Goal: Contribute content: Contribute content

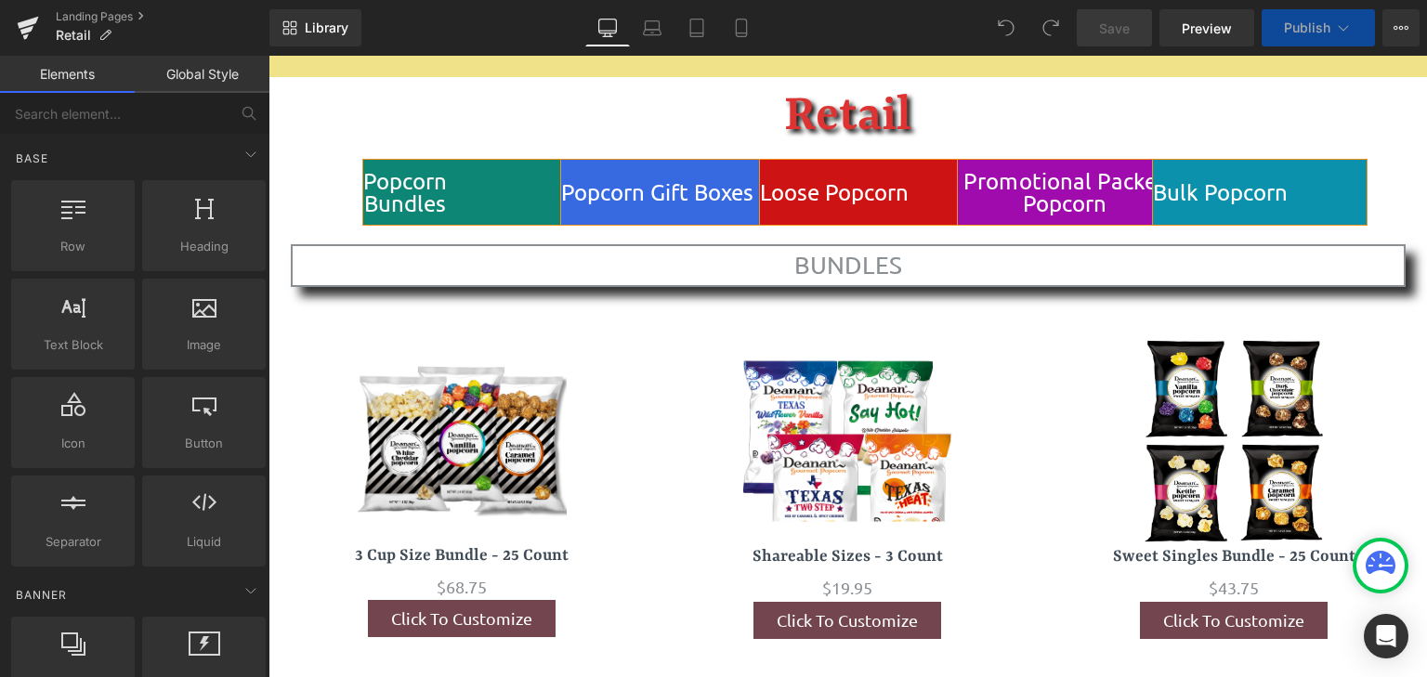
scroll to position [7154, 0]
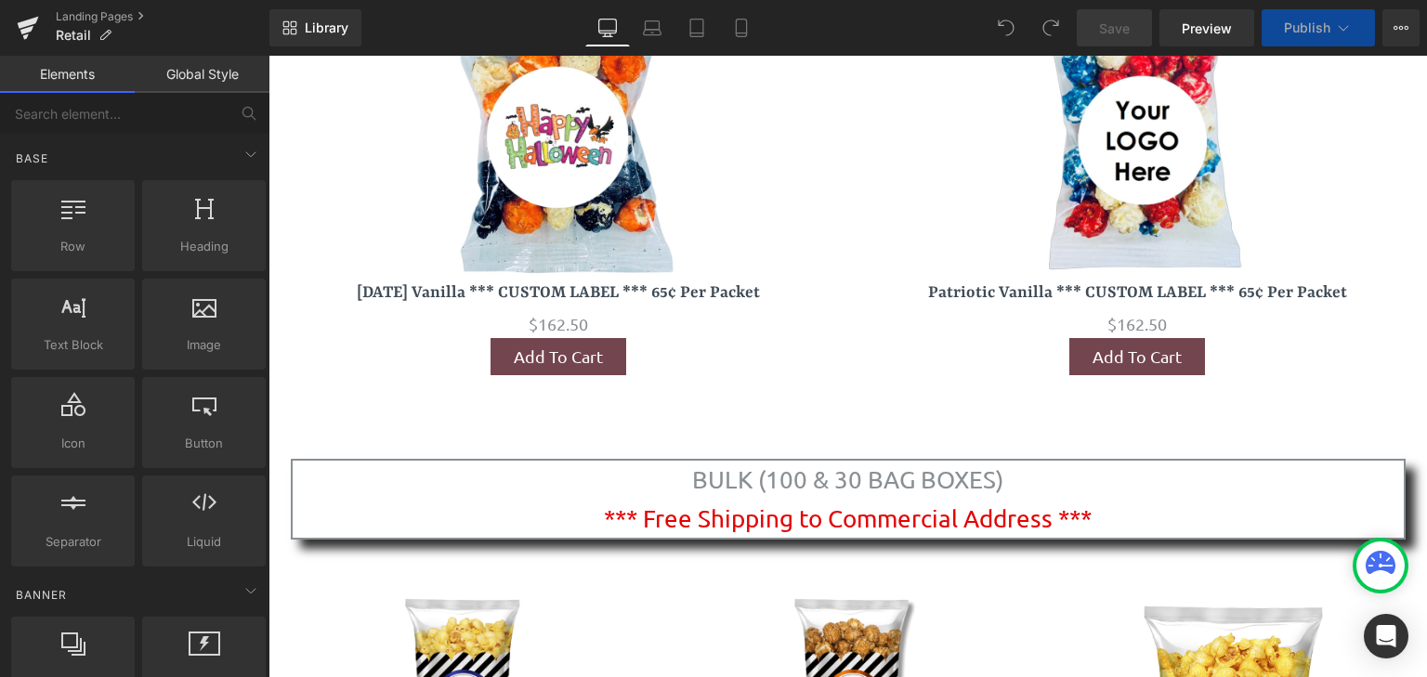
drag, startPoint x: 1420, startPoint y: 87, endPoint x: 1681, endPoint y: 94, distance: 261.1
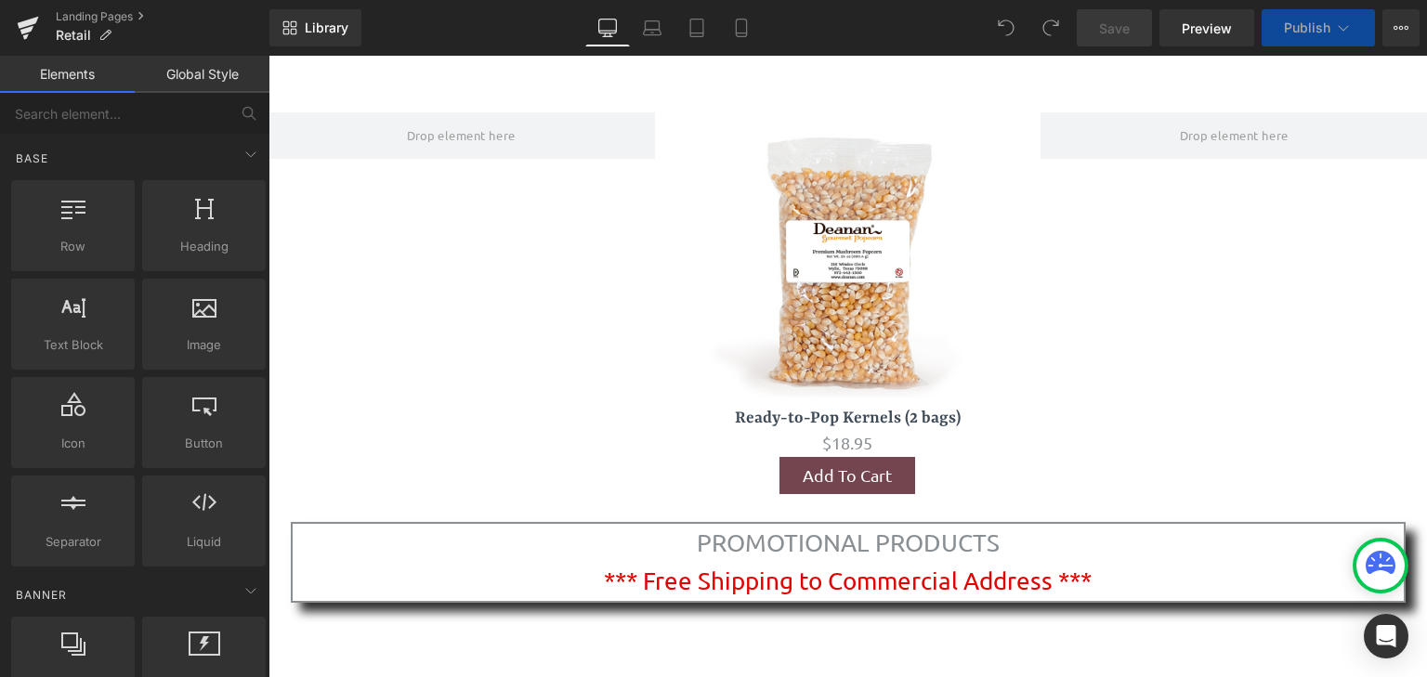
scroll to position [7989, 0]
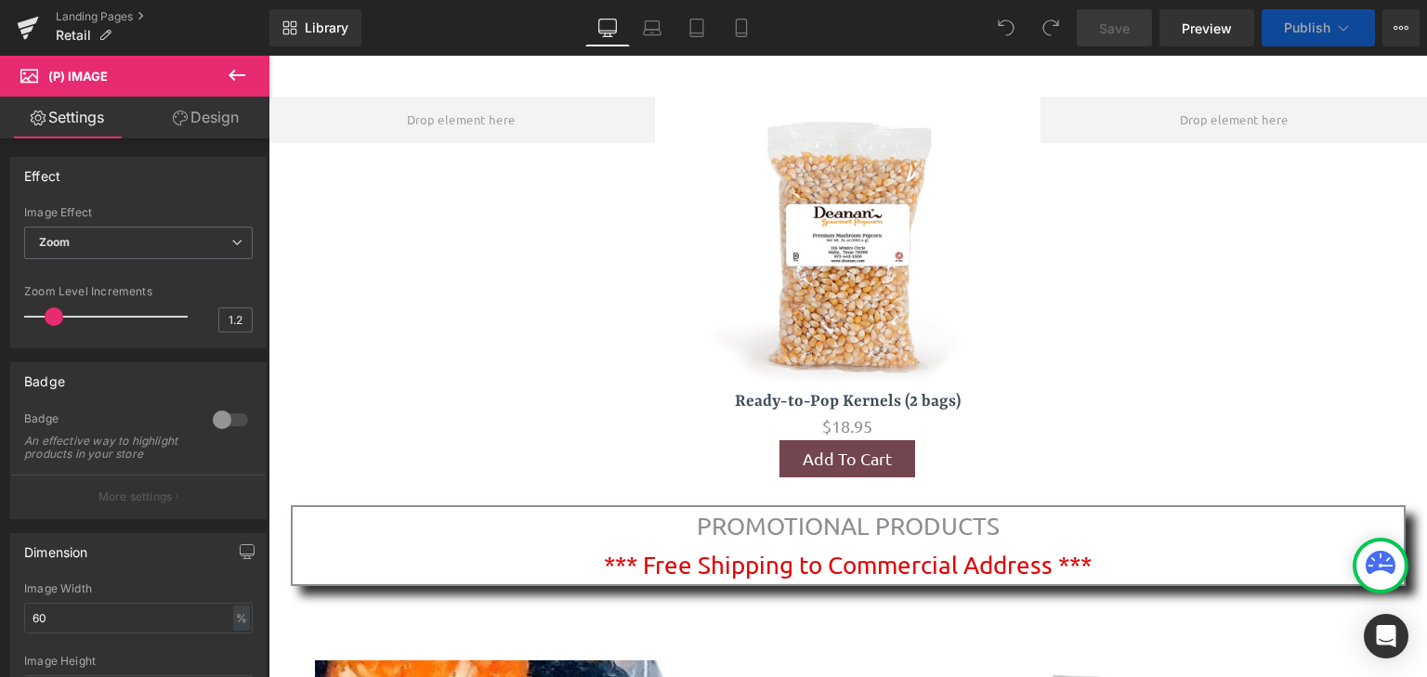
scroll to position [8281, 0]
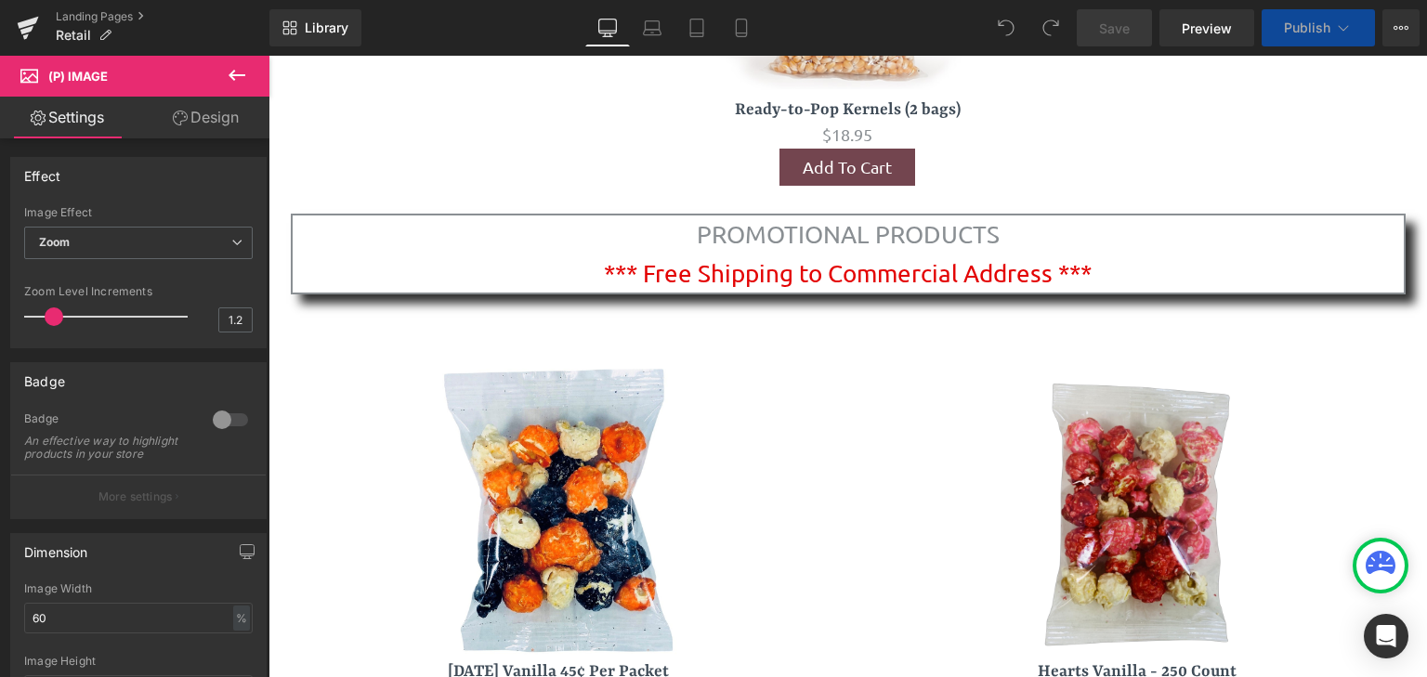
click at [840, 322] on div "Sale Off (P) Image $0" at bounding box center [558, 561] width 580 height 478
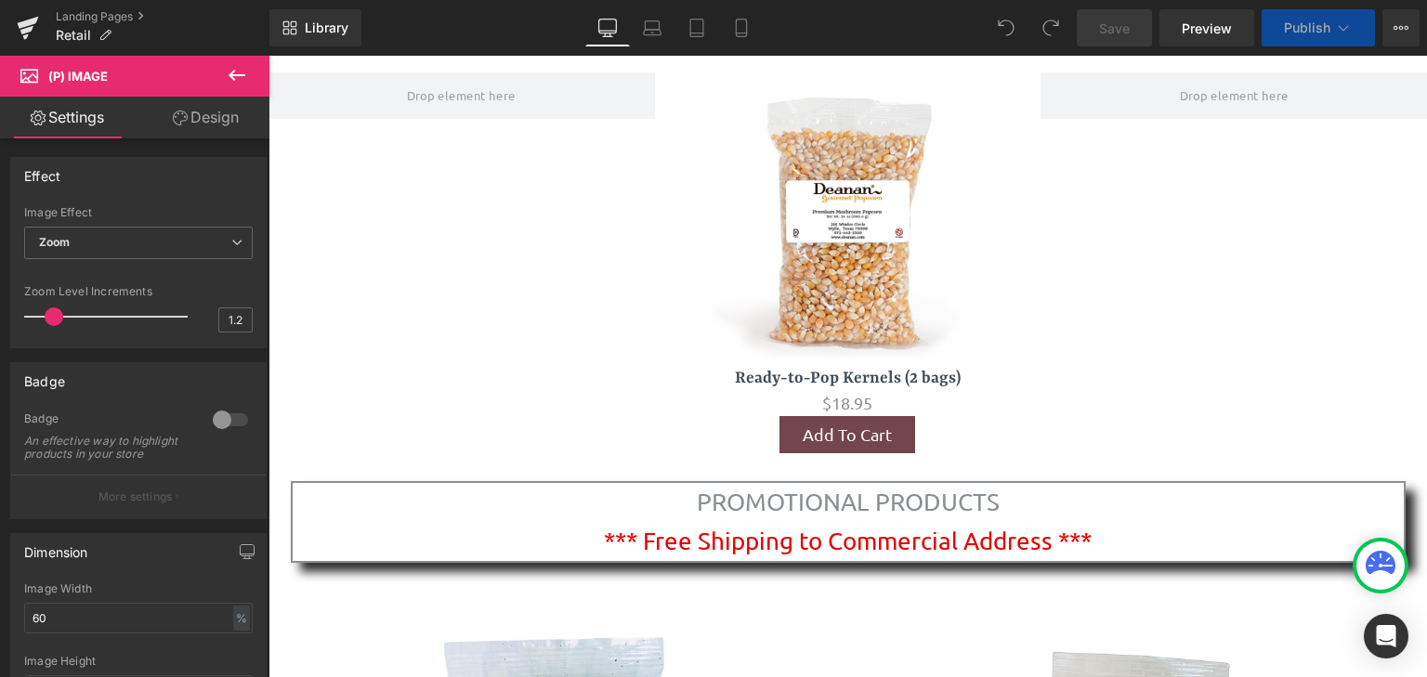
scroll to position [8747, 0]
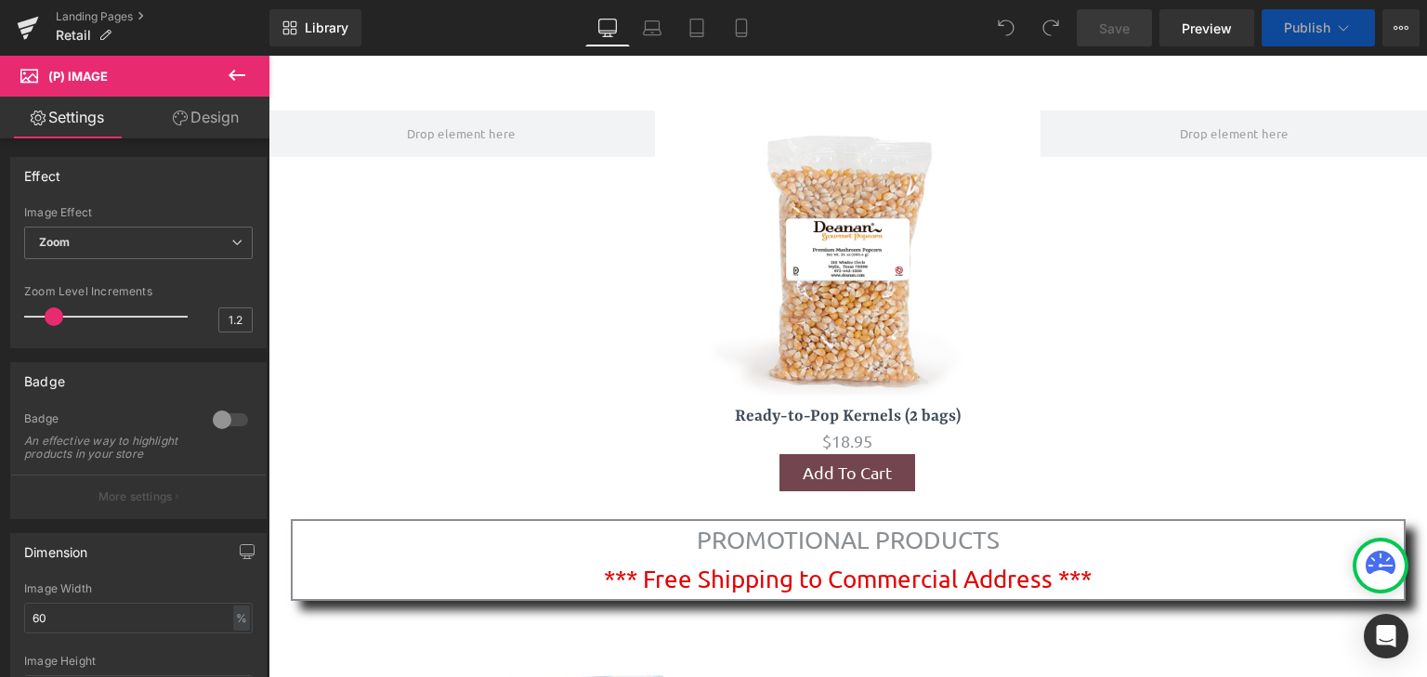
scroll to position [9820, 0]
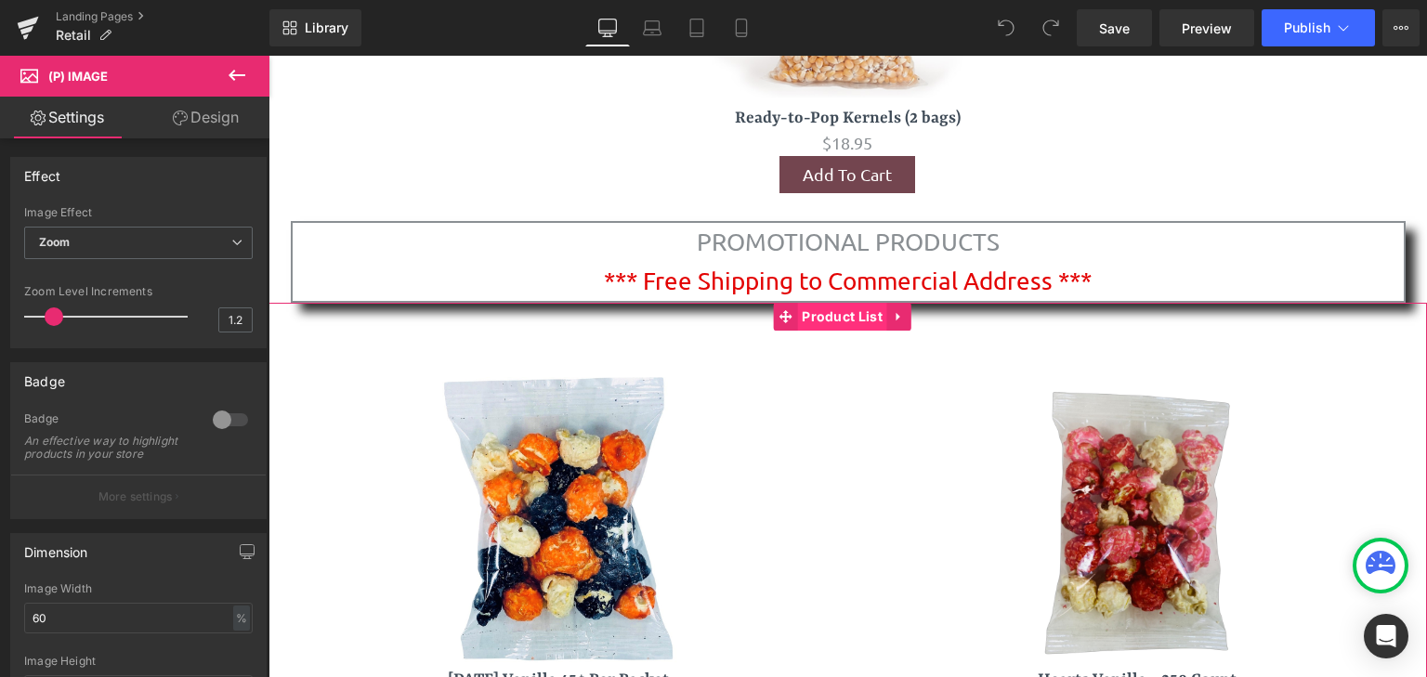
click at [851, 303] on span "Product List" at bounding box center [842, 317] width 90 height 28
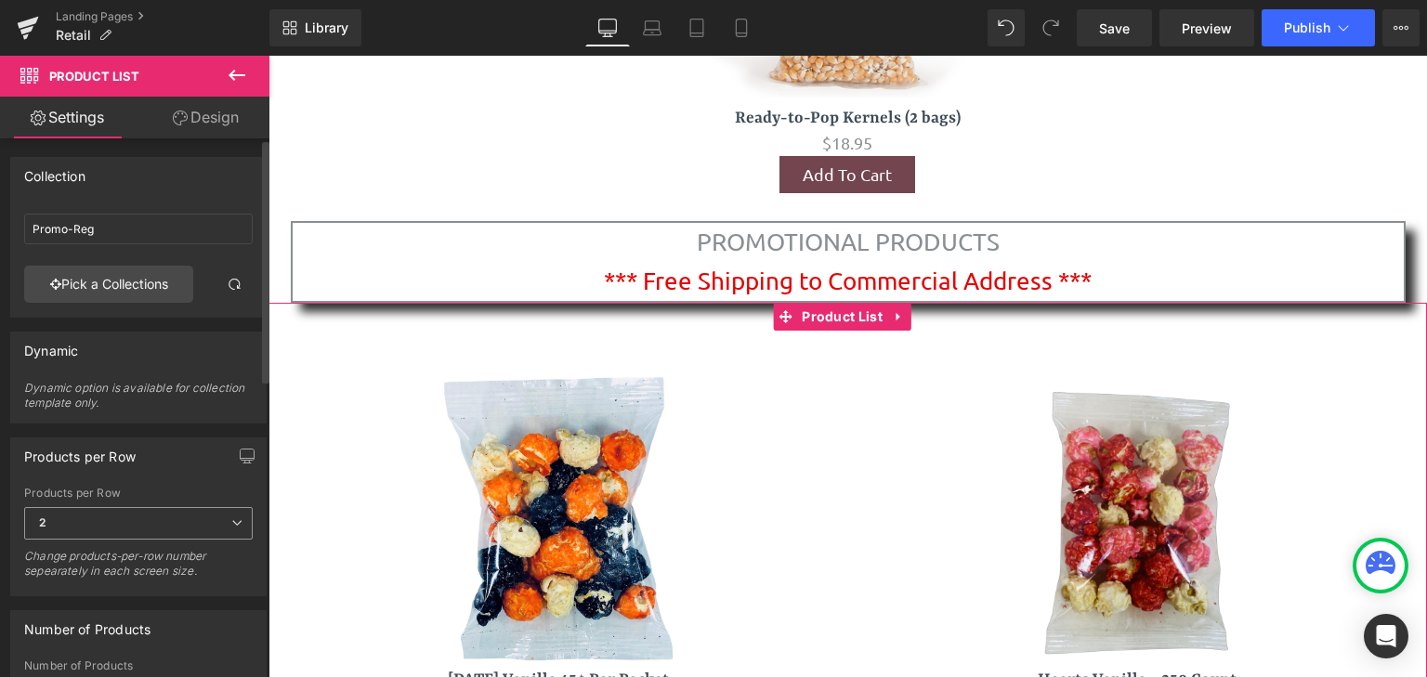
click at [231, 520] on icon at bounding box center [236, 522] width 11 height 11
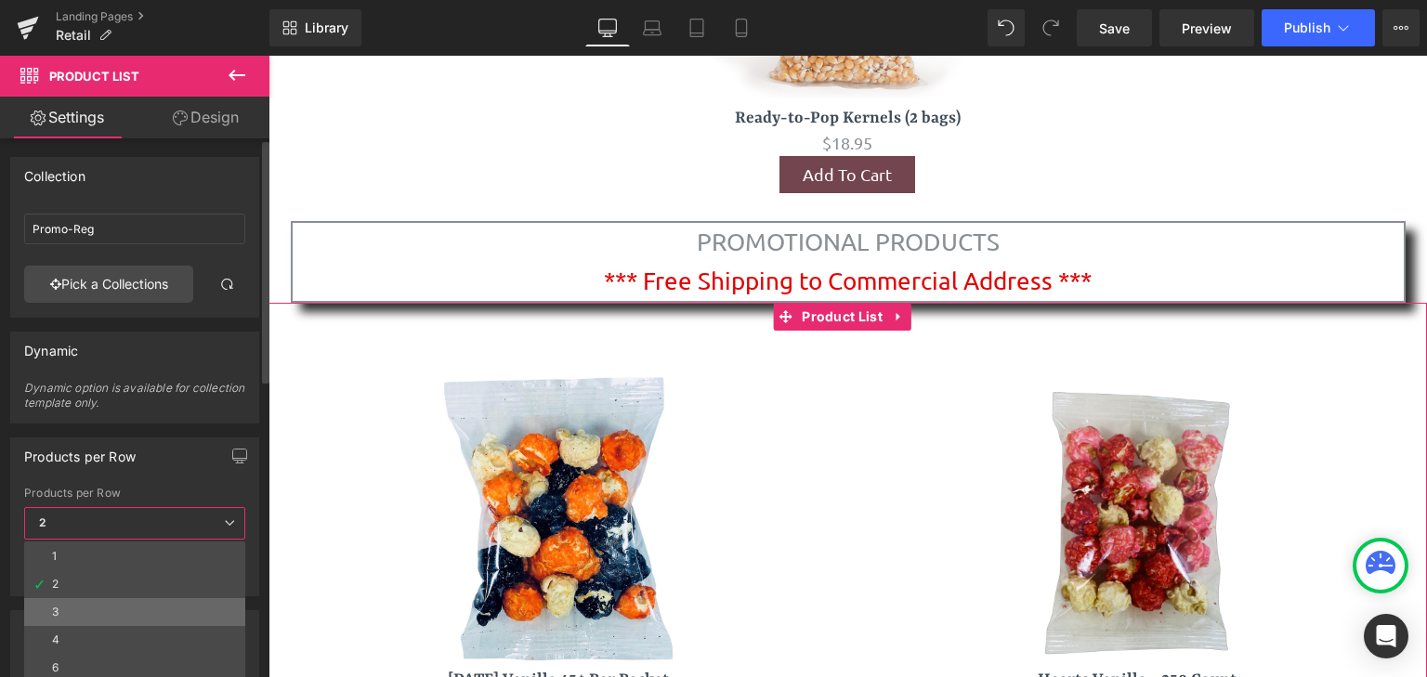
click at [150, 598] on li "3" at bounding box center [134, 612] width 221 height 28
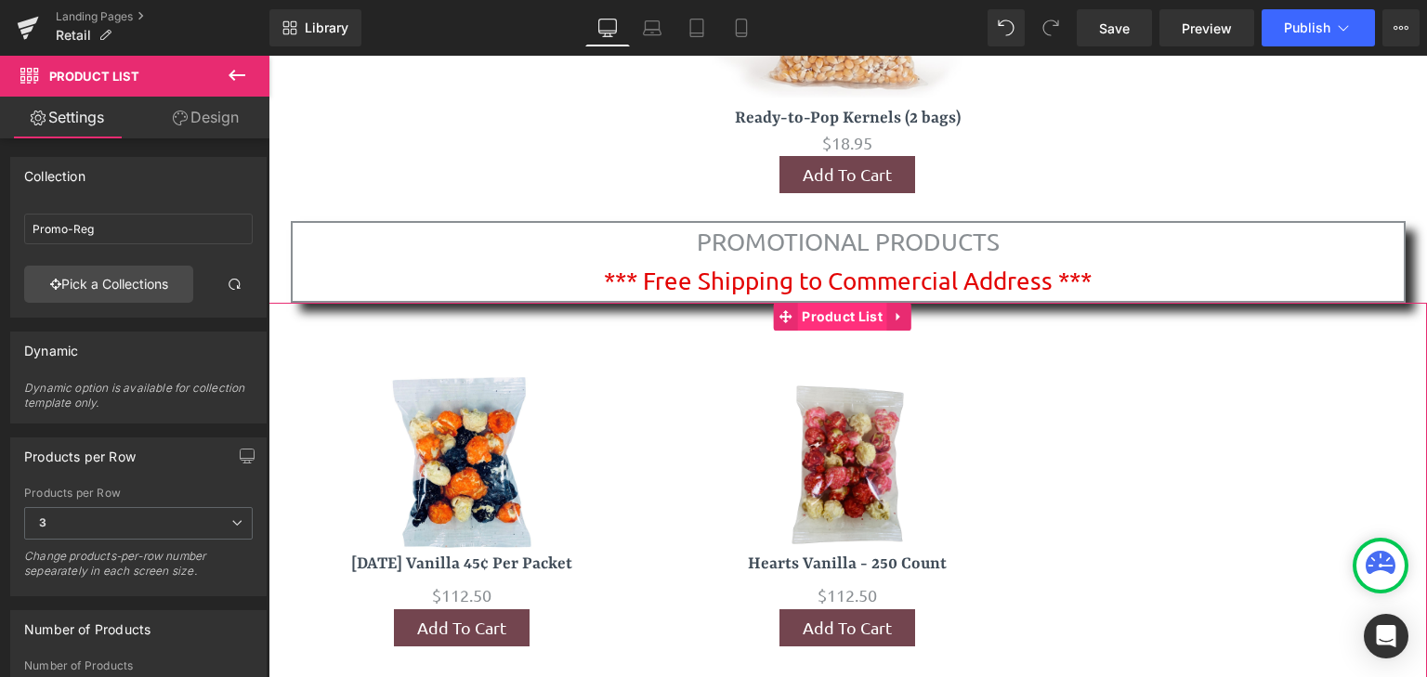
click at [831, 307] on span "Product List" at bounding box center [842, 317] width 90 height 28
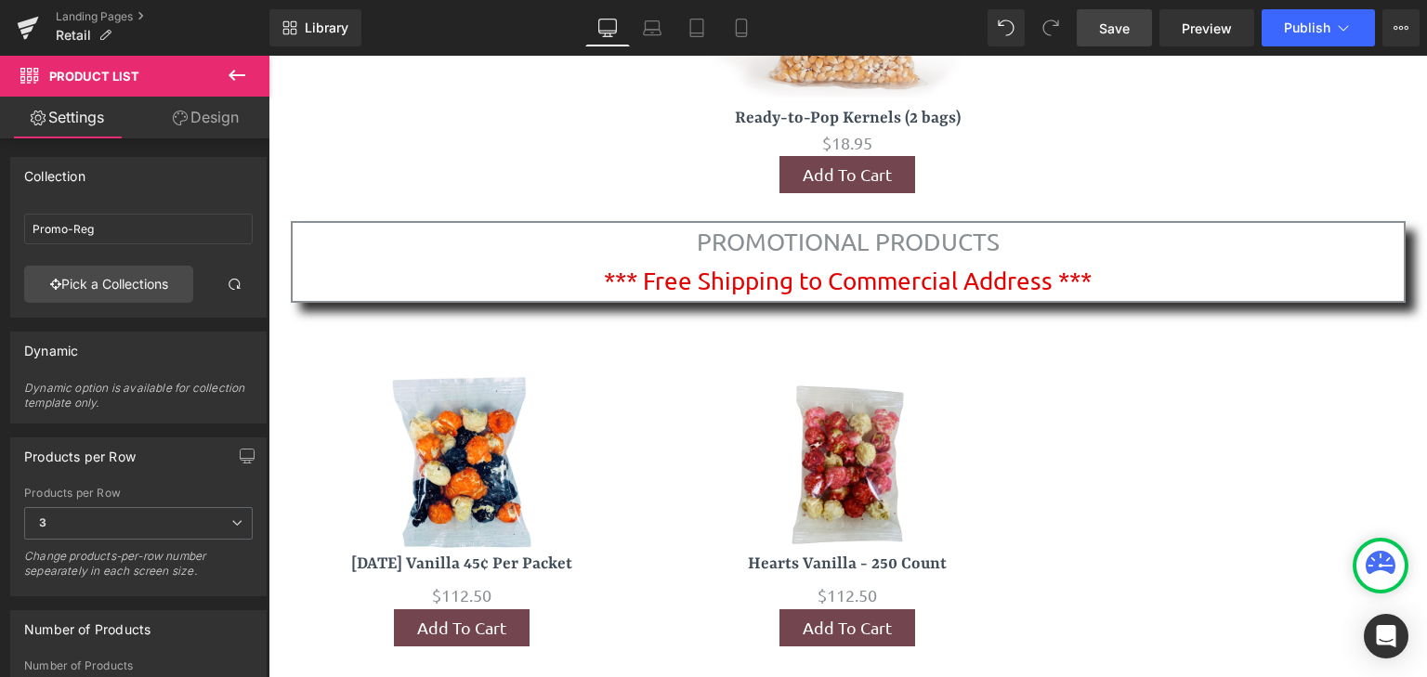
click at [1098, 27] on link "Save" at bounding box center [1114, 27] width 75 height 37
click at [1186, 30] on span "Preview" at bounding box center [1207, 29] width 50 height 20
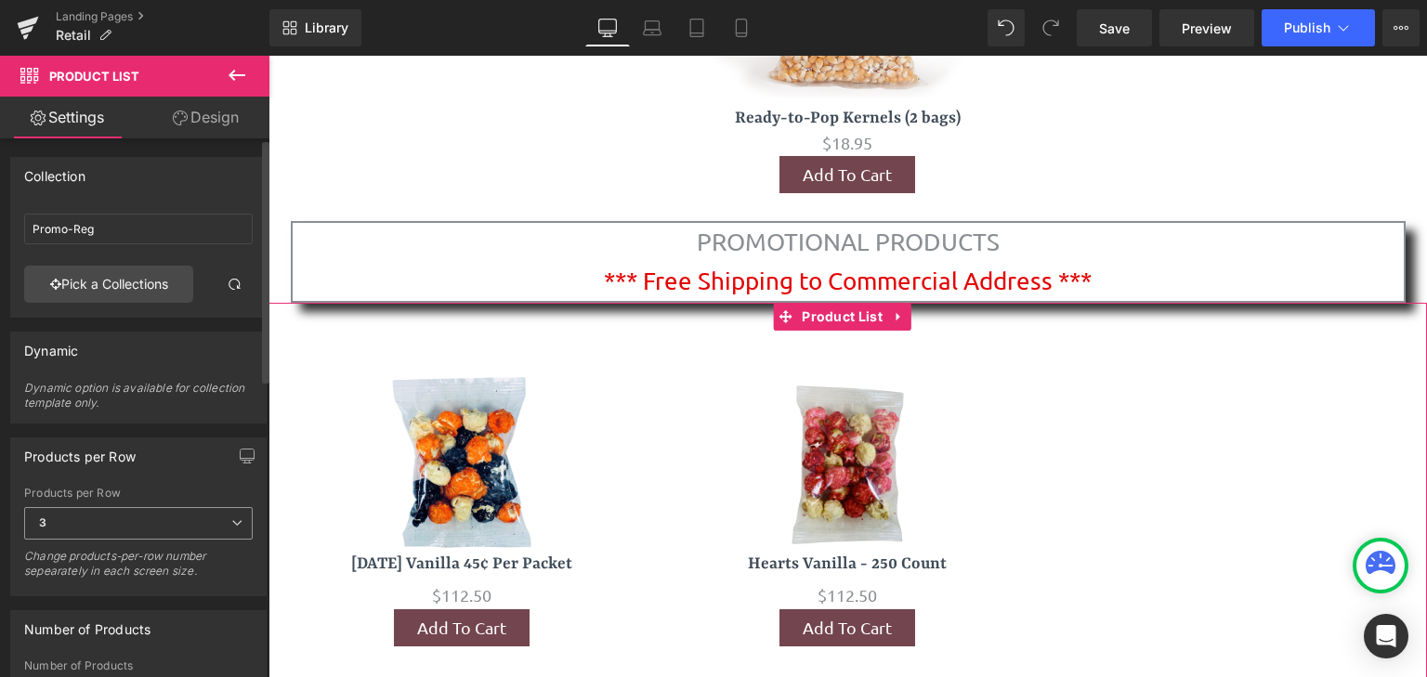
click at [234, 520] on icon at bounding box center [236, 522] width 11 height 11
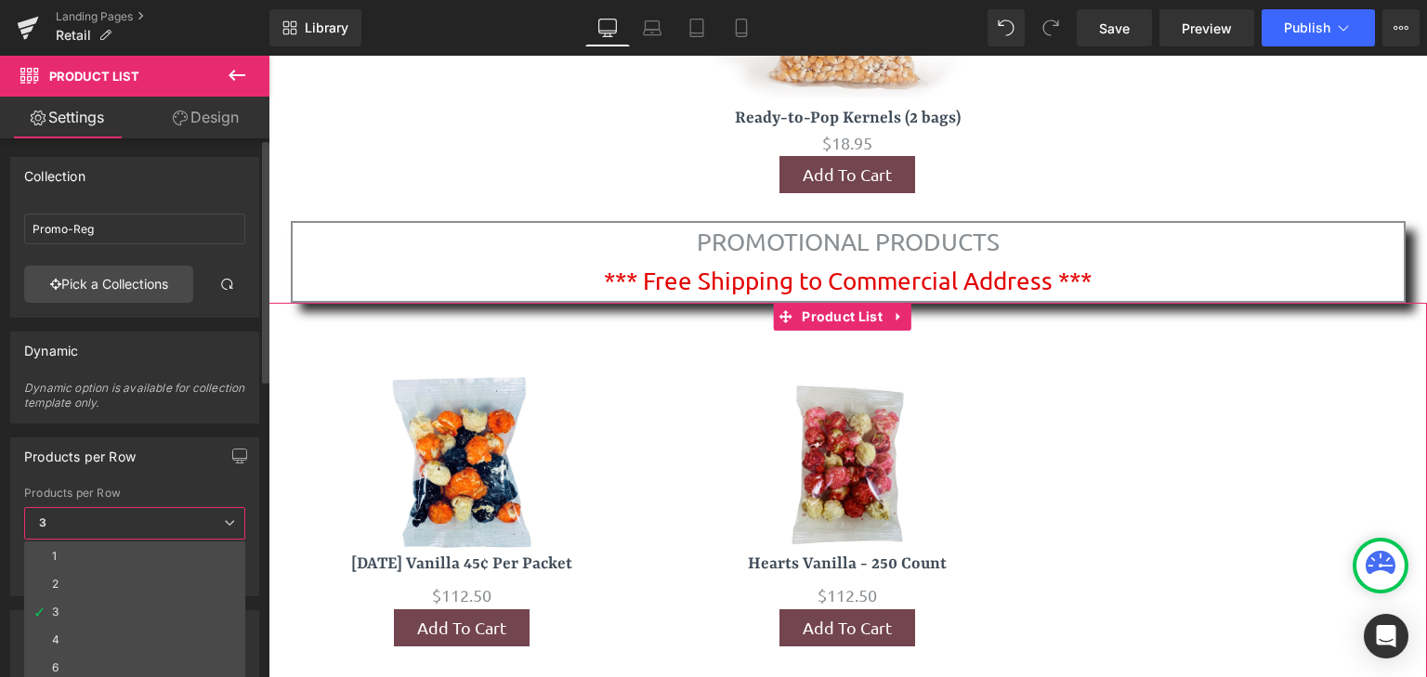
click at [234, 520] on icon at bounding box center [229, 522] width 11 height 11
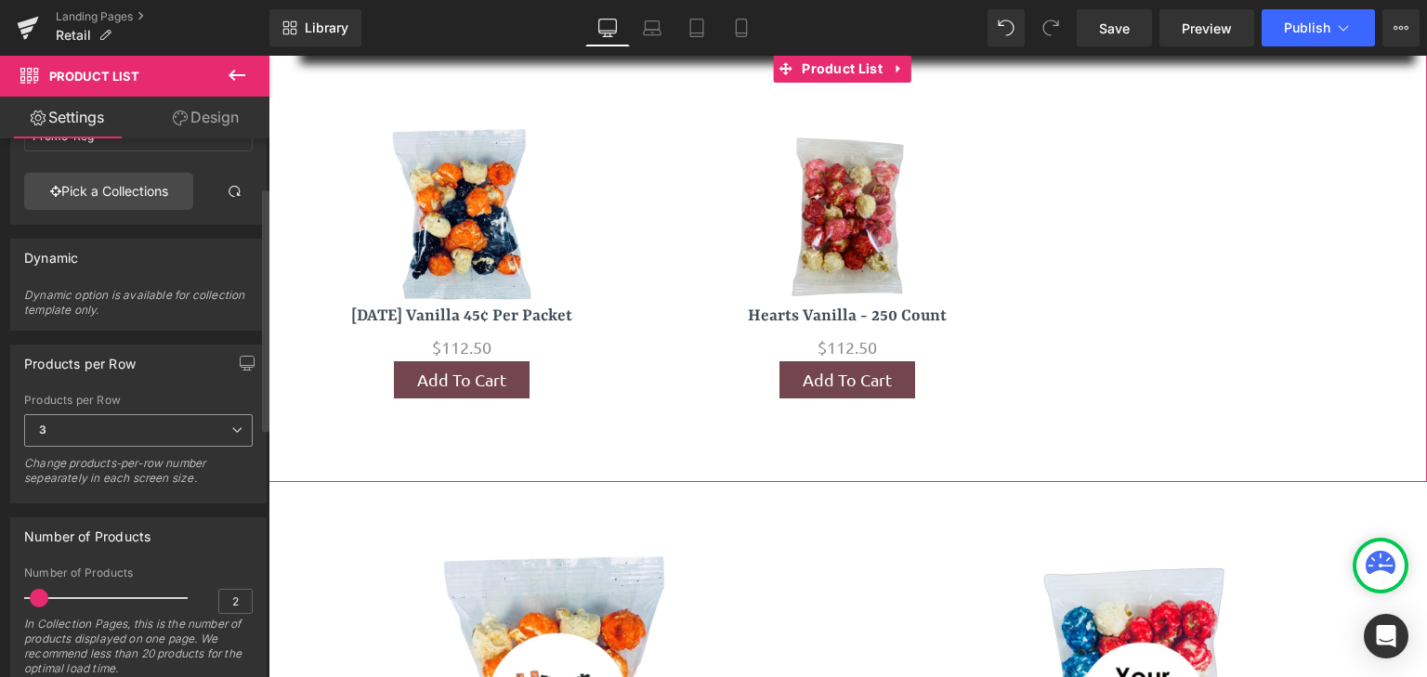
scroll to position [124, 0]
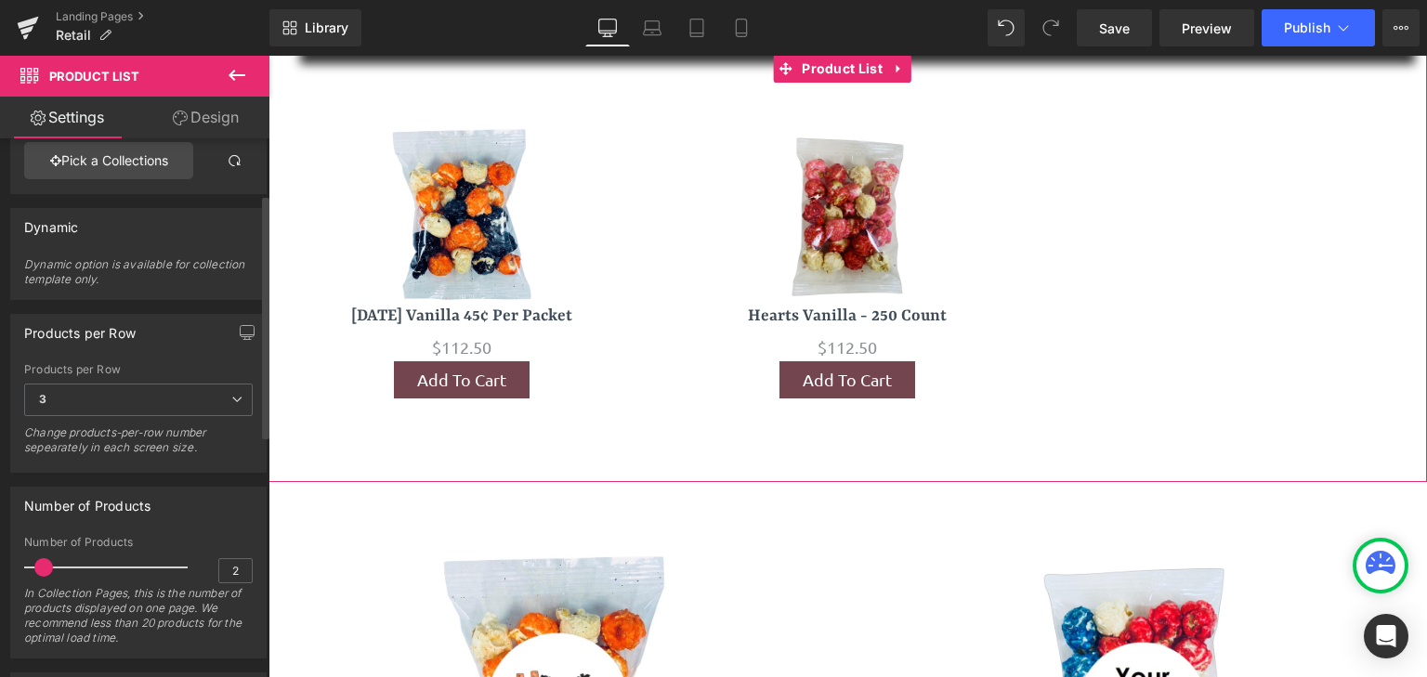
drag, startPoint x: 37, startPoint y: 568, endPoint x: 45, endPoint y: 558, distance: 12.6
click at [45, 558] on span at bounding box center [43, 567] width 19 height 19
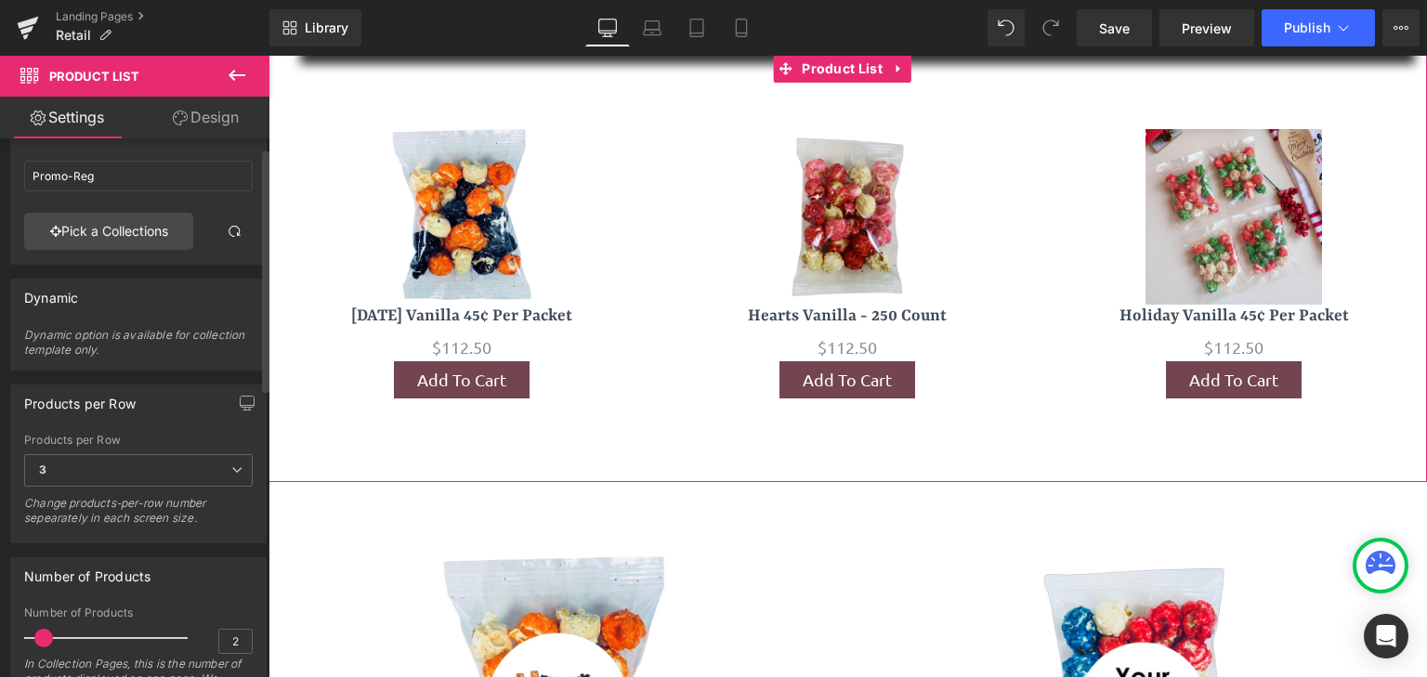
scroll to position [0, 0]
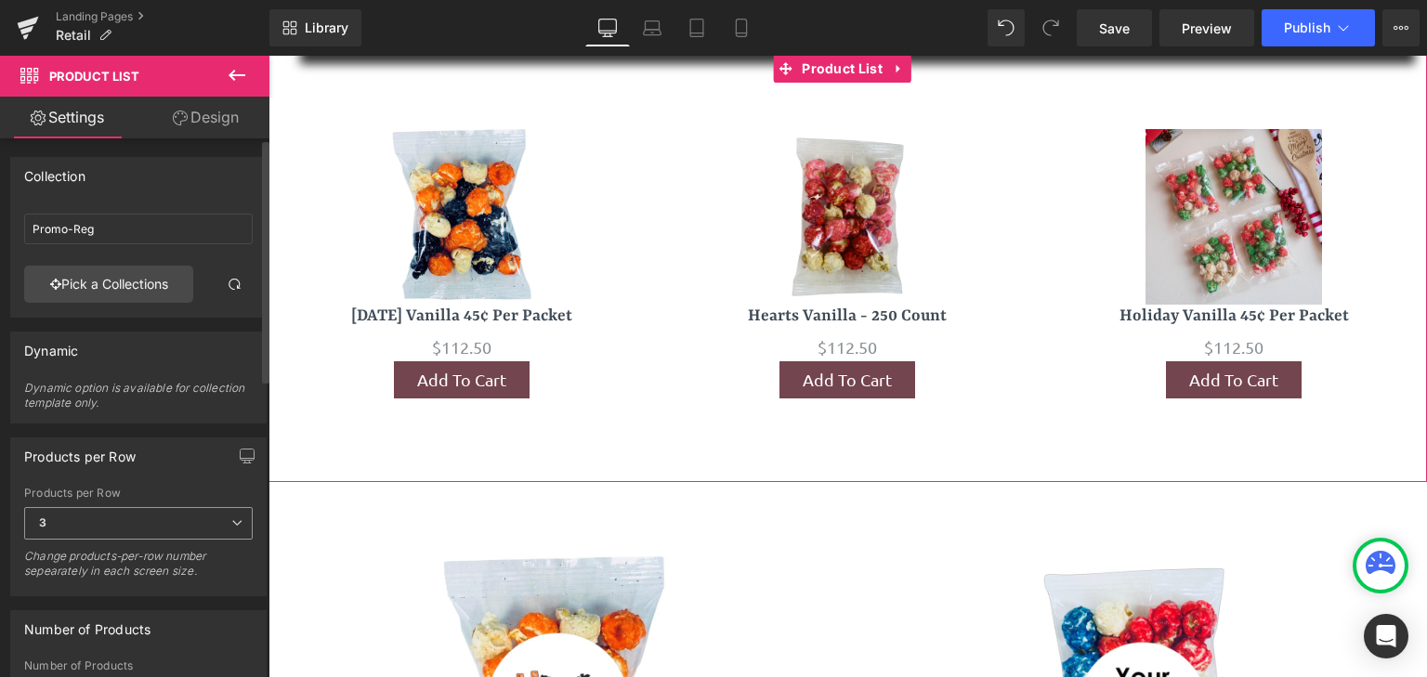
click at [234, 526] on icon at bounding box center [236, 522] width 11 height 11
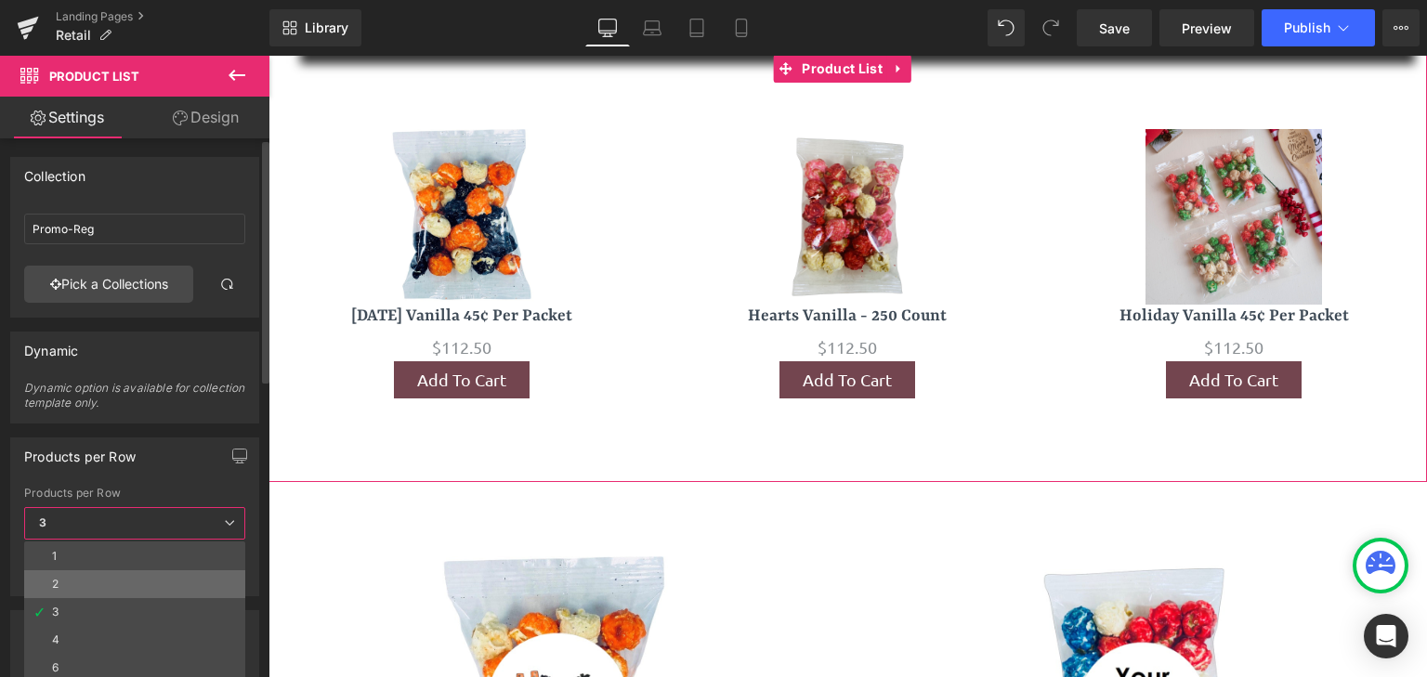
click at [137, 593] on li "2" at bounding box center [134, 584] width 221 height 28
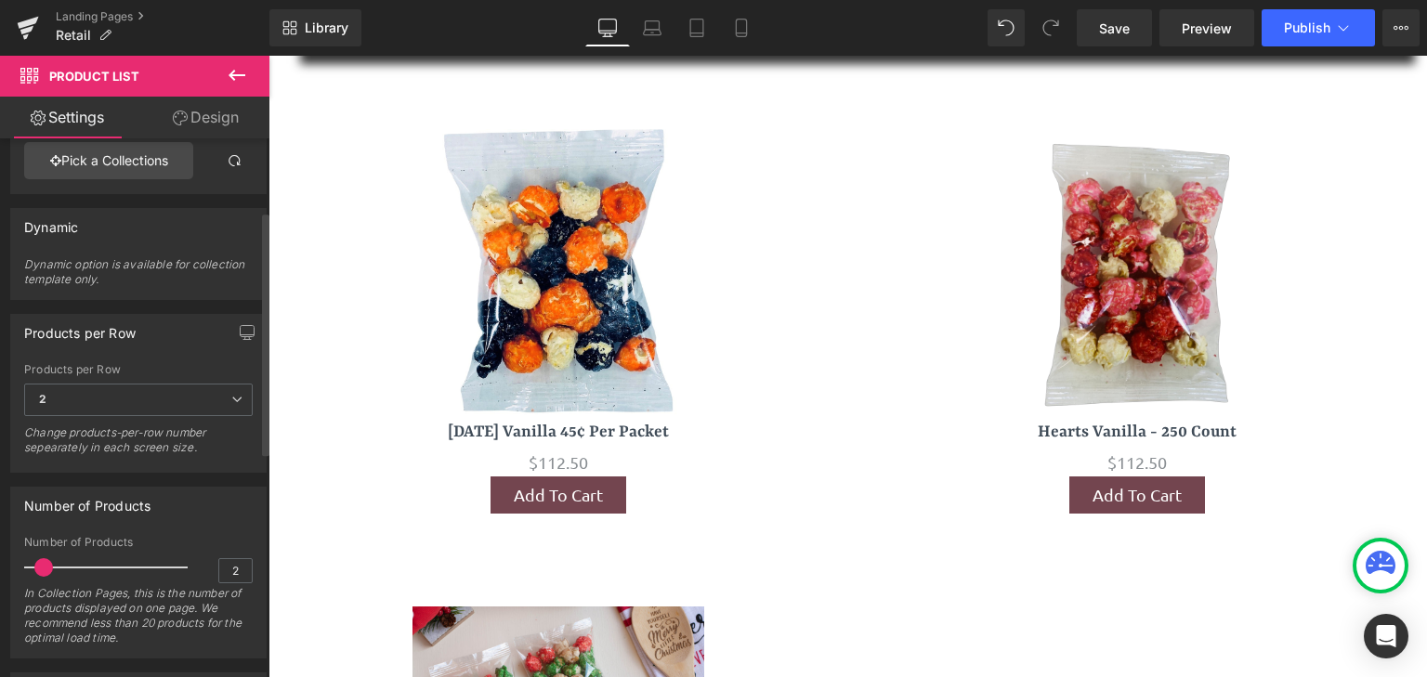
scroll to position [247, 0]
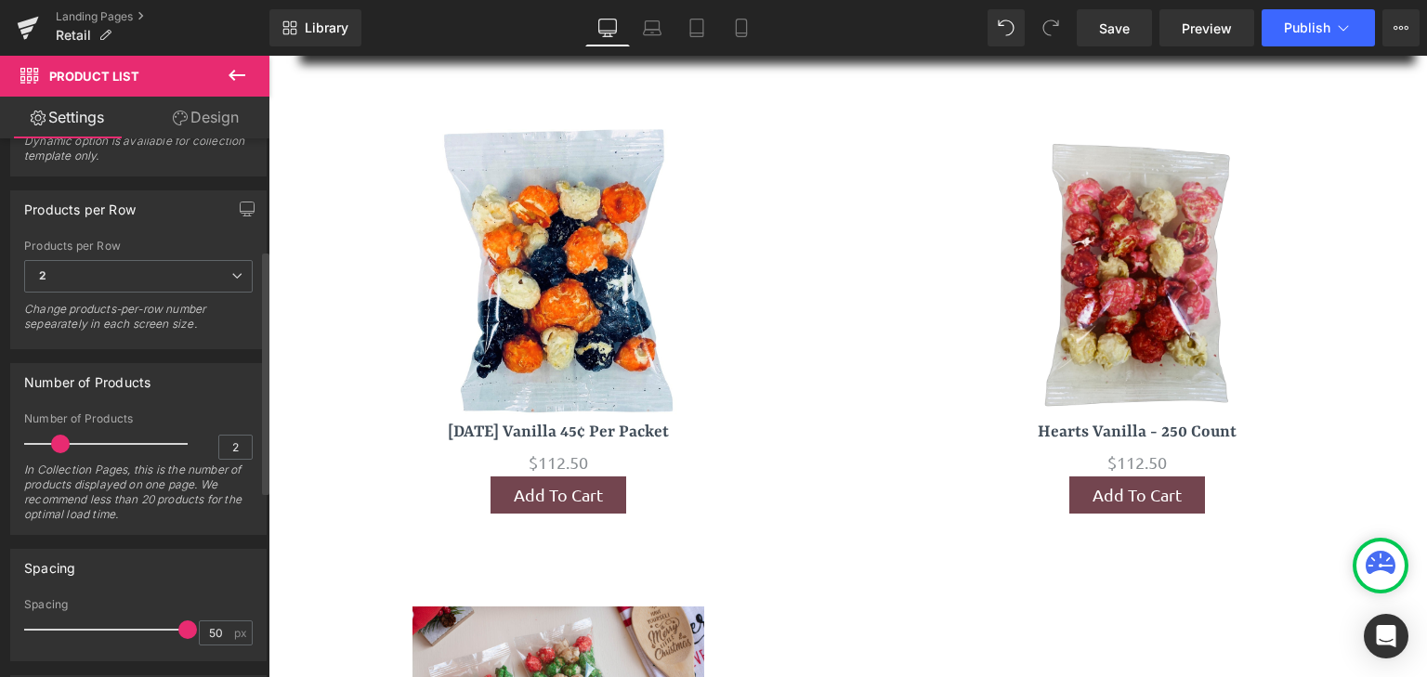
drag, startPoint x: 42, startPoint y: 445, endPoint x: 59, endPoint y: 445, distance: 16.7
click at [59, 445] on span at bounding box center [60, 444] width 19 height 19
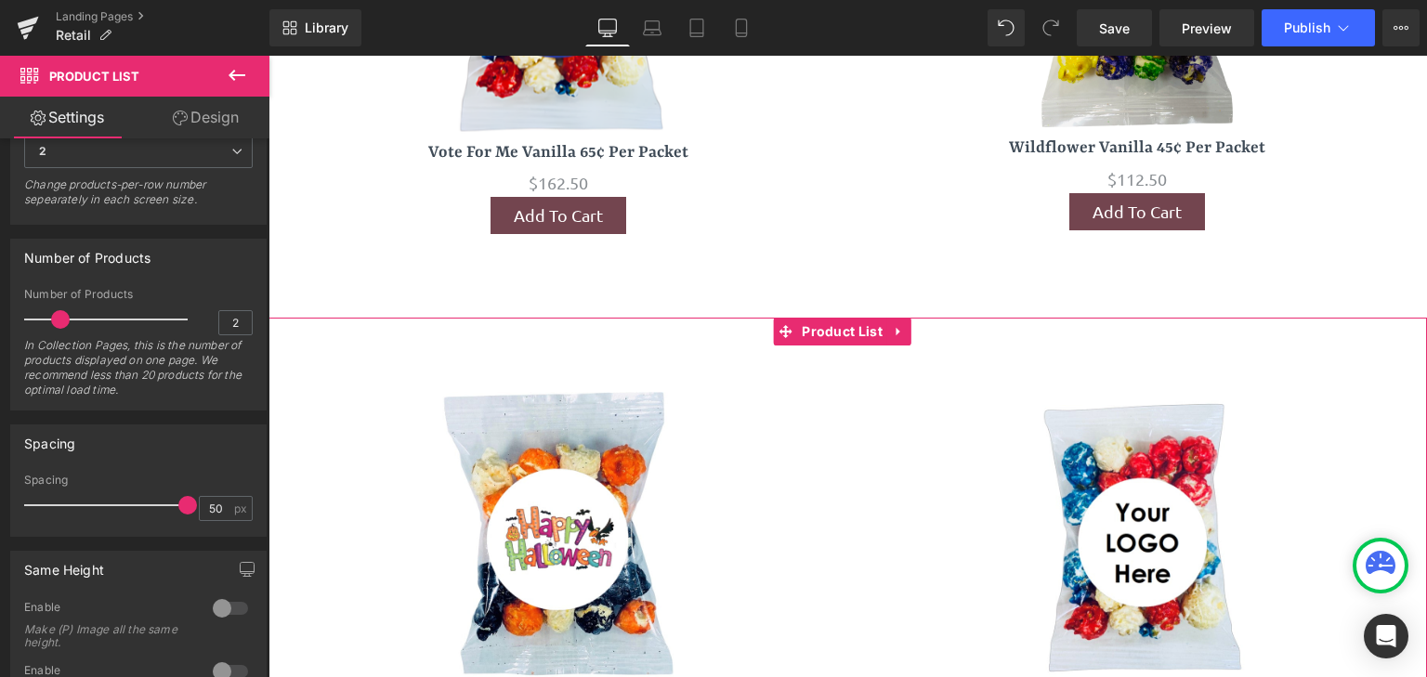
scroll to position [11306, 0]
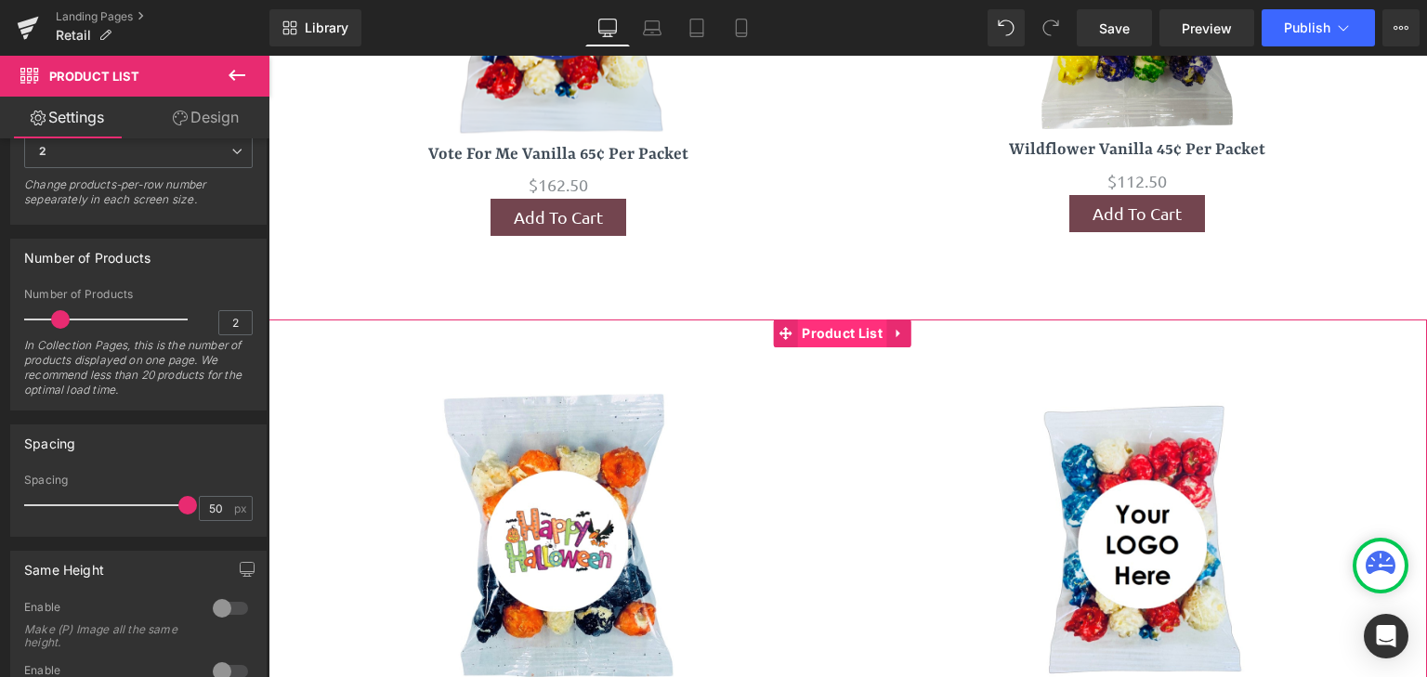
click at [832, 320] on span "Product List" at bounding box center [842, 334] width 90 height 28
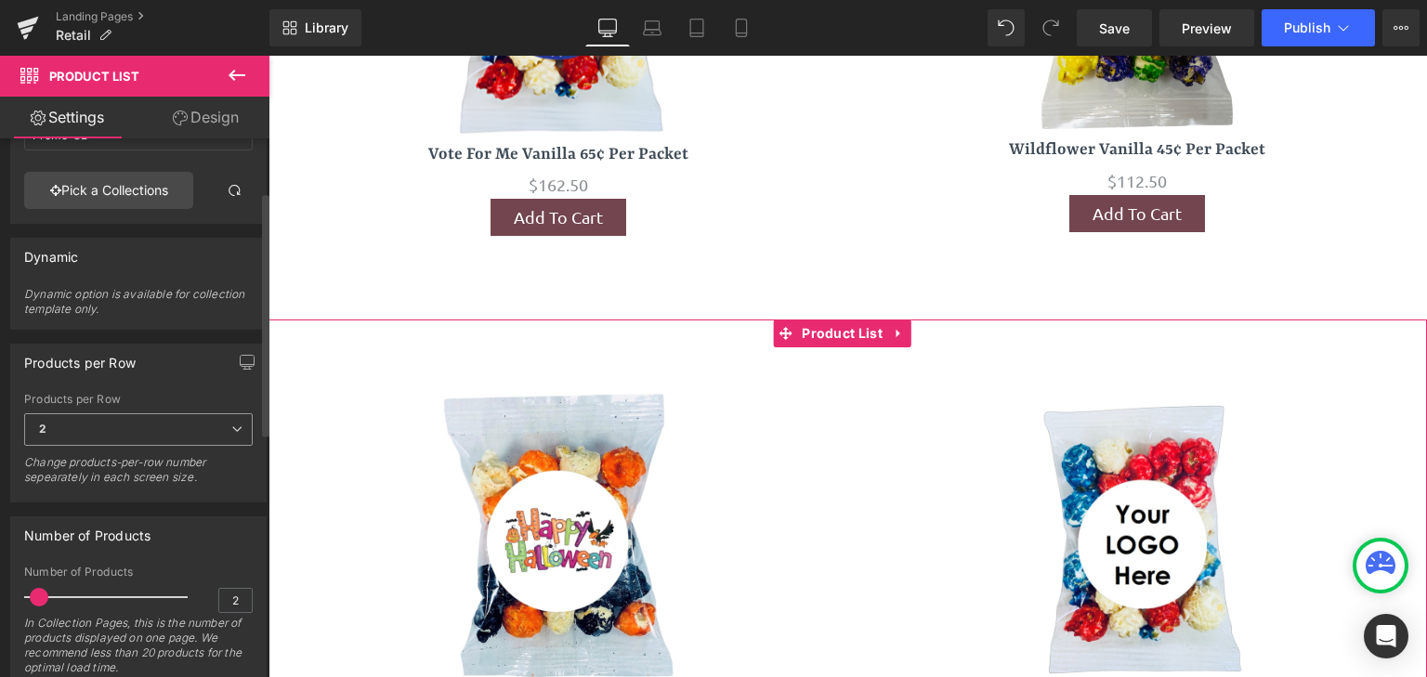
scroll to position [247, 0]
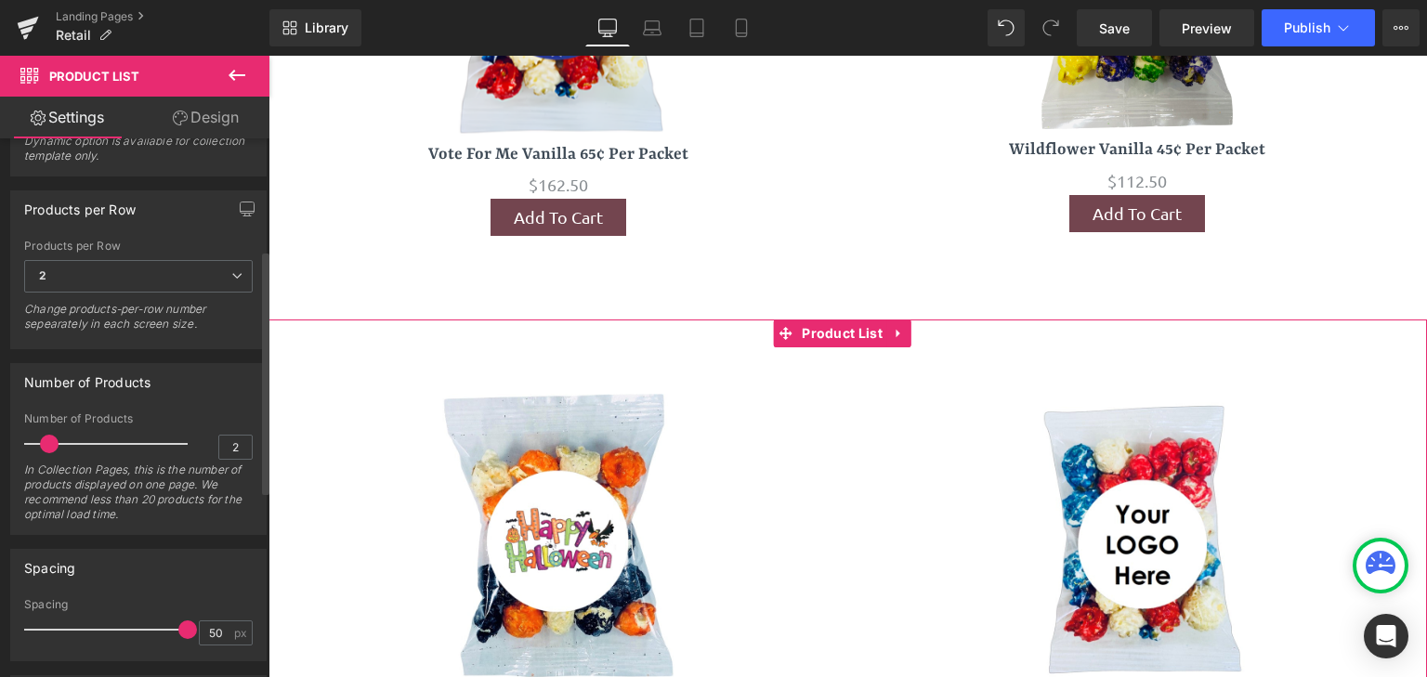
click at [46, 442] on span at bounding box center [49, 444] width 19 height 19
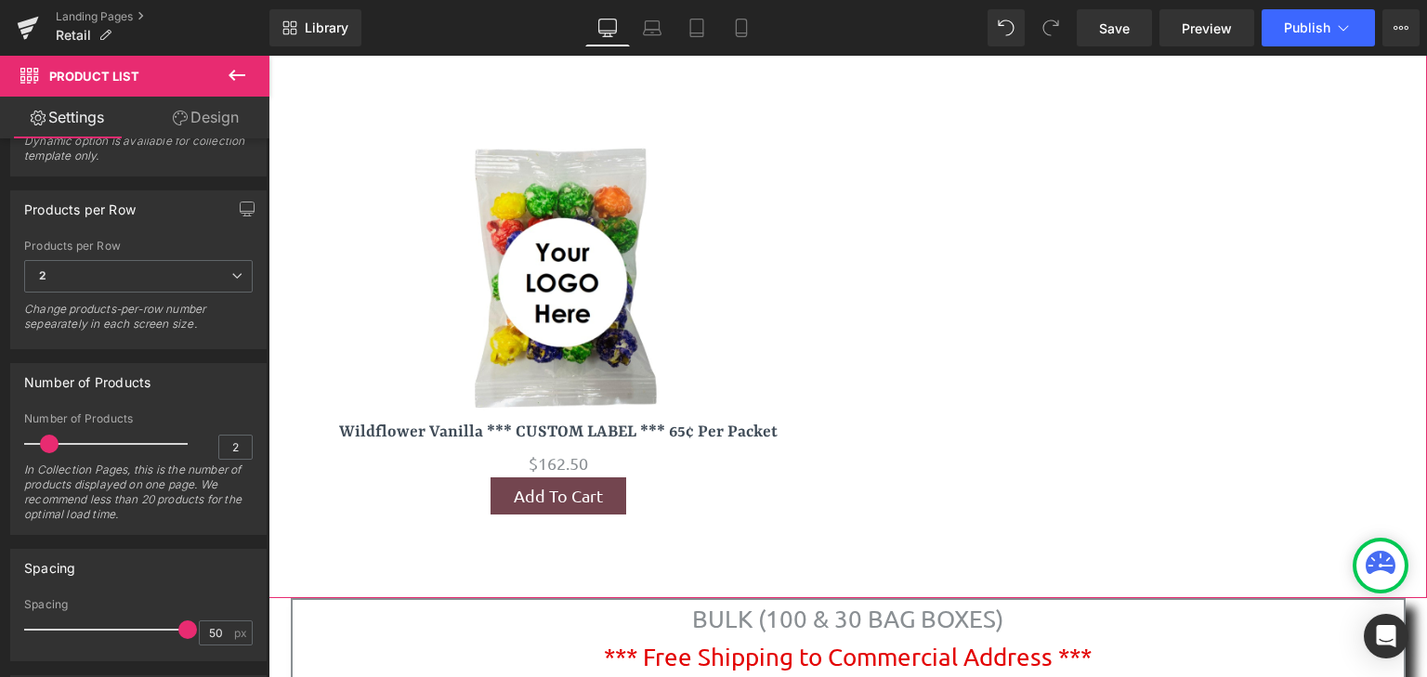
scroll to position [11926, 0]
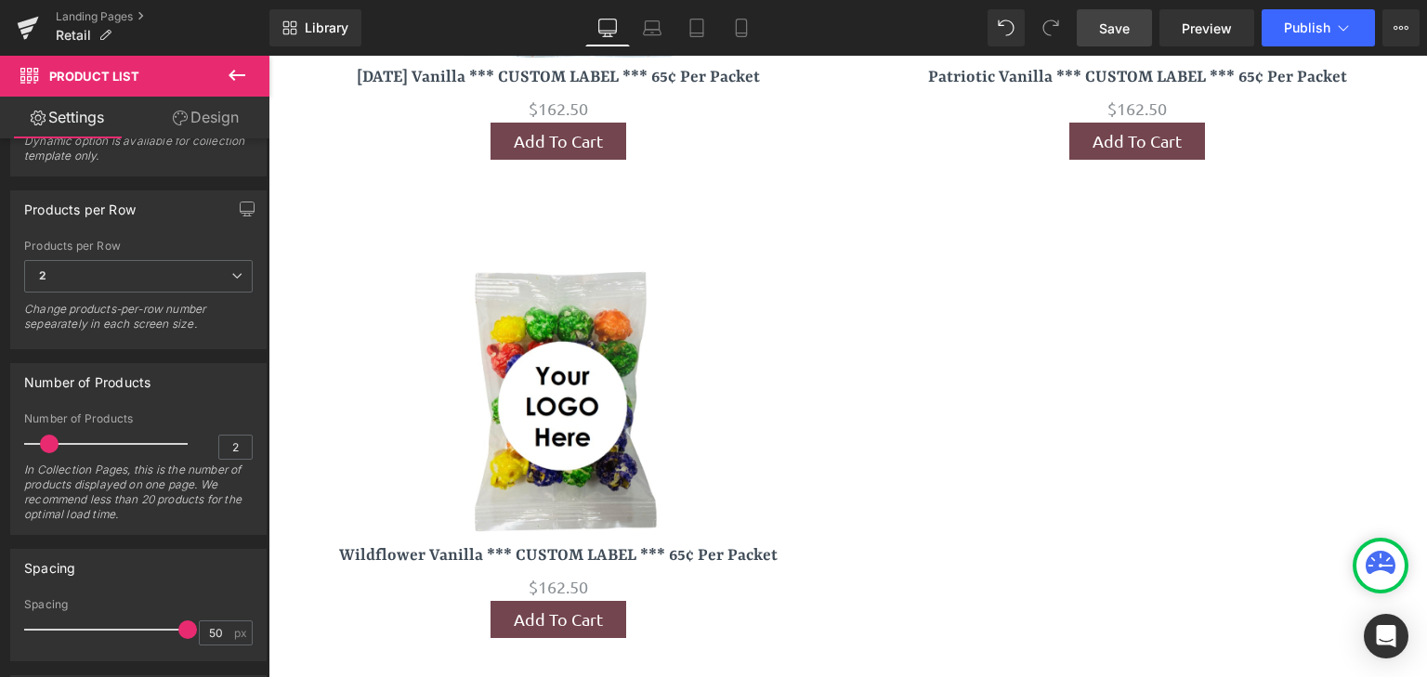
click at [1104, 35] on span "Save" at bounding box center [1114, 29] width 31 height 20
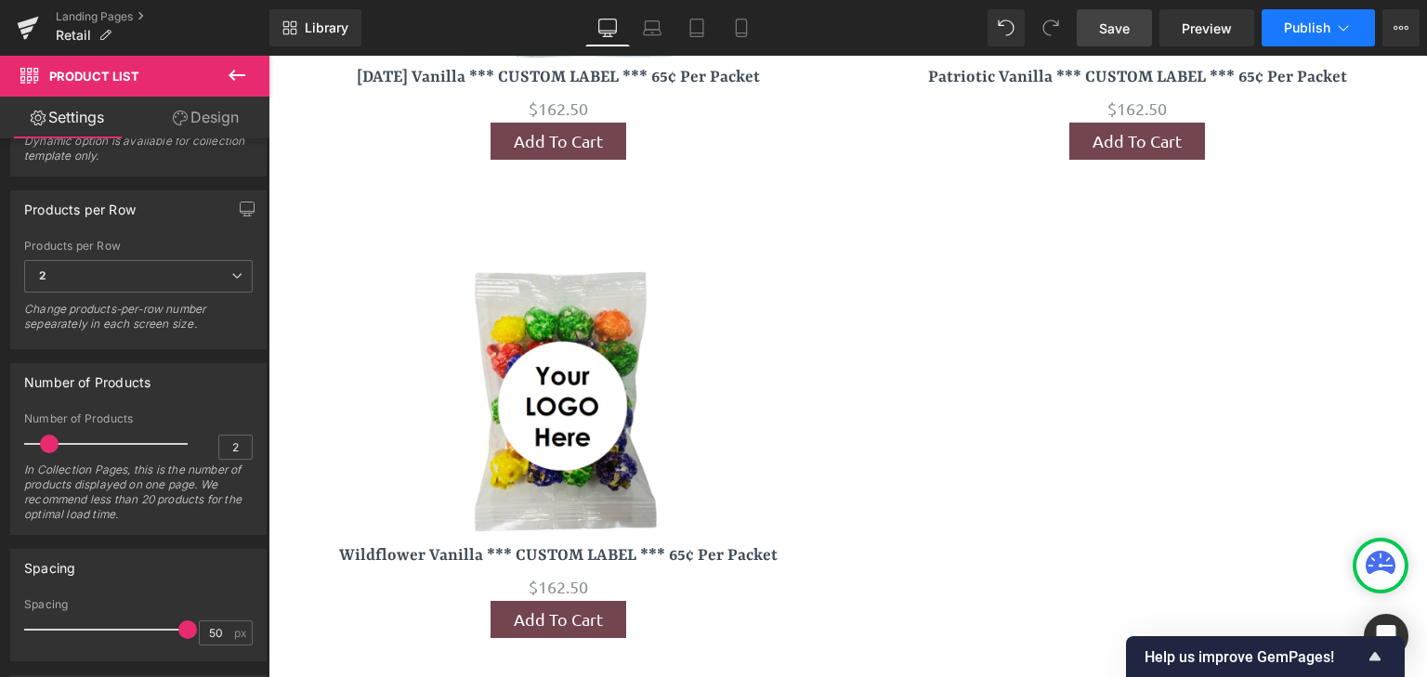
click at [1308, 29] on span "Publish" at bounding box center [1307, 27] width 46 height 15
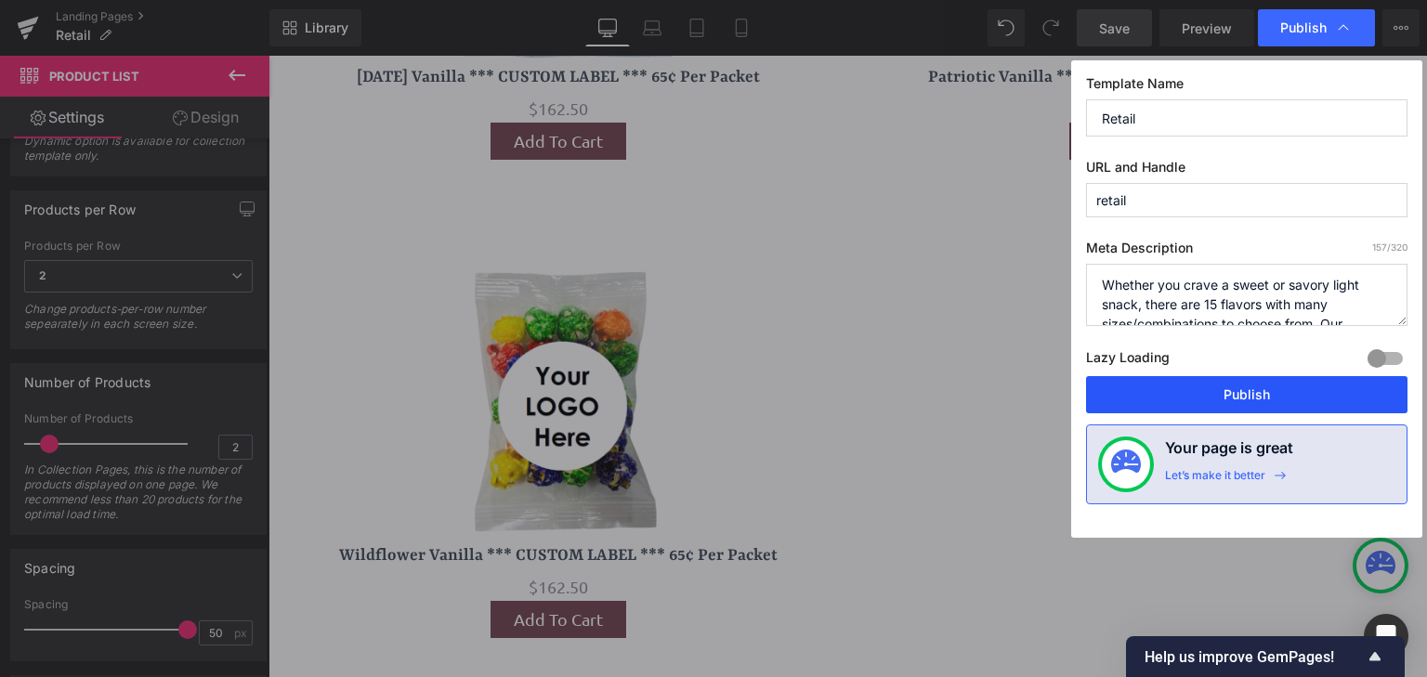
click at [1232, 392] on button "Publish" at bounding box center [1246, 394] width 321 height 37
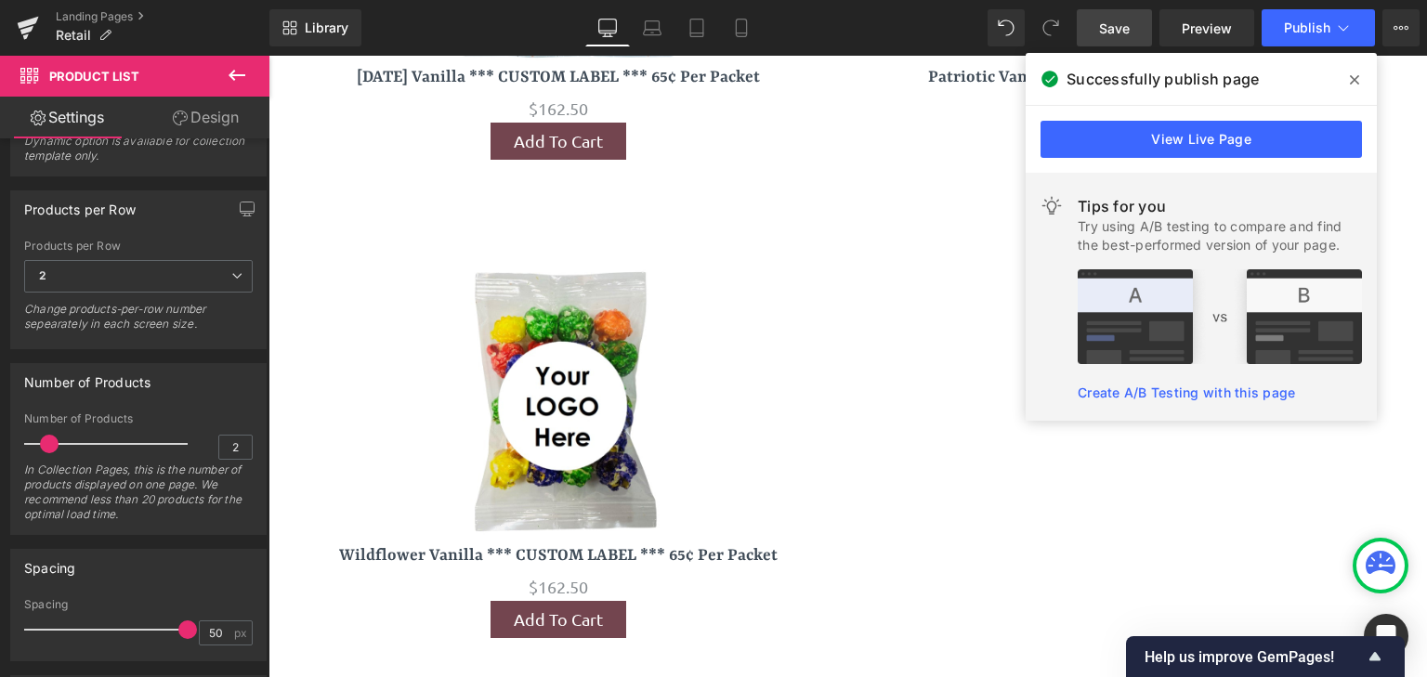
click at [1352, 74] on icon at bounding box center [1354, 79] width 9 height 15
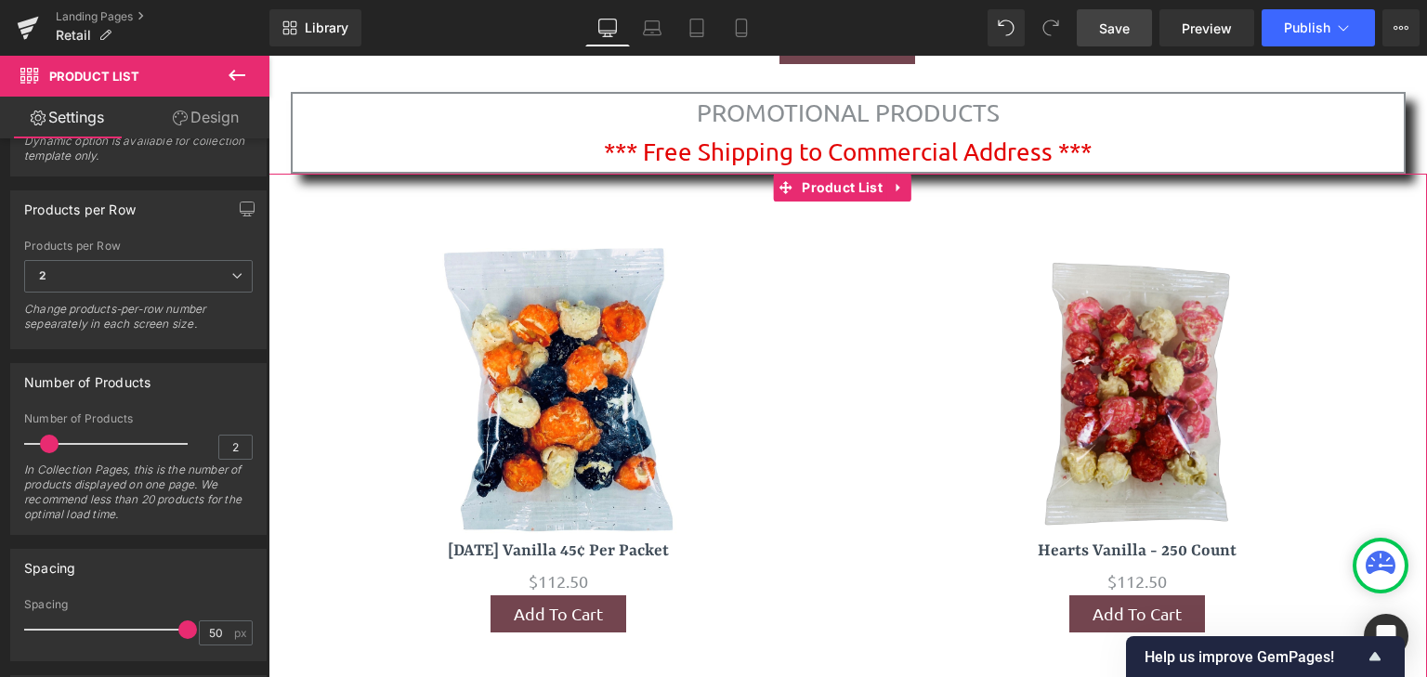
scroll to position [9944, 0]
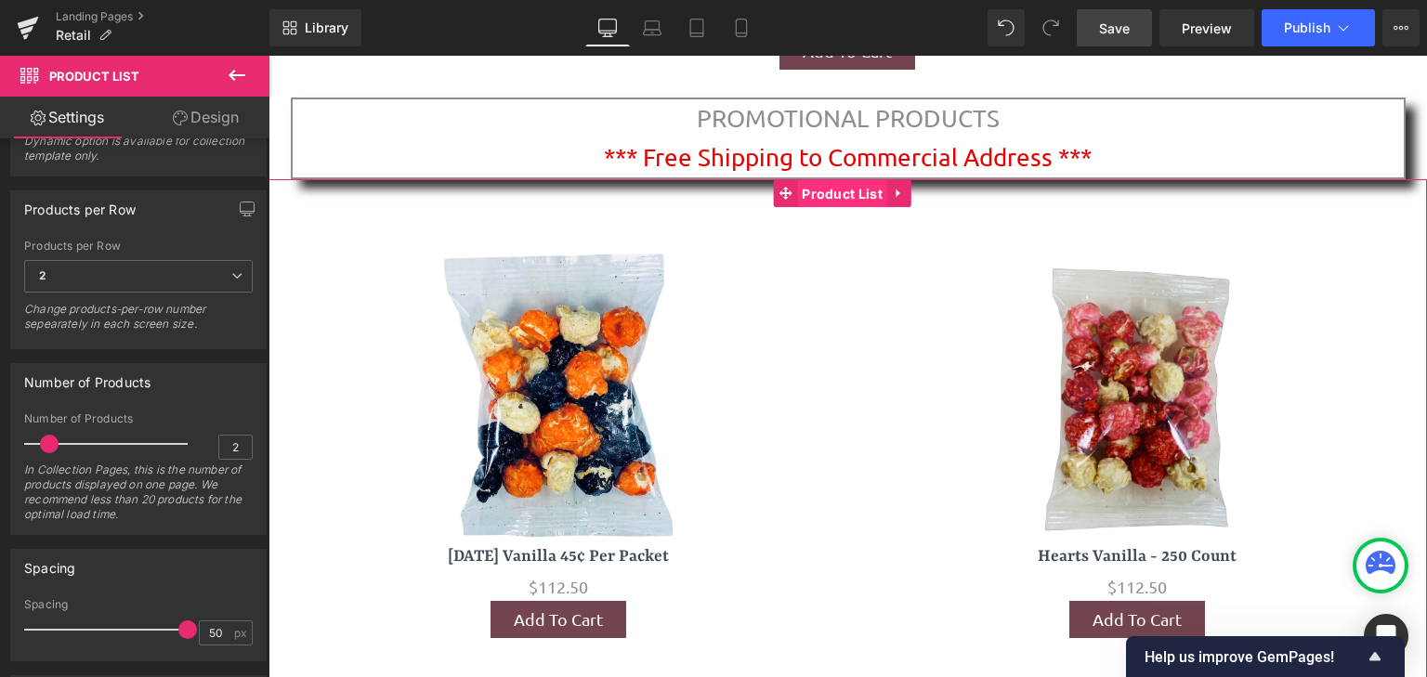
click at [847, 180] on span "Product List" at bounding box center [842, 194] width 90 height 28
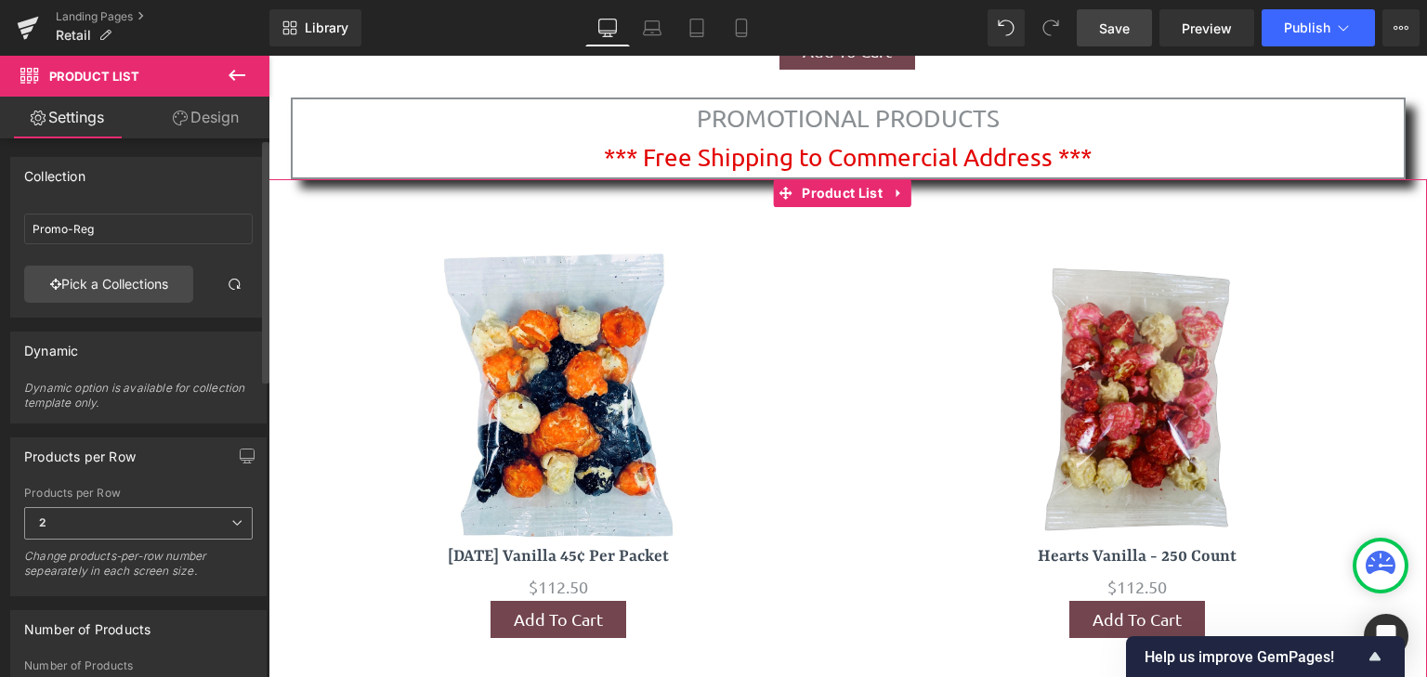
click at [231, 524] on icon at bounding box center [236, 522] width 11 height 11
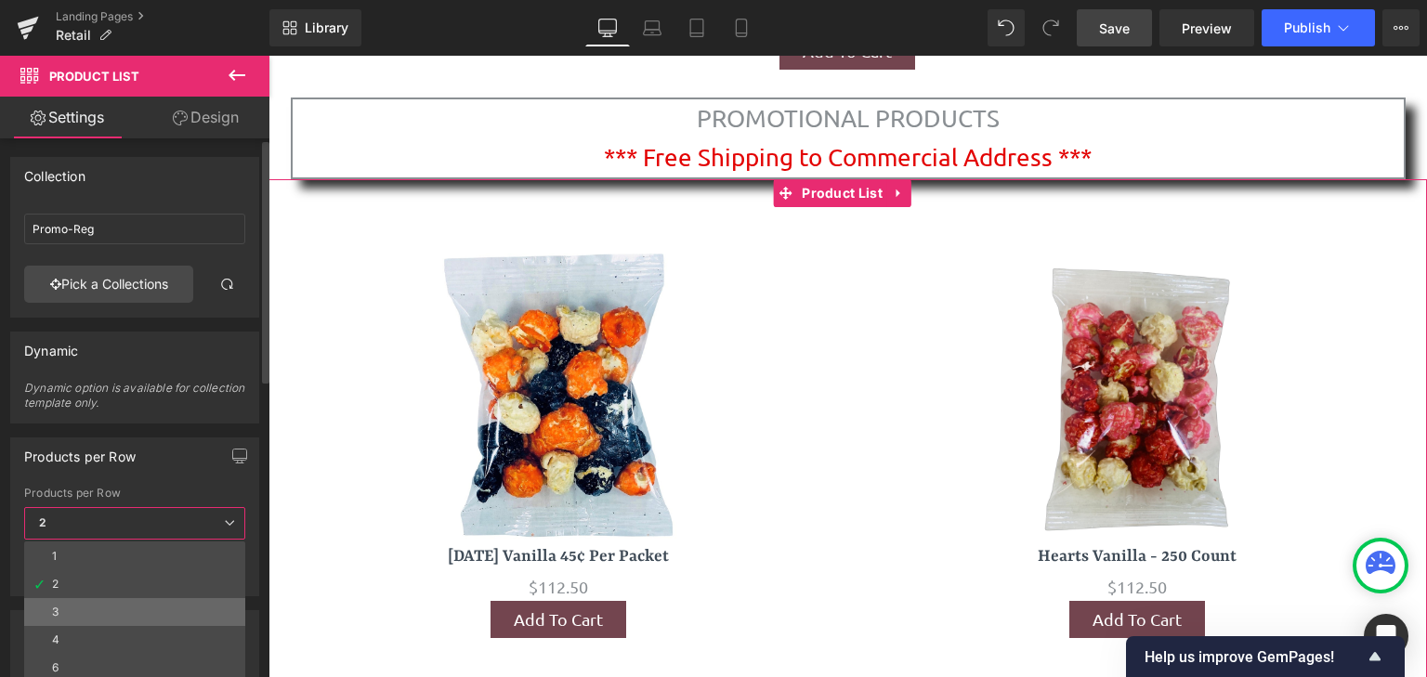
click at [201, 598] on li "3" at bounding box center [134, 612] width 221 height 28
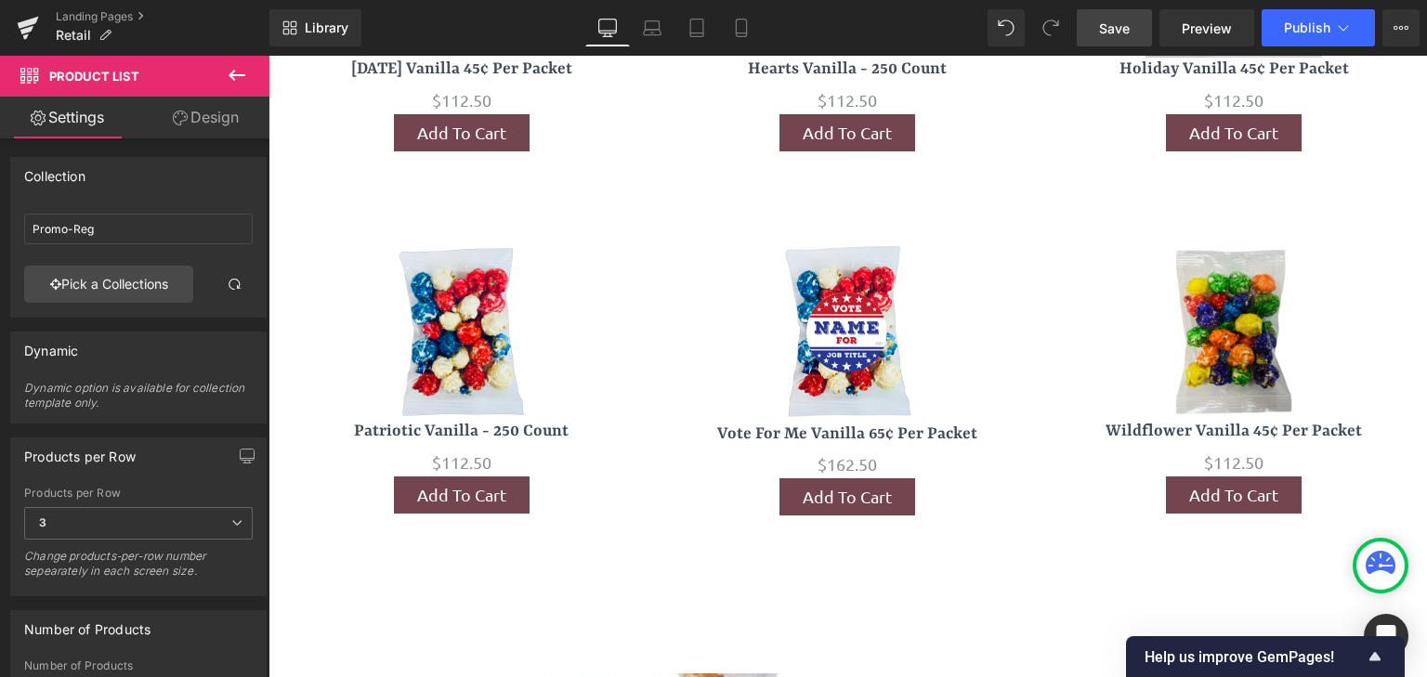
scroll to position [10687, 0]
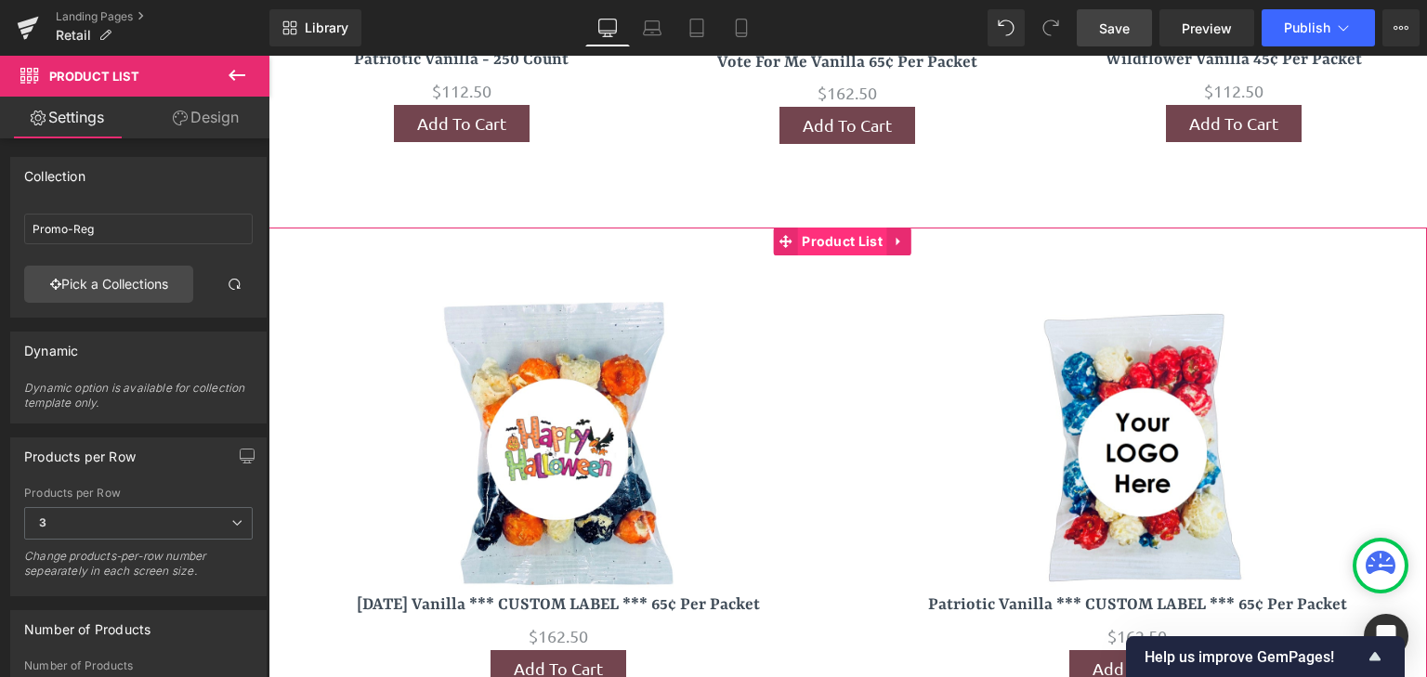
click at [842, 228] on span "Product List" at bounding box center [842, 242] width 90 height 28
click at [235, 517] on icon at bounding box center [236, 522] width 11 height 11
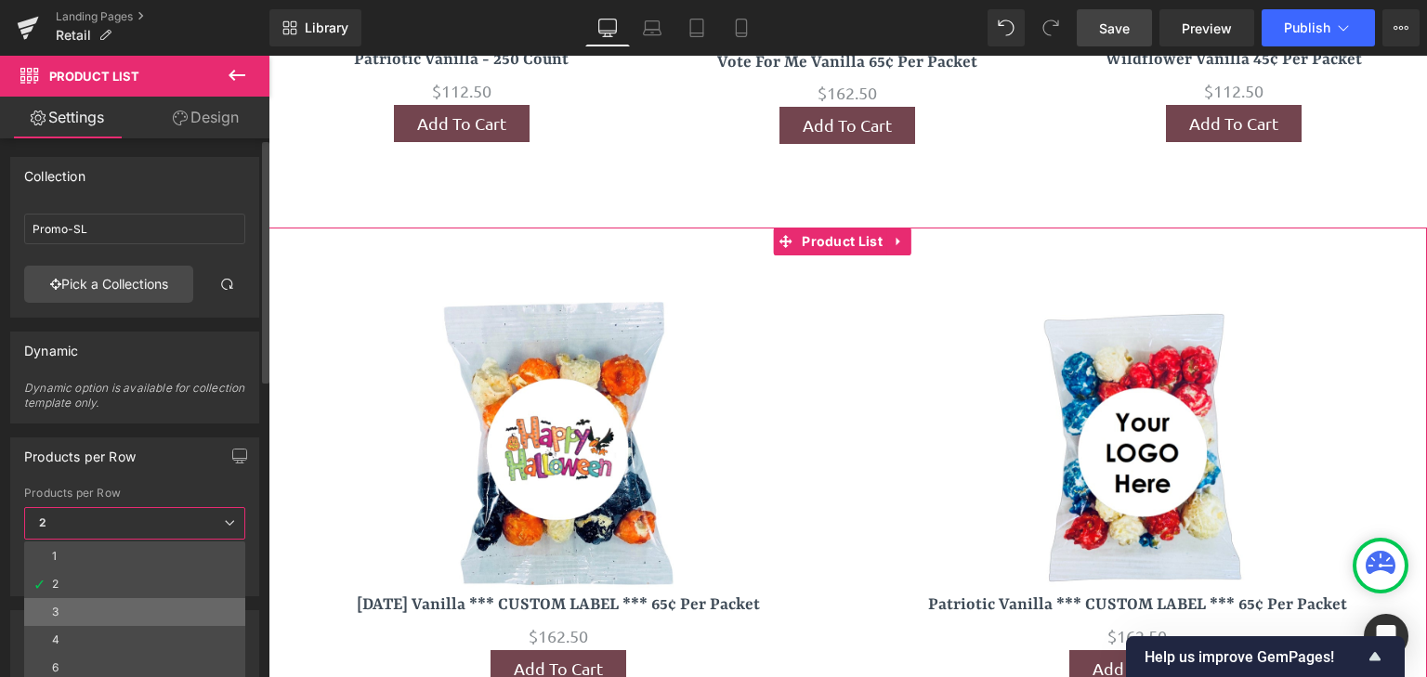
click at [196, 599] on li "3" at bounding box center [134, 612] width 221 height 28
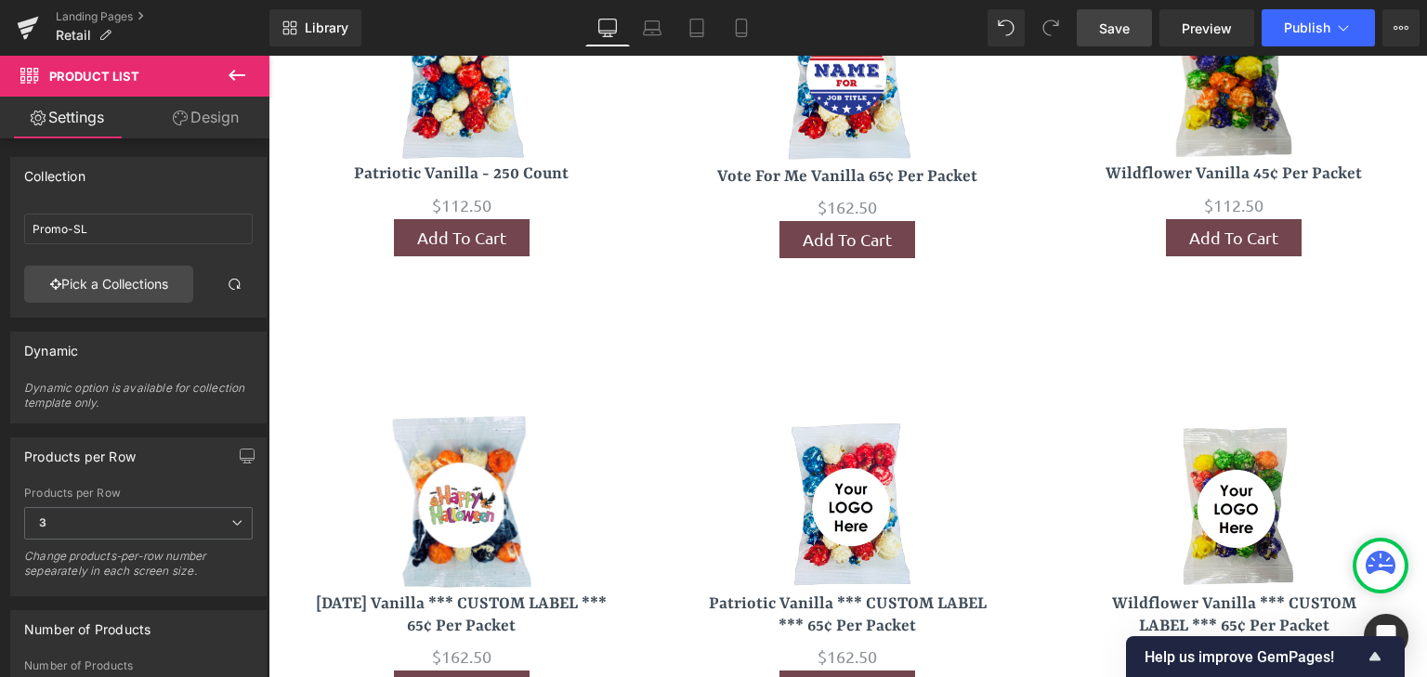
scroll to position [10563, 0]
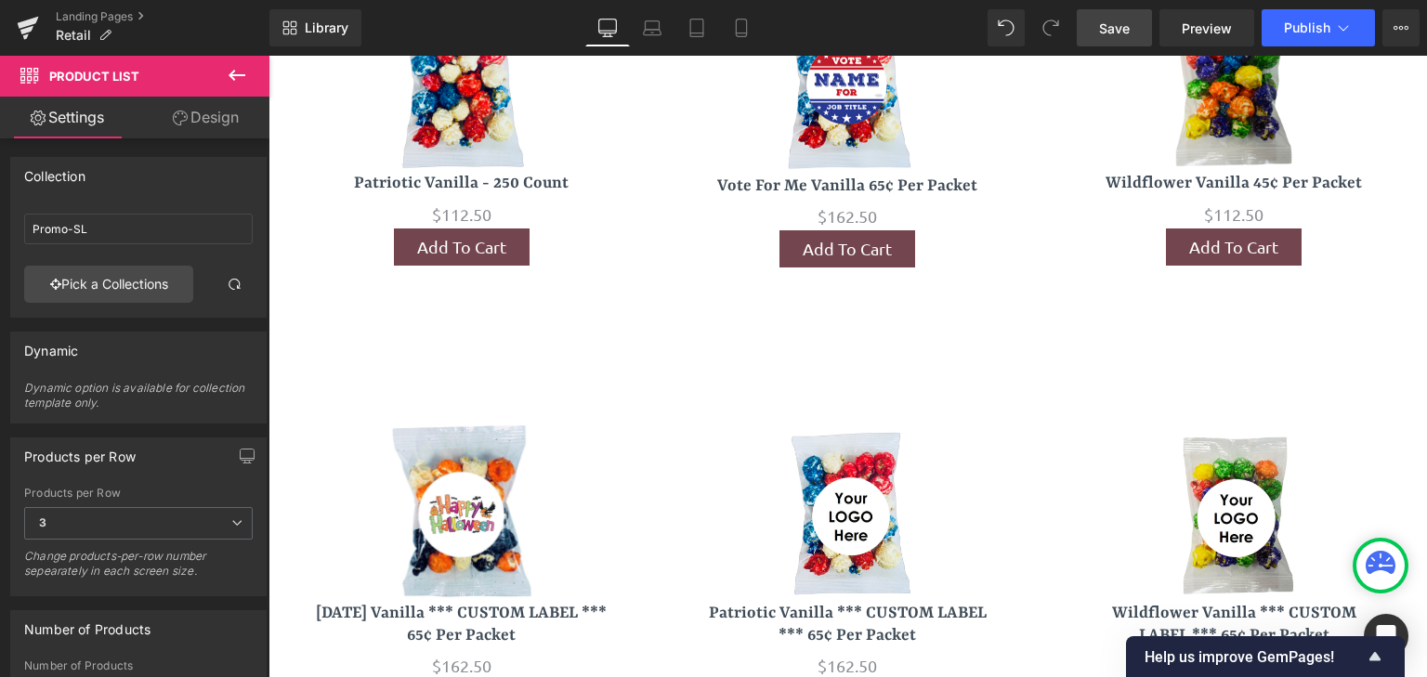
click at [1102, 26] on span "Save" at bounding box center [1114, 29] width 31 height 20
click at [1300, 16] on button "Publish" at bounding box center [1317, 27] width 113 height 37
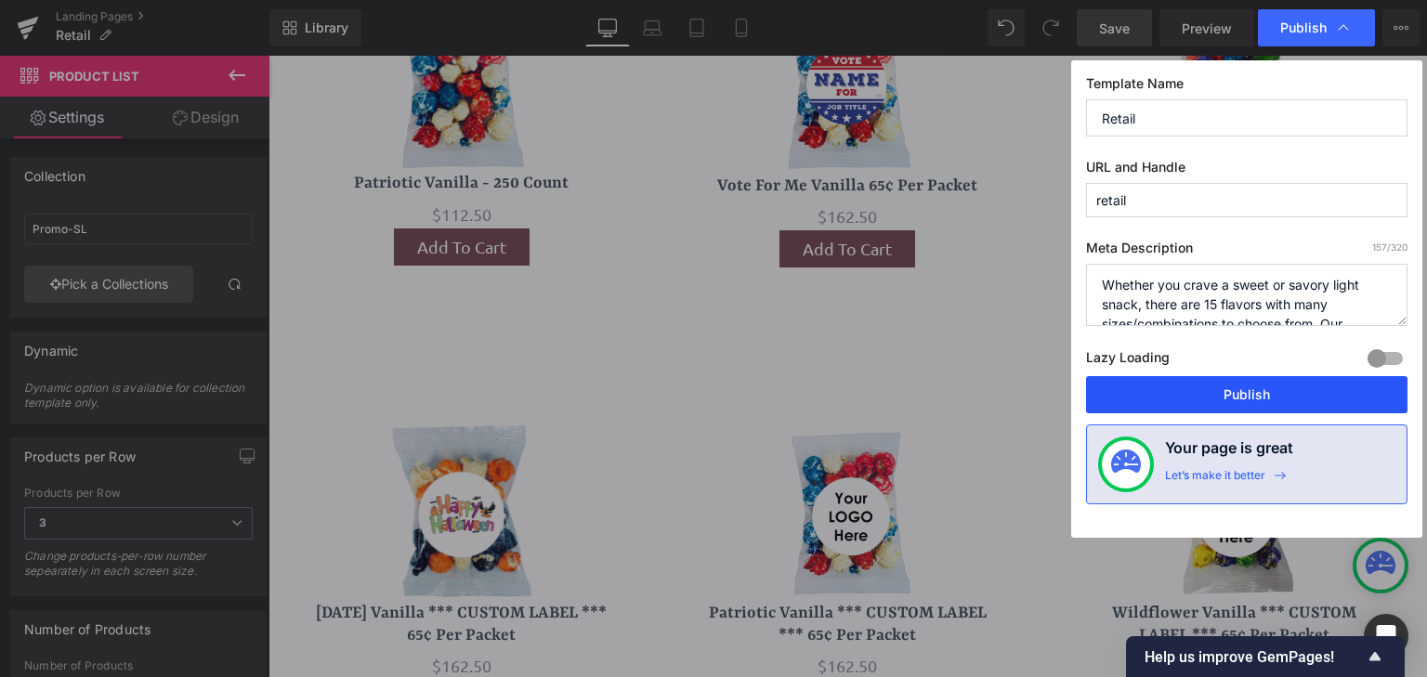
click at [1238, 405] on button "Publish" at bounding box center [1246, 394] width 321 height 37
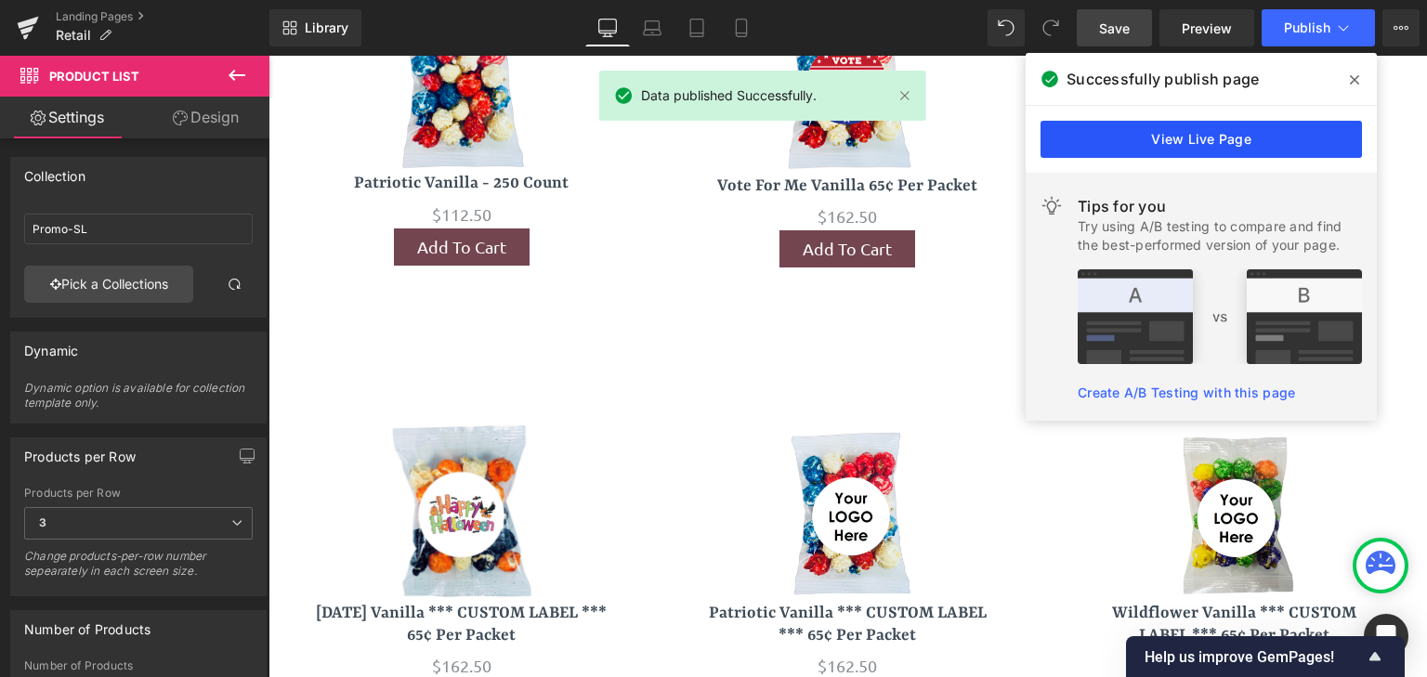
click at [1260, 140] on link "View Live Page" at bounding box center [1200, 139] width 321 height 37
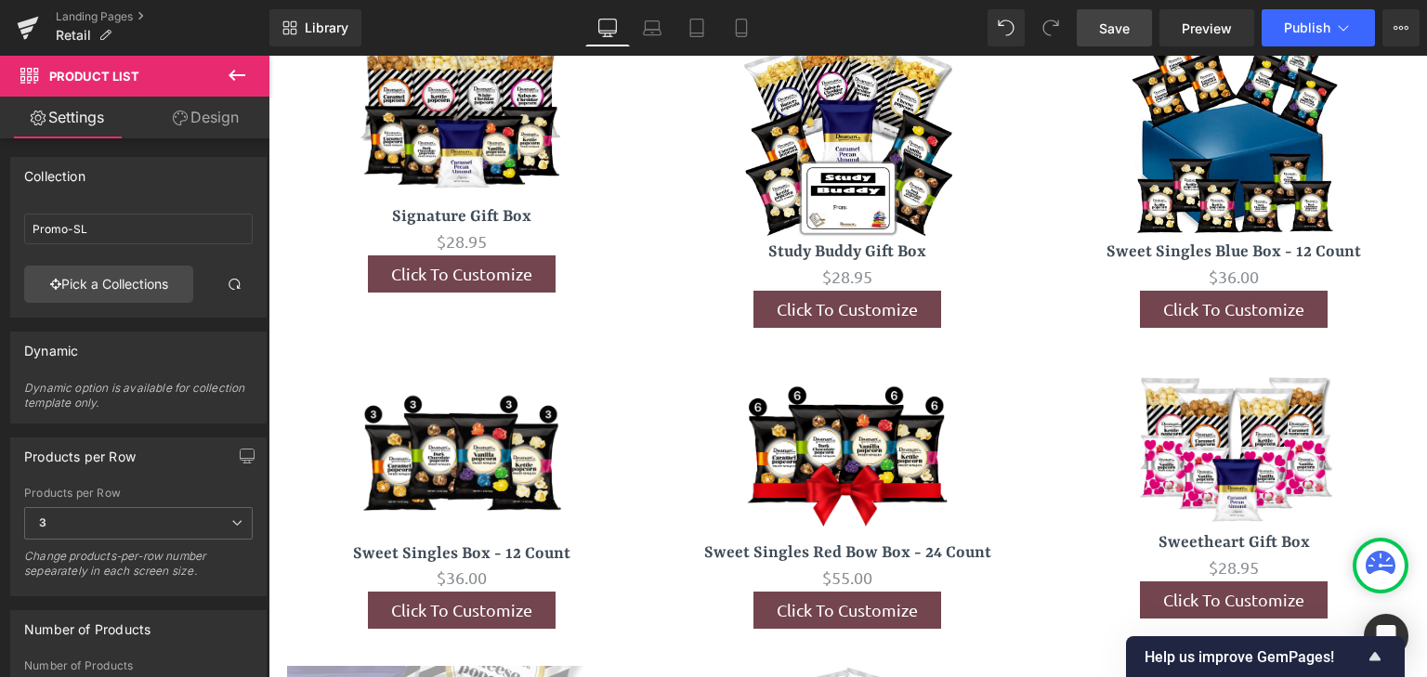
scroll to position [5733, 0]
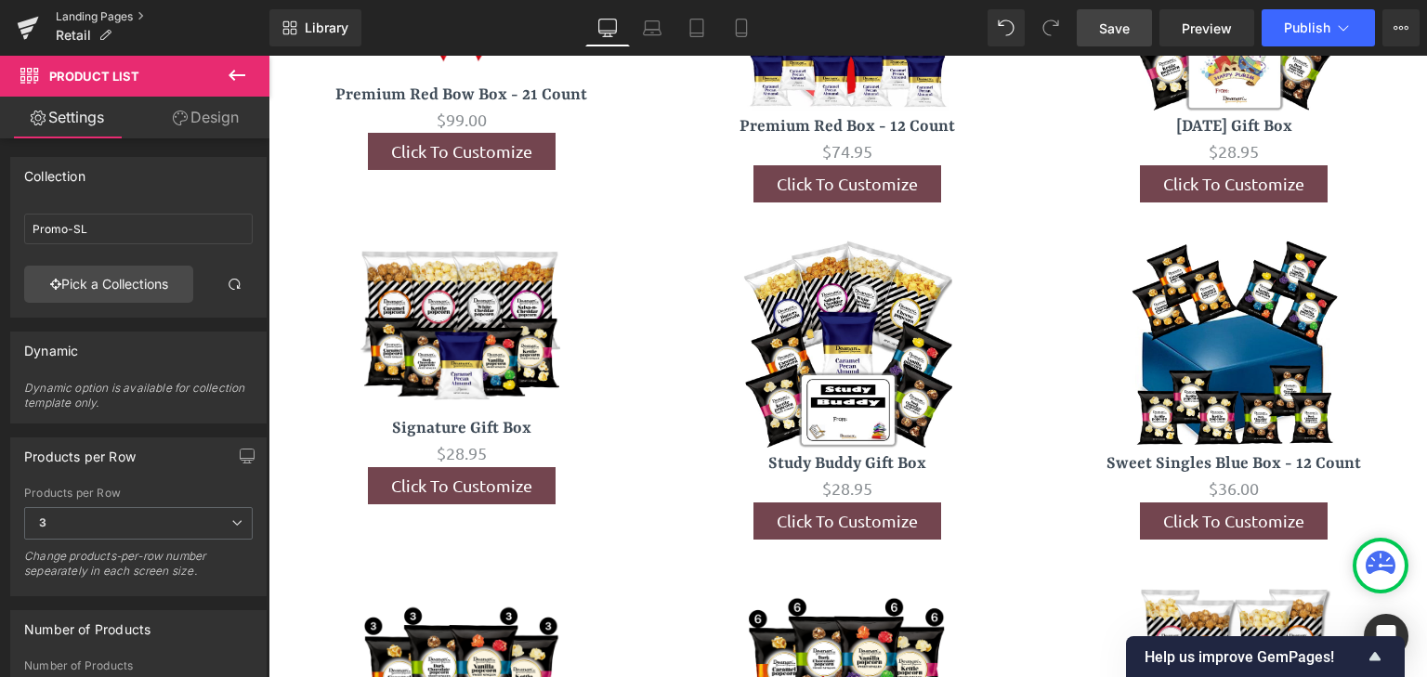
click at [122, 16] on link "Landing Pages" at bounding box center [163, 16] width 214 height 15
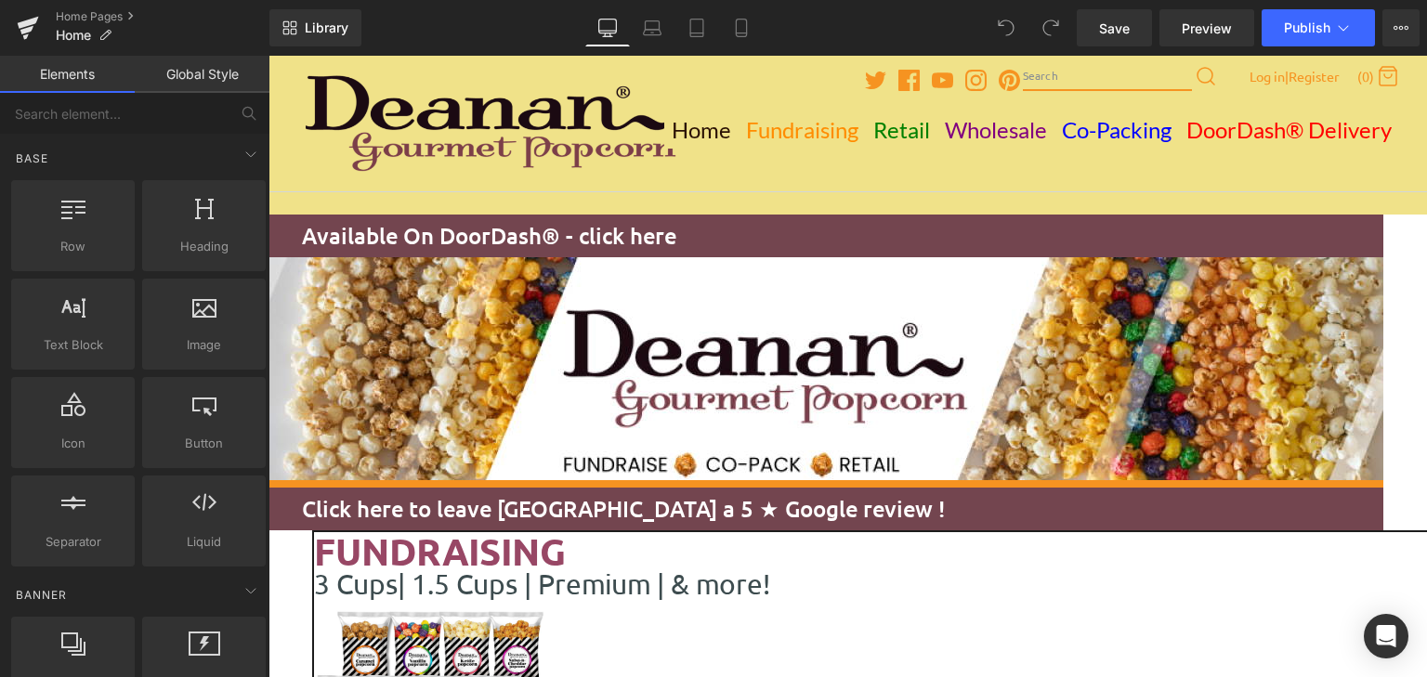
click at [268, 56] on span "Image" at bounding box center [268, 56] width 0 height 0
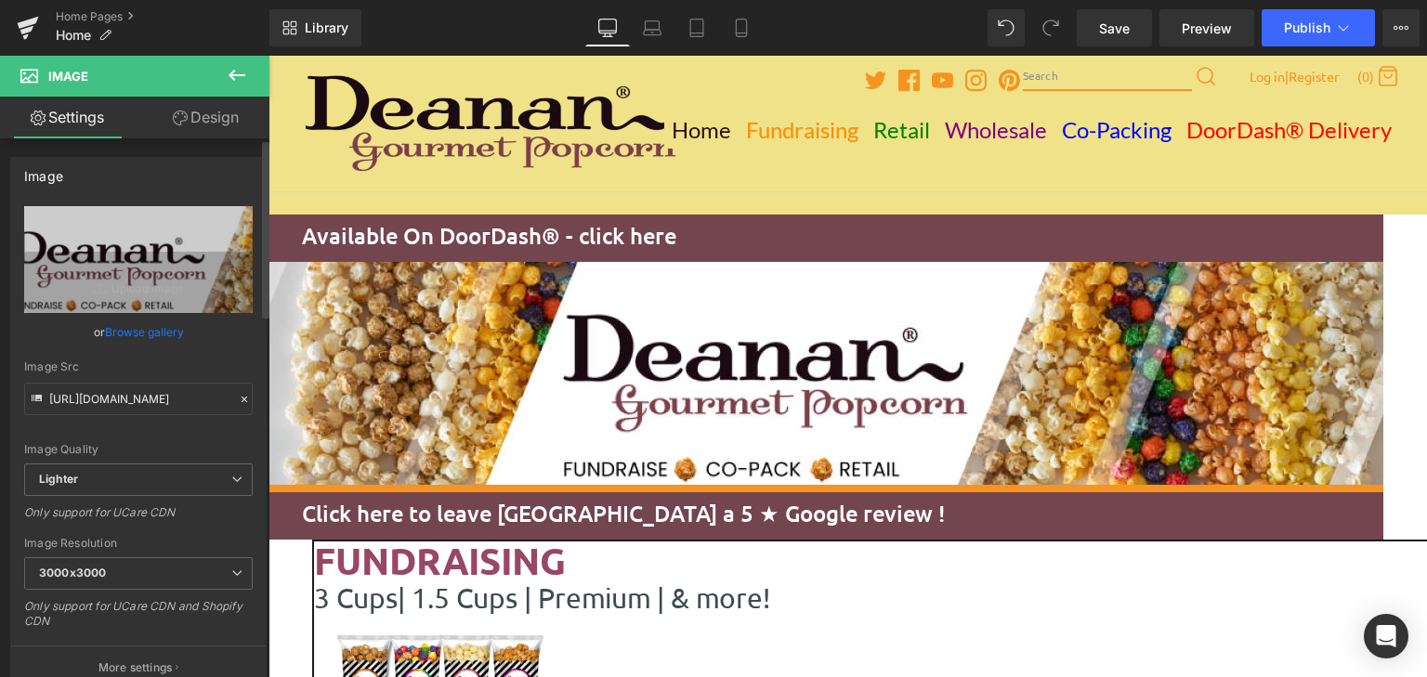
click at [129, 326] on link "Browse gallery" at bounding box center [144, 332] width 79 height 33
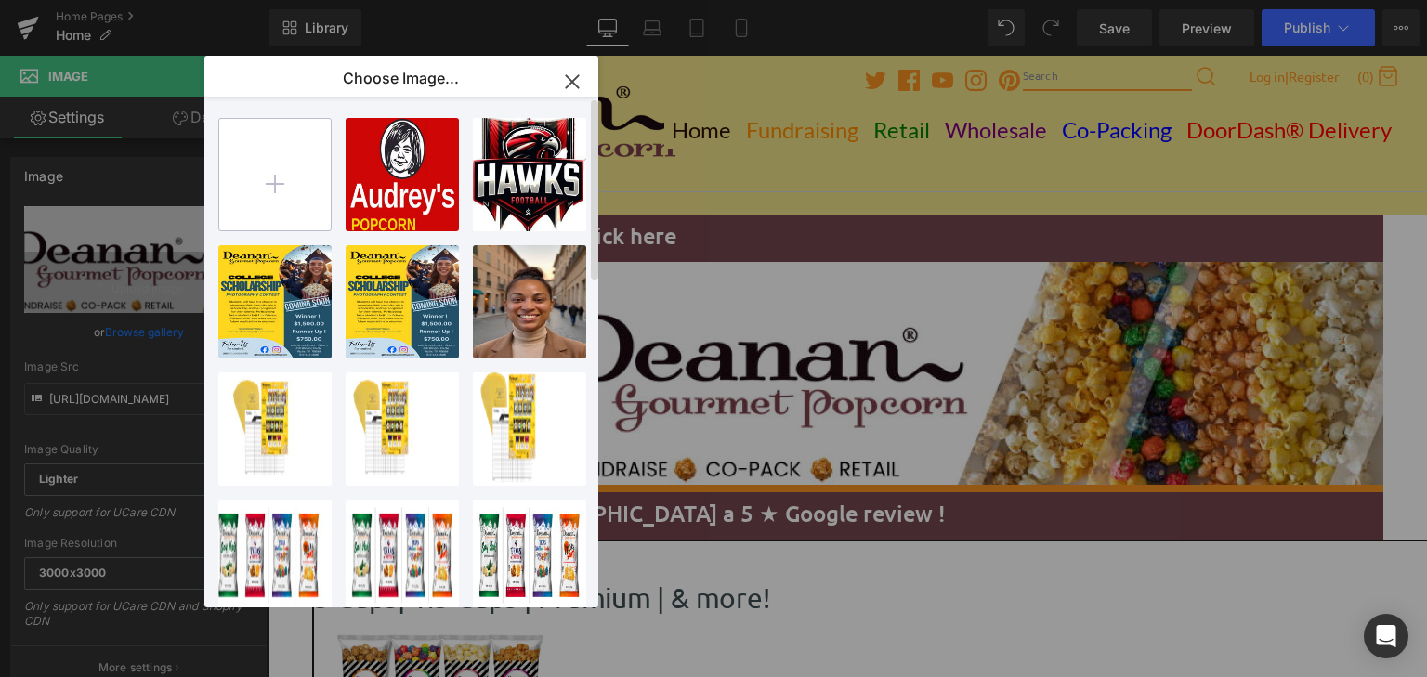
click at [279, 179] on input "file" at bounding box center [274, 174] width 111 height 111
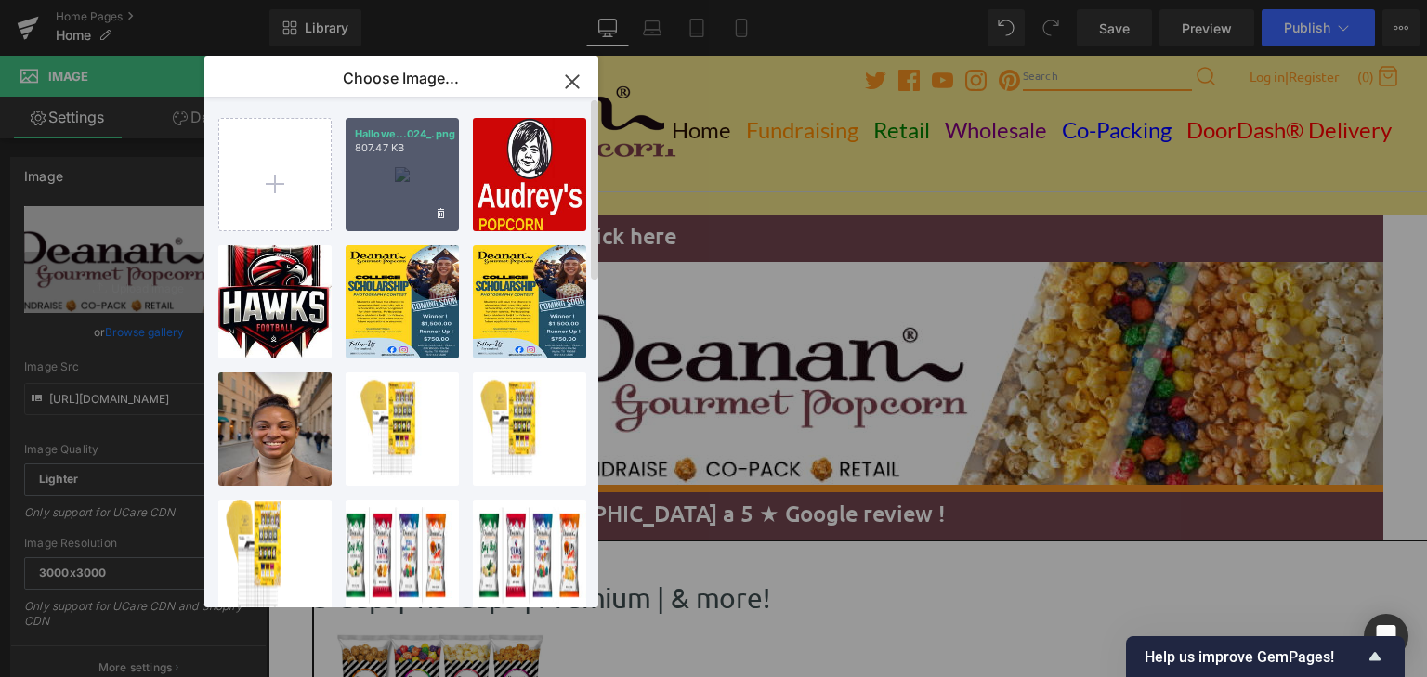
click at [409, 174] on div "Hallowe...024_.png 807.47 KB" at bounding box center [402, 174] width 113 height 113
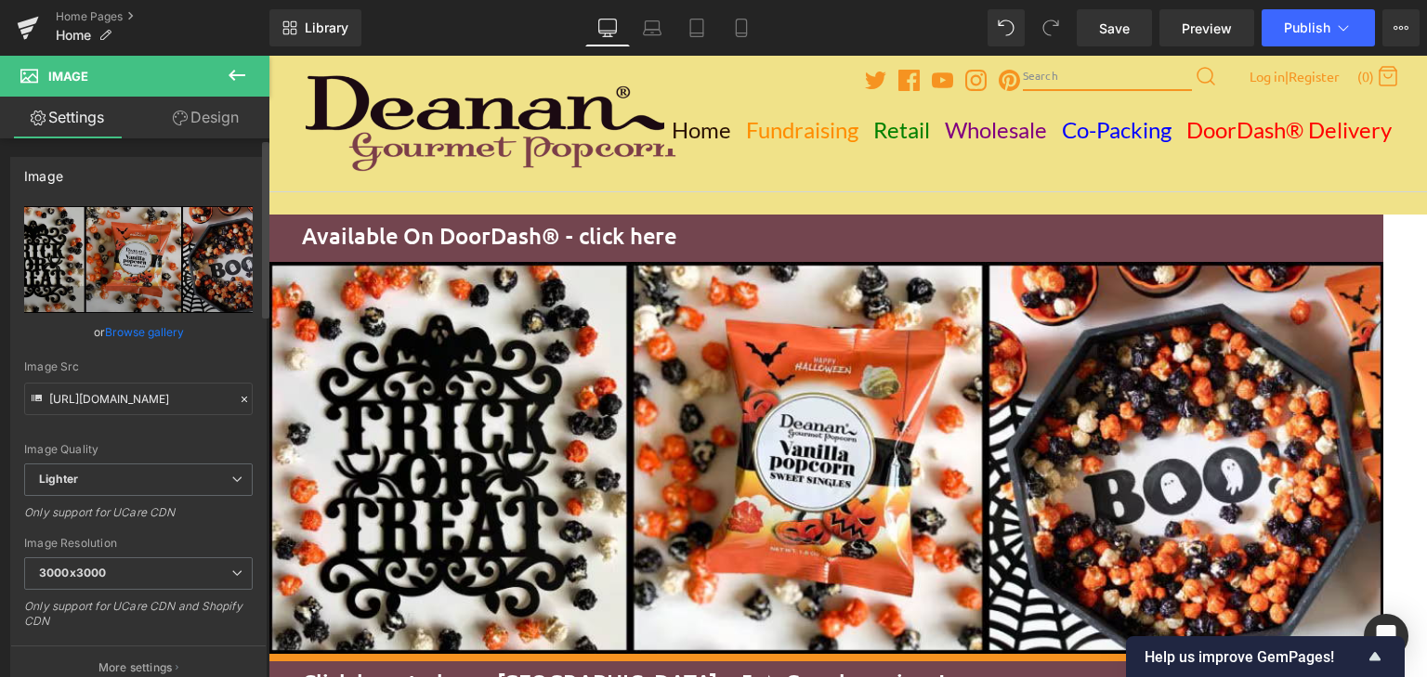
click at [139, 323] on link "Browse gallery" at bounding box center [144, 332] width 79 height 33
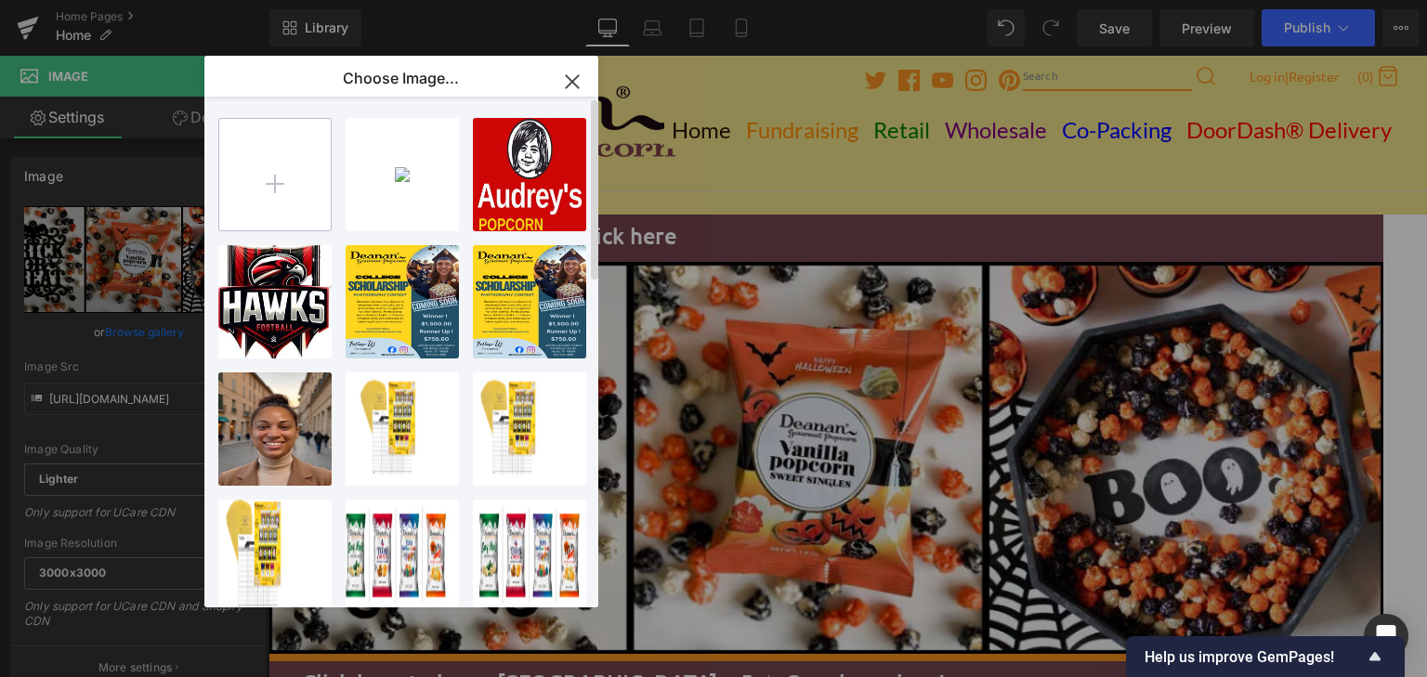
click at [276, 186] on input "file" at bounding box center [274, 174] width 111 height 111
type input "C:\fakepath\Holiday Banner Reduced(2024).png"
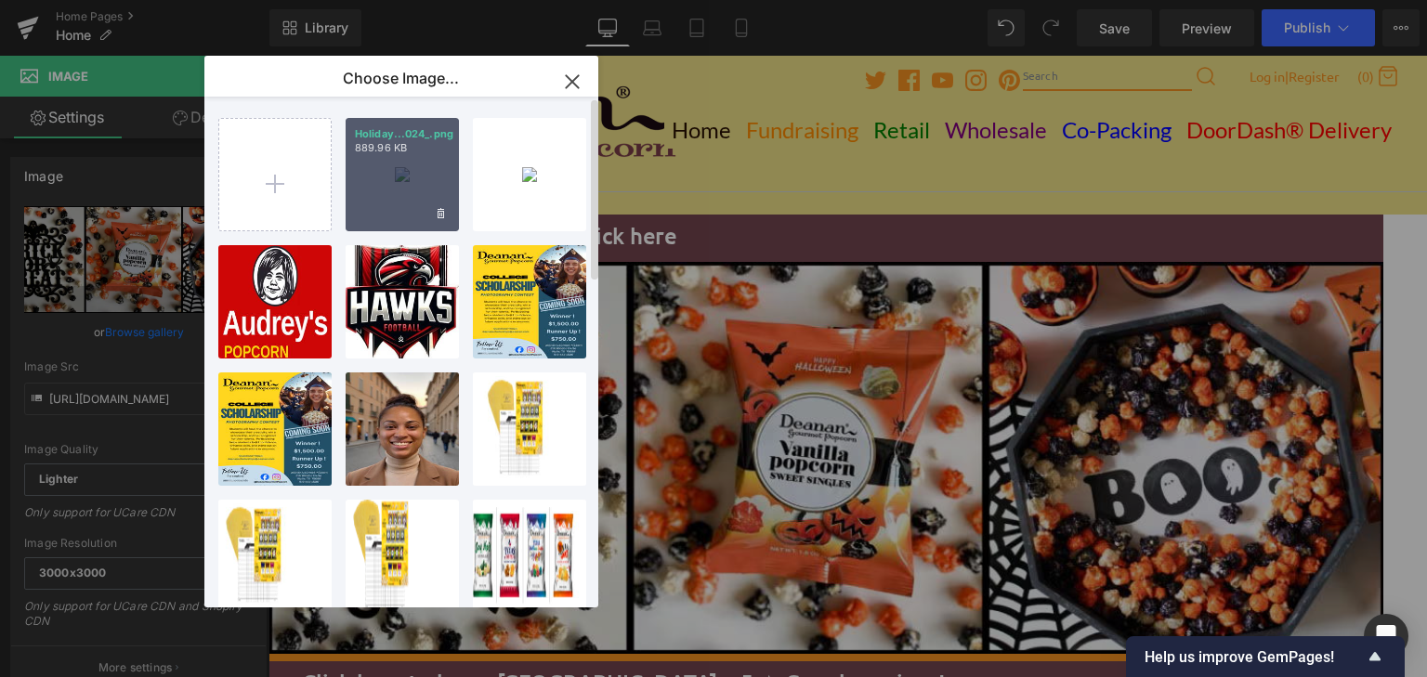
click at [399, 178] on div "Holiday...024_.png 889.96 KB" at bounding box center [402, 174] width 113 height 113
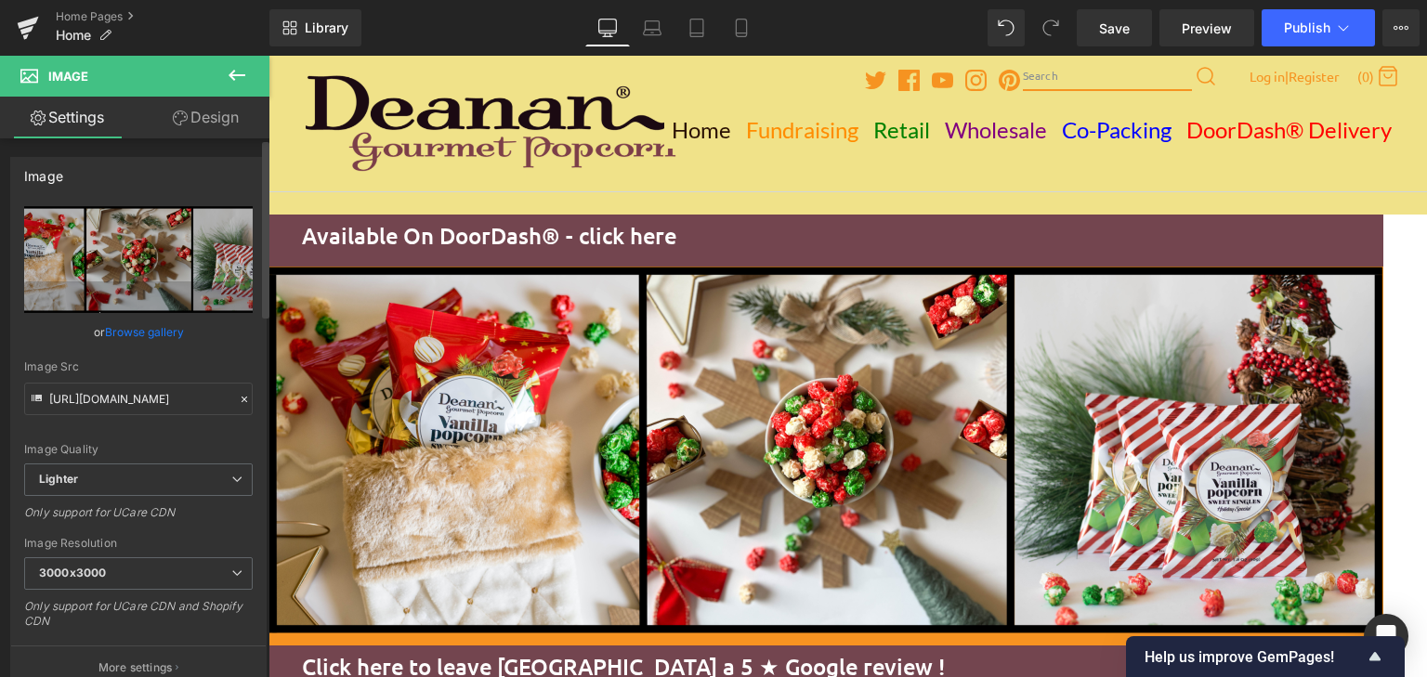
click at [111, 332] on link "Browse gallery" at bounding box center [144, 332] width 79 height 33
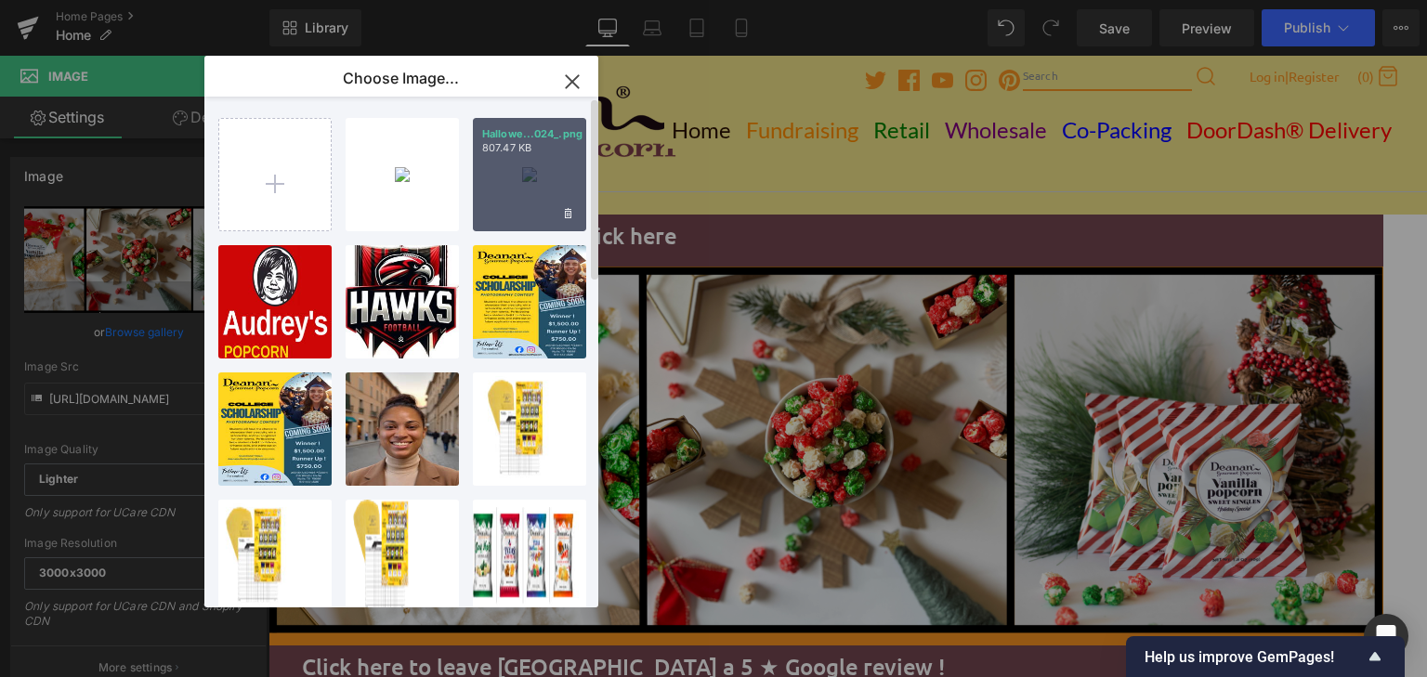
click at [492, 175] on div "Hallowe...024_.png 807.47 KB" at bounding box center [529, 174] width 113 height 113
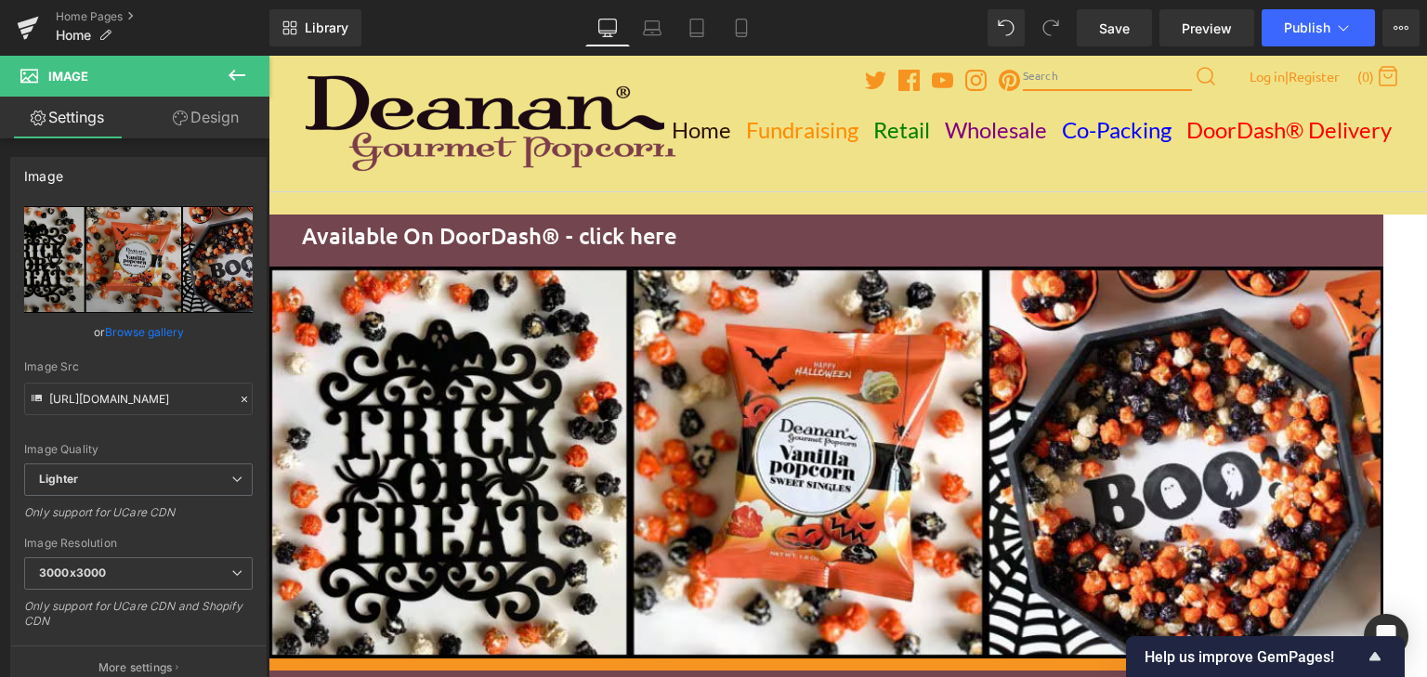
click at [268, 56] on span "Image" at bounding box center [268, 56] width 0 height 0
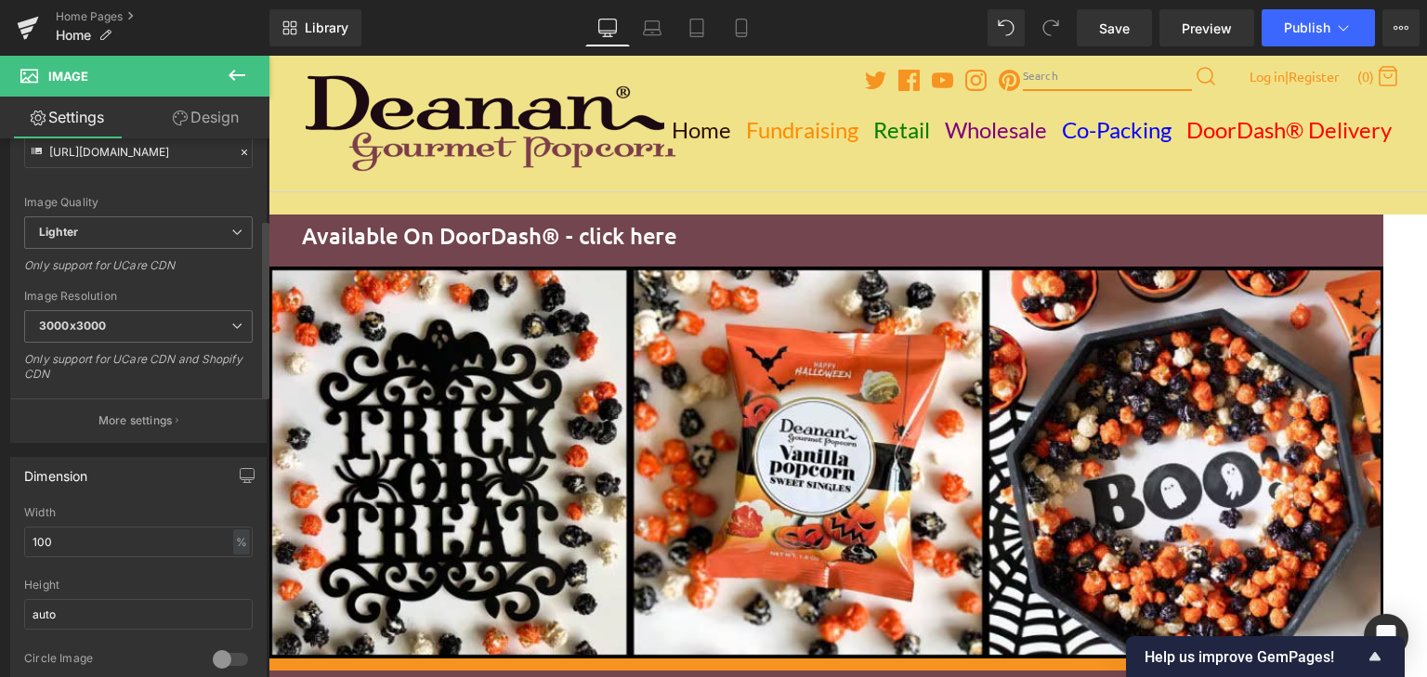
scroll to position [124, 0]
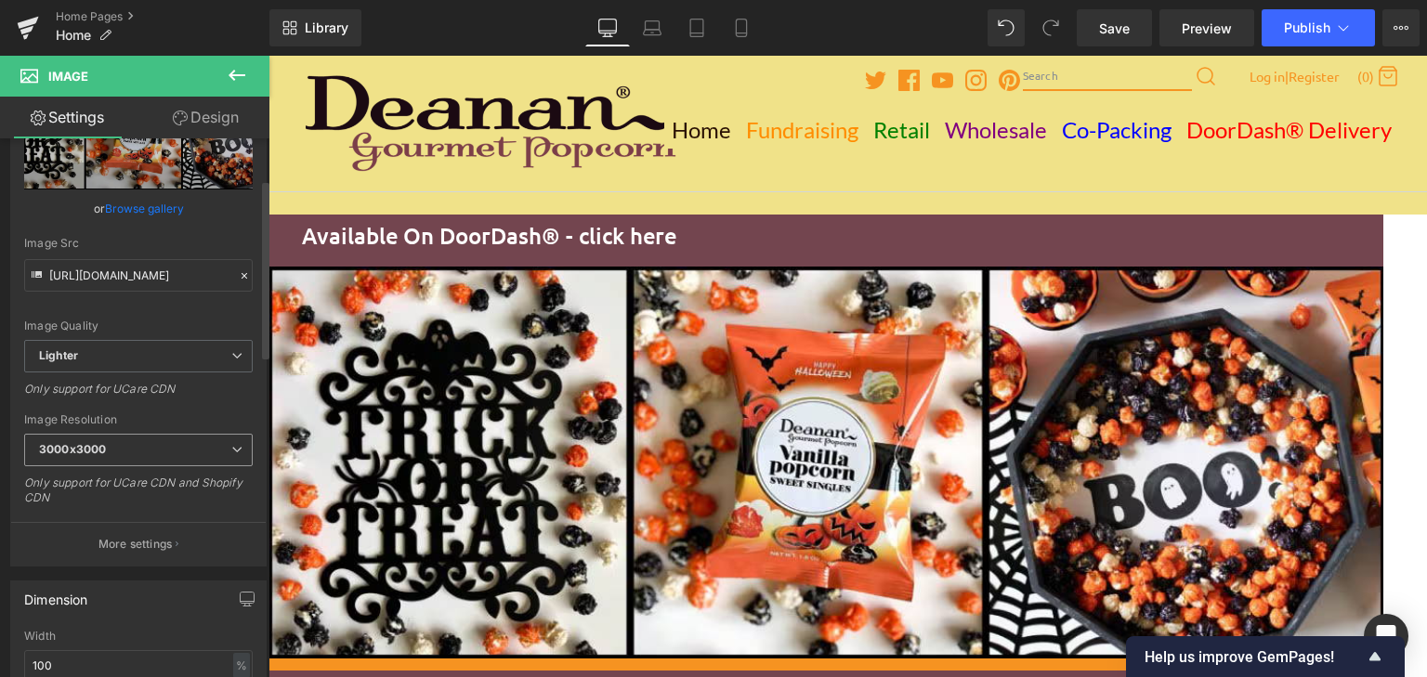
click at [196, 446] on span "3000x3000" at bounding box center [138, 450] width 229 height 33
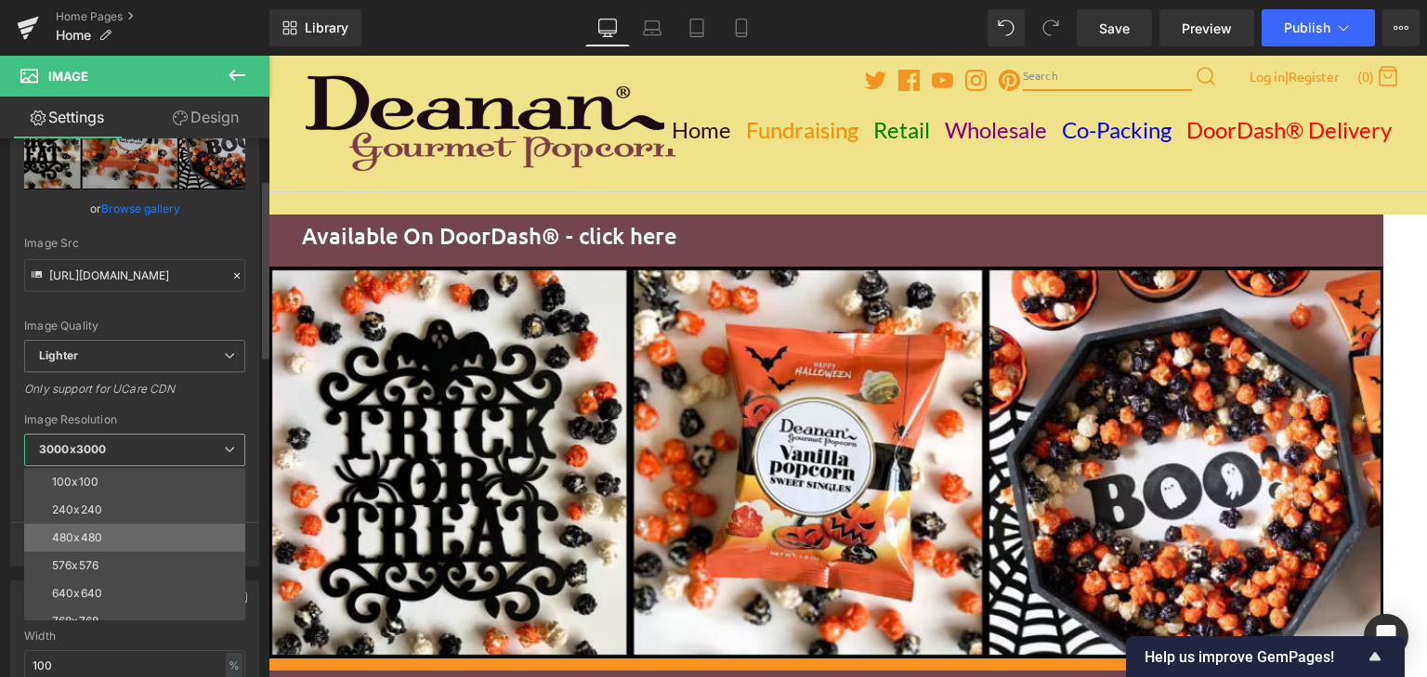
click at [138, 539] on li "480x480" at bounding box center [138, 538] width 229 height 28
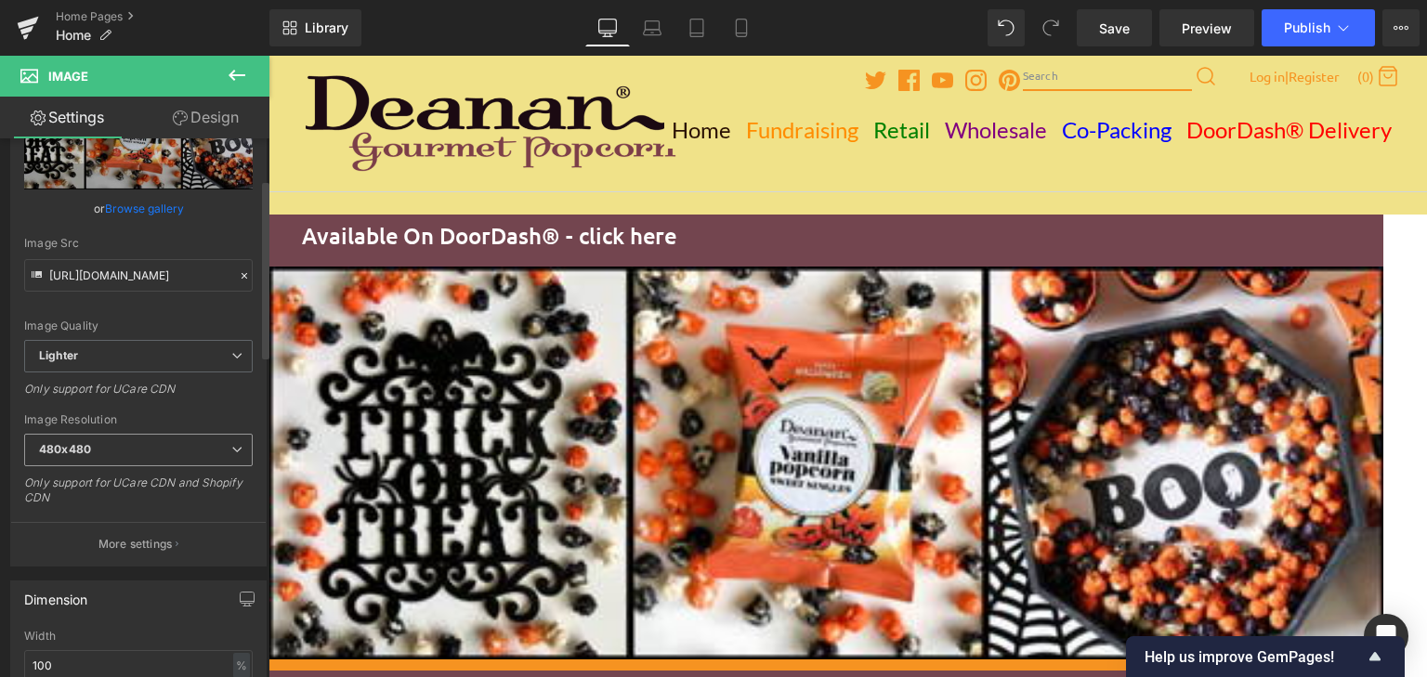
click at [215, 445] on span "480x480" at bounding box center [138, 450] width 229 height 33
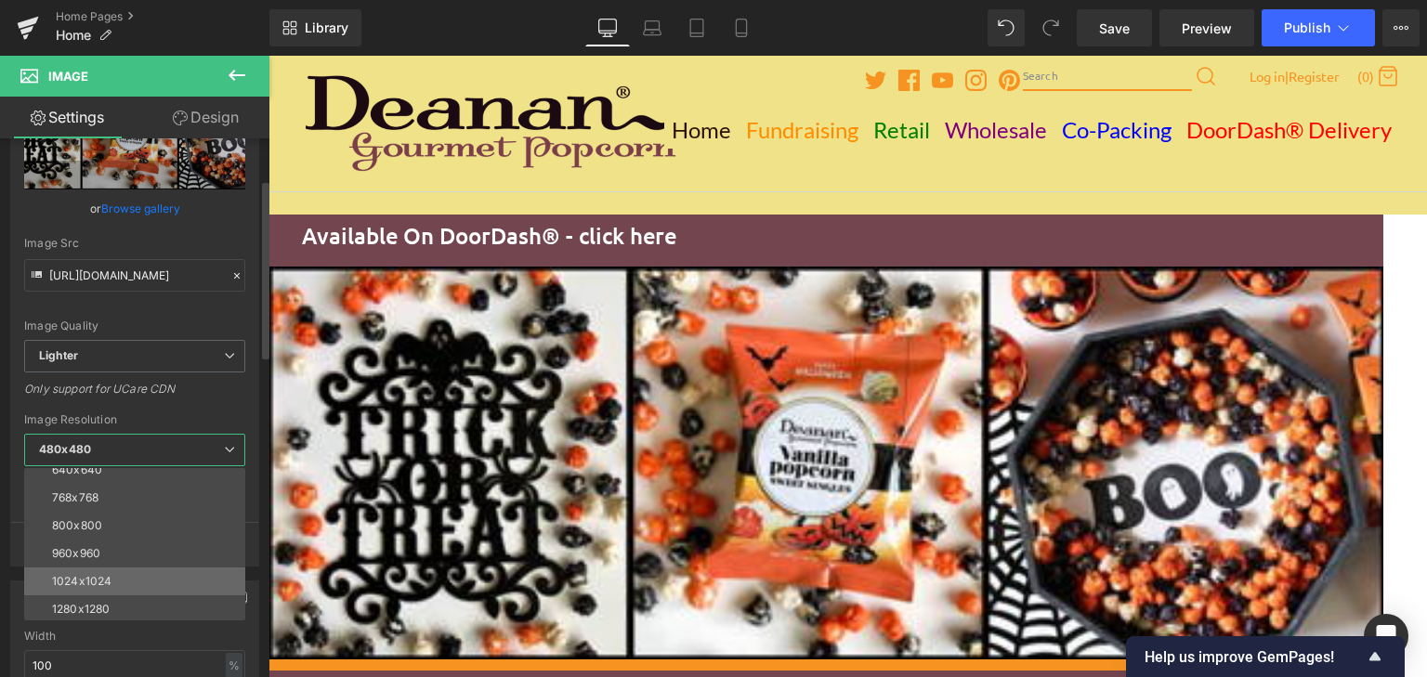
click at [189, 581] on li "1024x1024" at bounding box center [138, 582] width 229 height 28
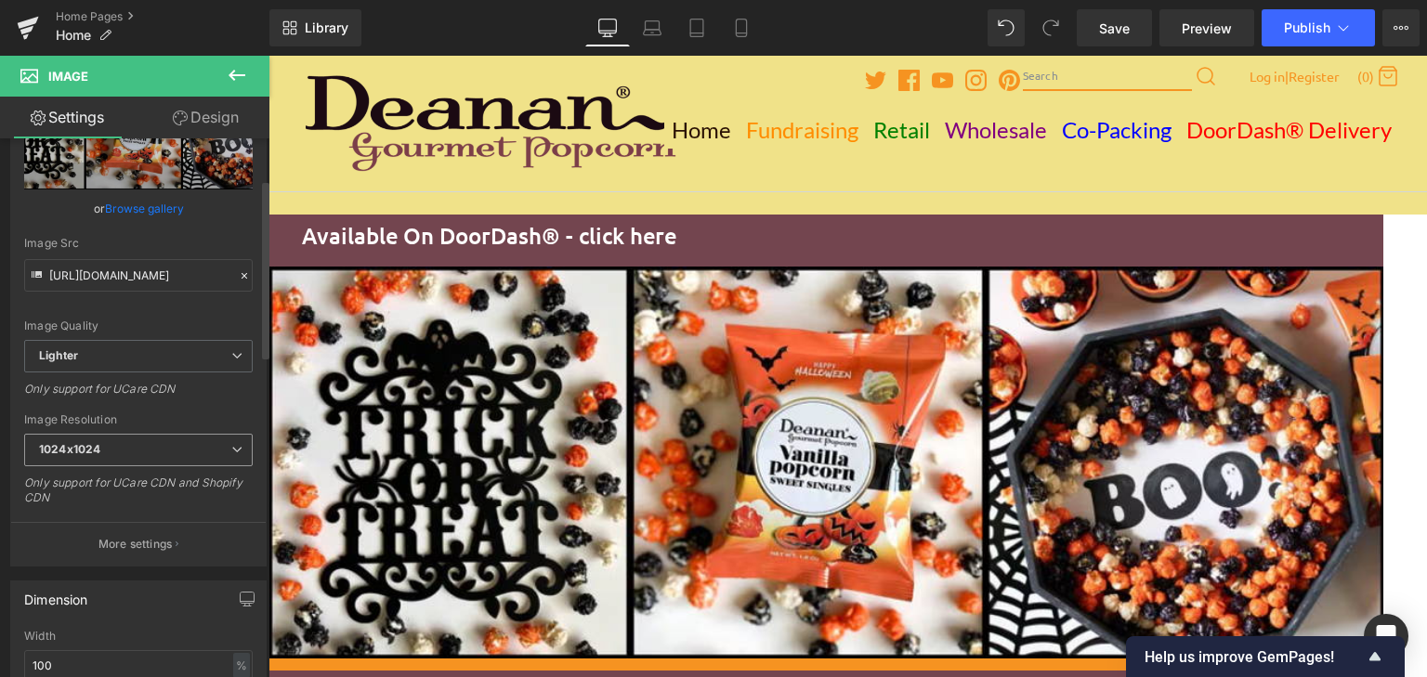
click at [237, 446] on span "1024x1024" at bounding box center [138, 450] width 229 height 33
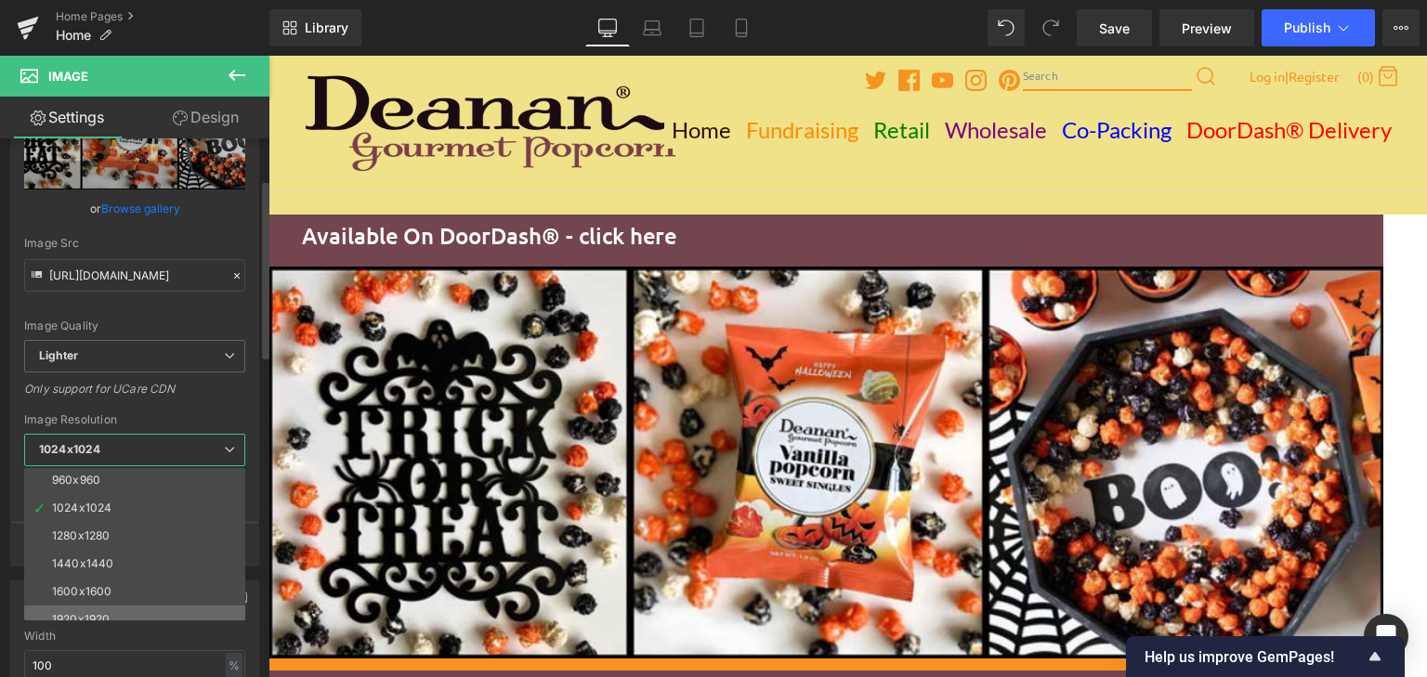
scroll to position [266, 0]
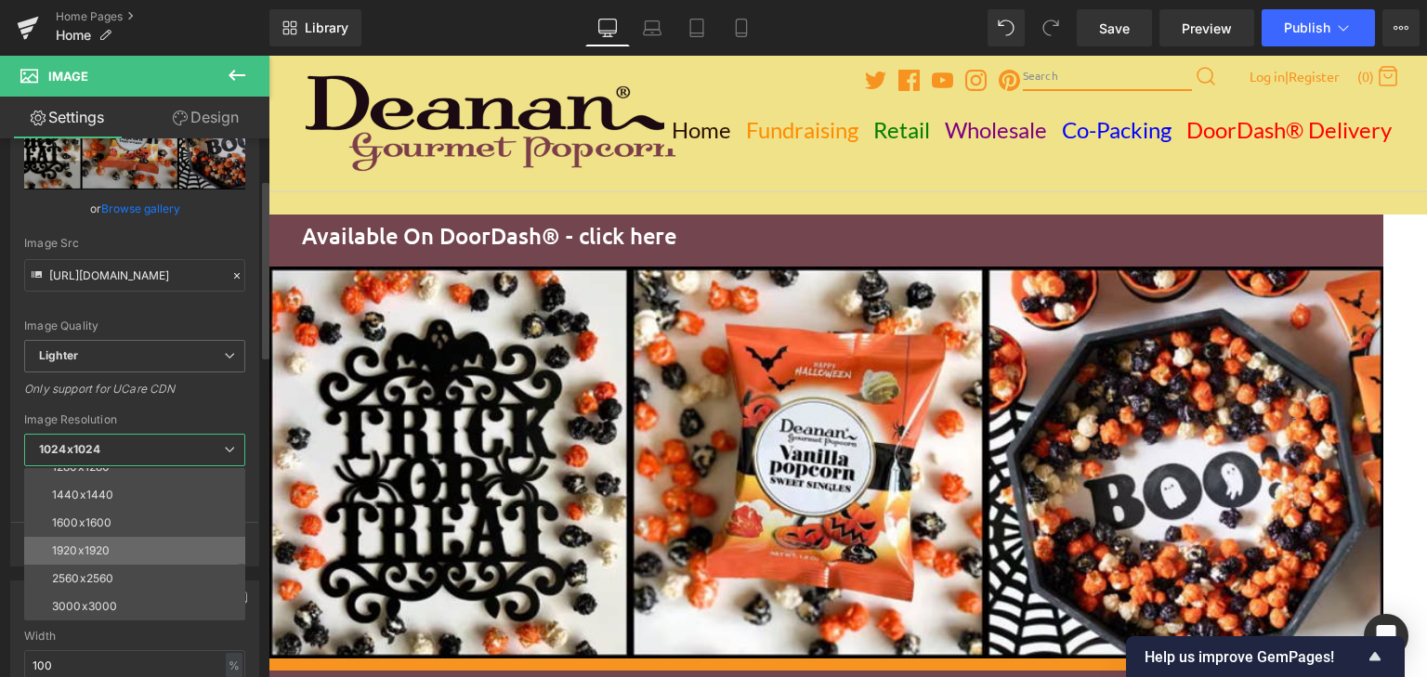
click at [140, 554] on li "1920x1920" at bounding box center [138, 551] width 229 height 28
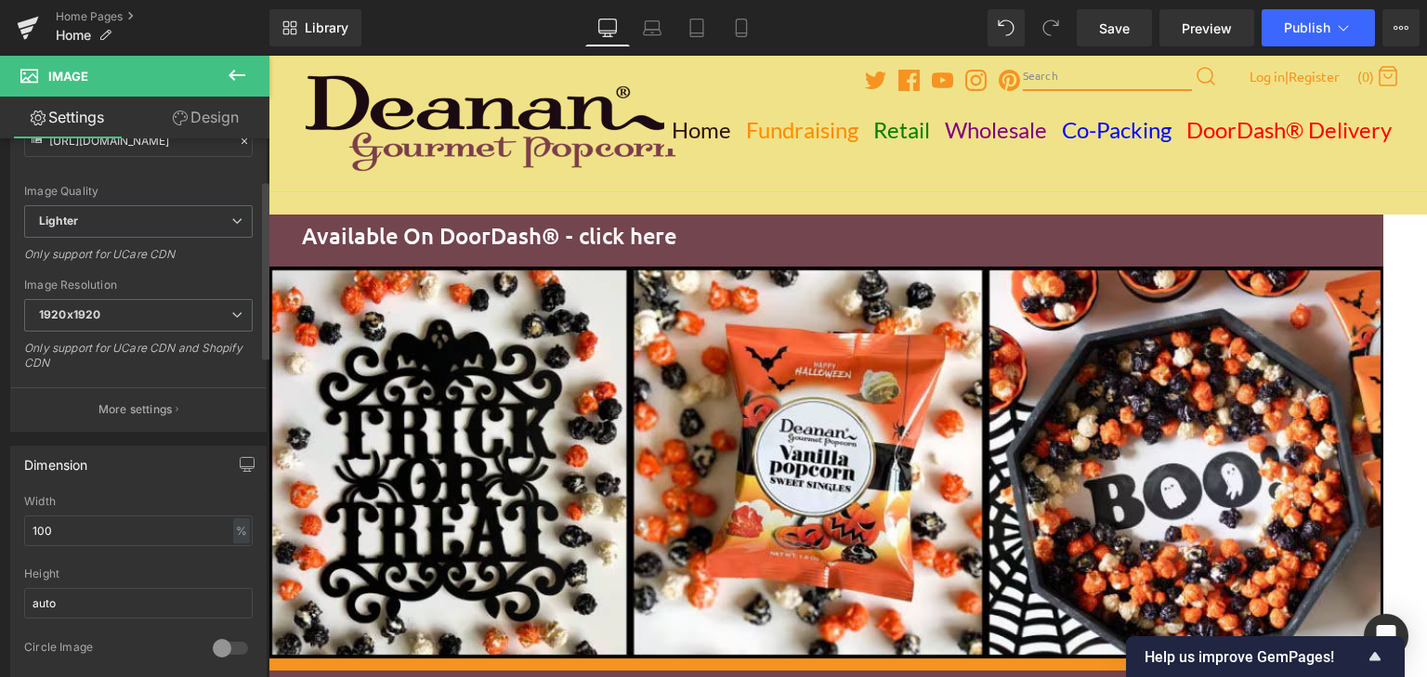
scroll to position [372, 0]
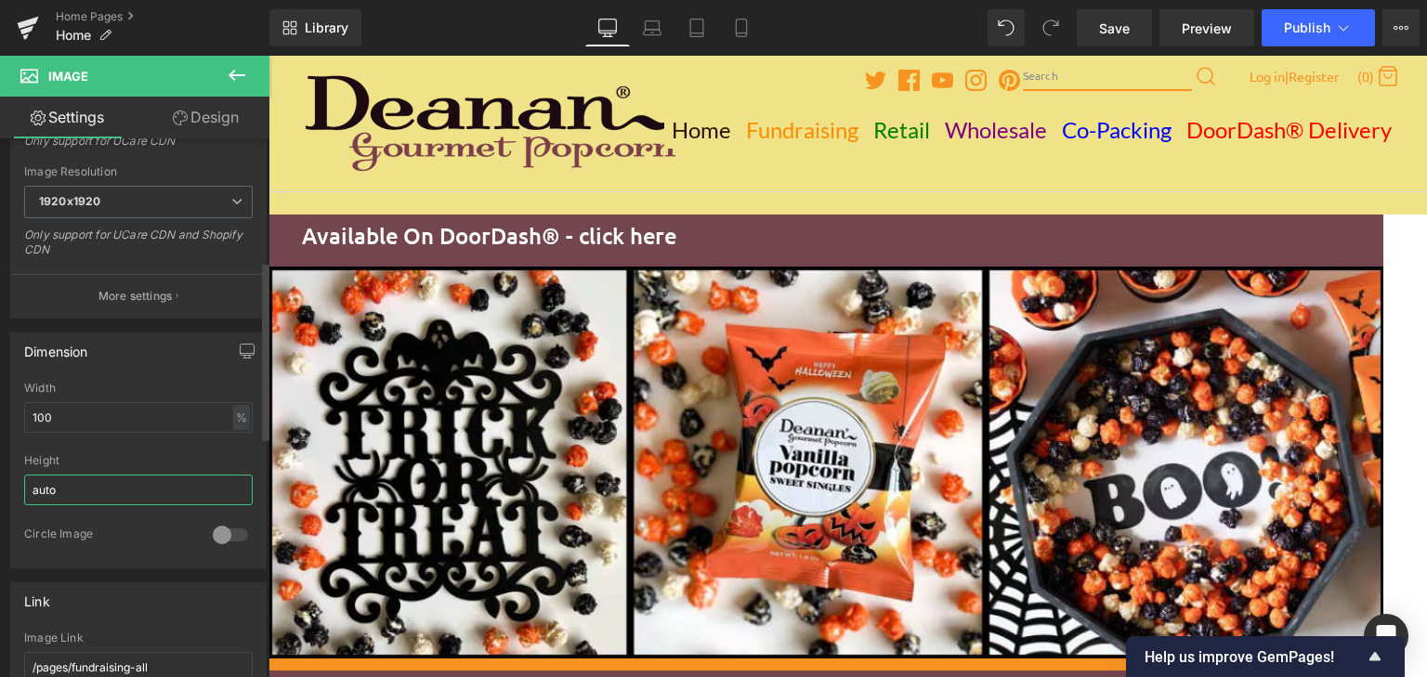
click at [175, 491] on input "auto" at bounding box center [138, 490] width 229 height 31
drag, startPoint x: 173, startPoint y: 491, endPoint x: 8, endPoint y: 530, distance: 169.0
click at [15, 526] on div "100% Width 100 % % px auto Height auto 0 Circle Image" at bounding box center [138, 475] width 255 height 186
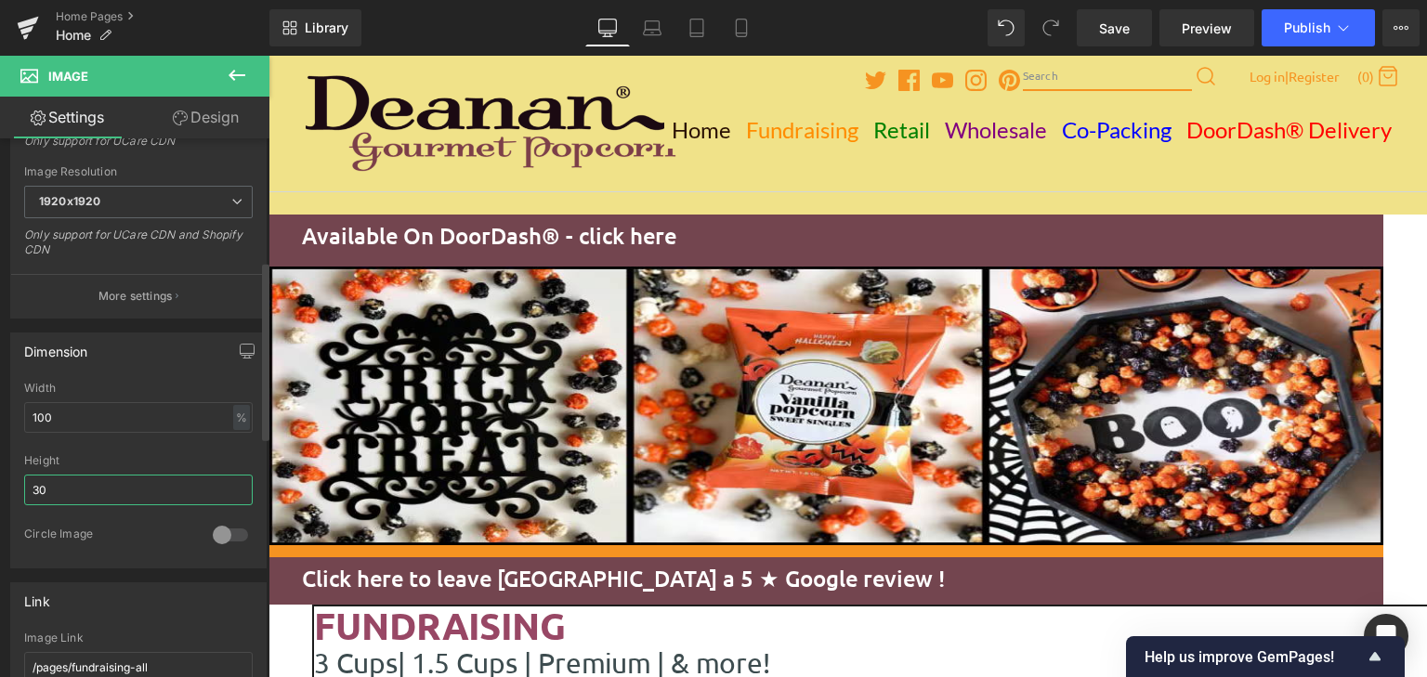
type input "3"
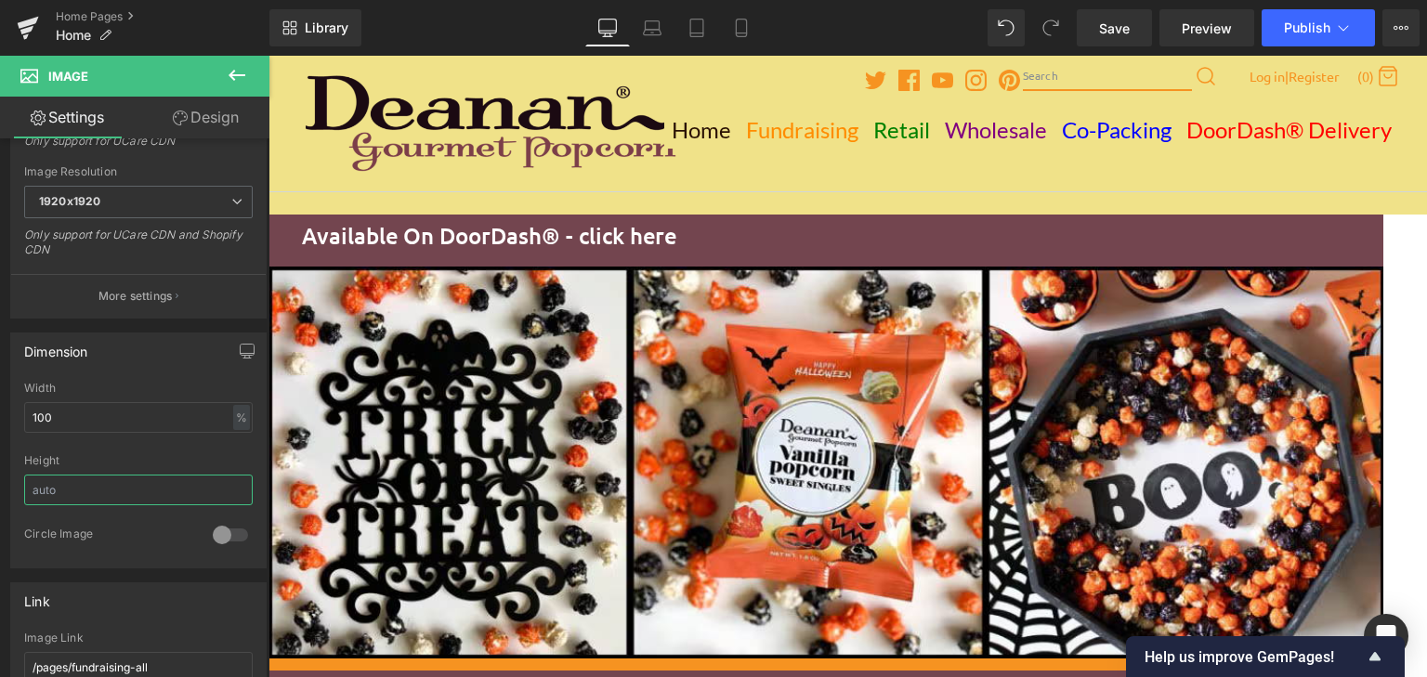
click at [268, 56] on span "Image" at bounding box center [268, 56] width 0 height 0
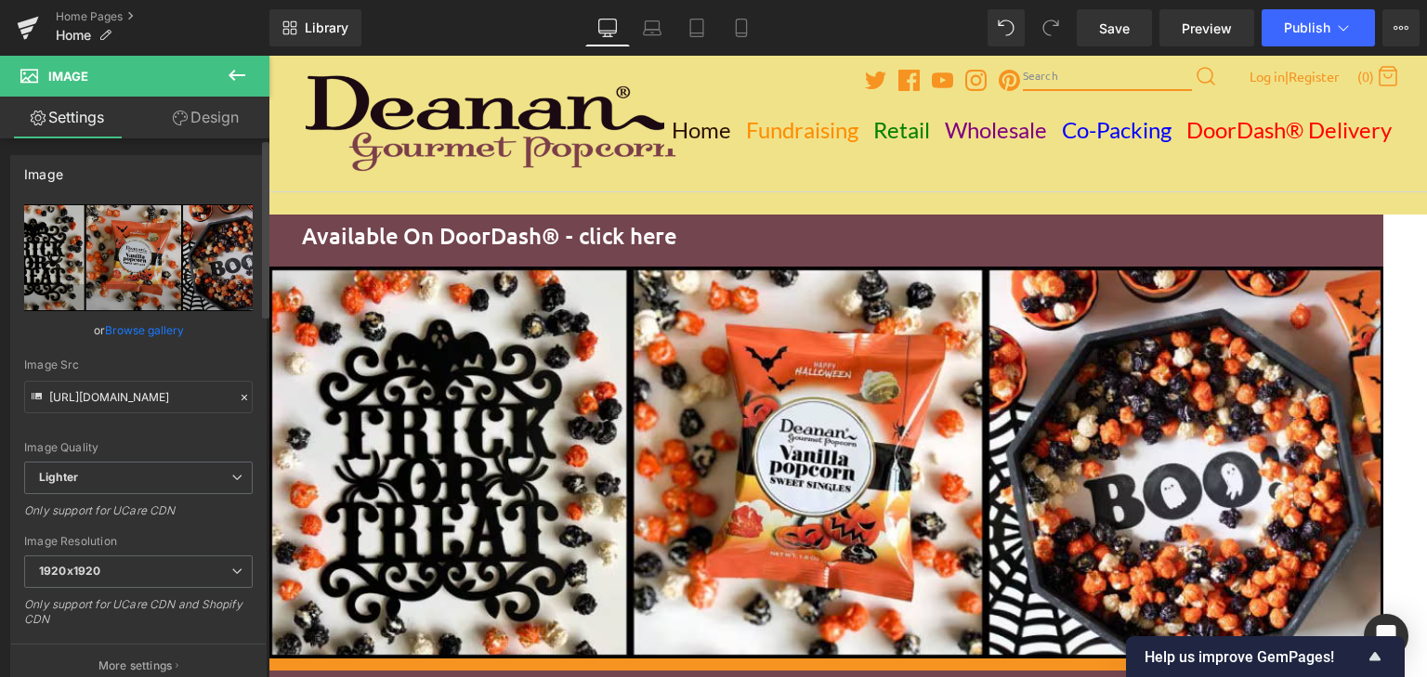
scroll to position [0, 0]
click at [110, 329] on link "Browse gallery" at bounding box center [144, 332] width 79 height 33
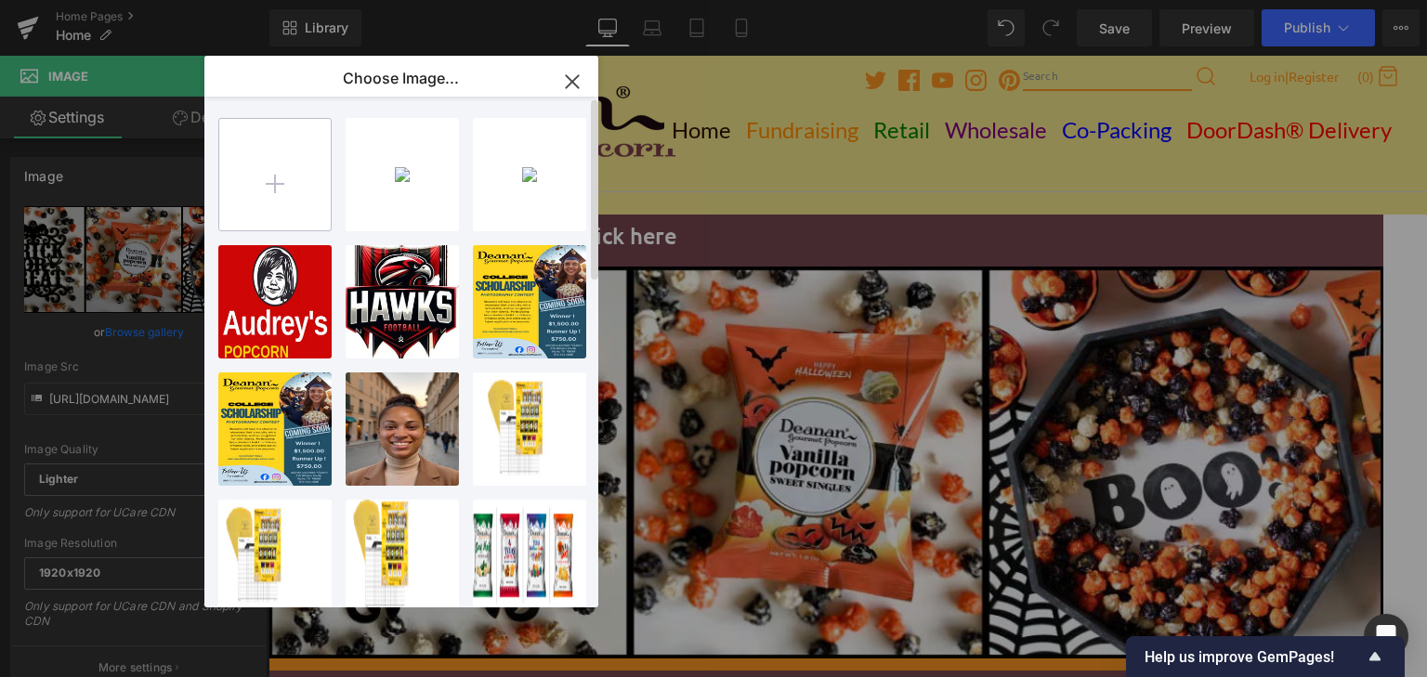
click at [277, 185] on input "file" at bounding box center [274, 174] width 111 height 111
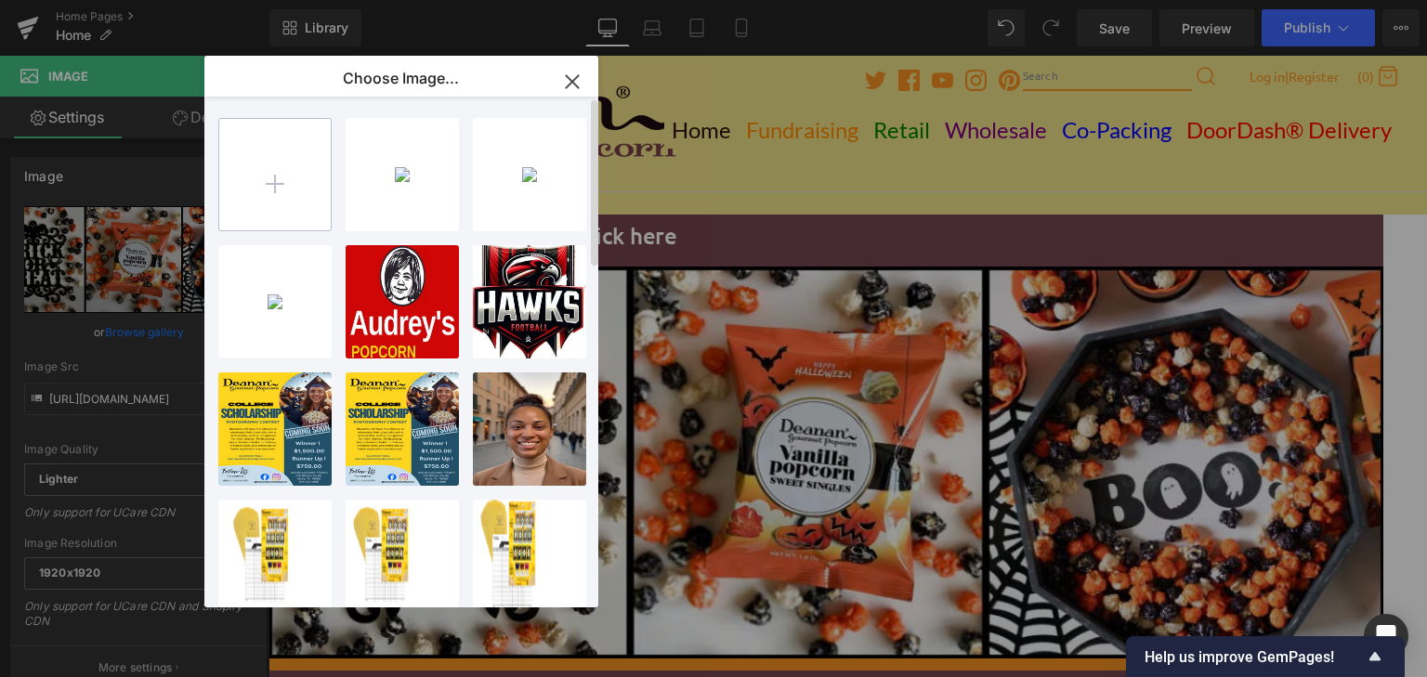
click at [283, 182] on input "file" at bounding box center [274, 174] width 111 height 111
type input "C:\fakepath\[DATE] banner reduced (2024).png"
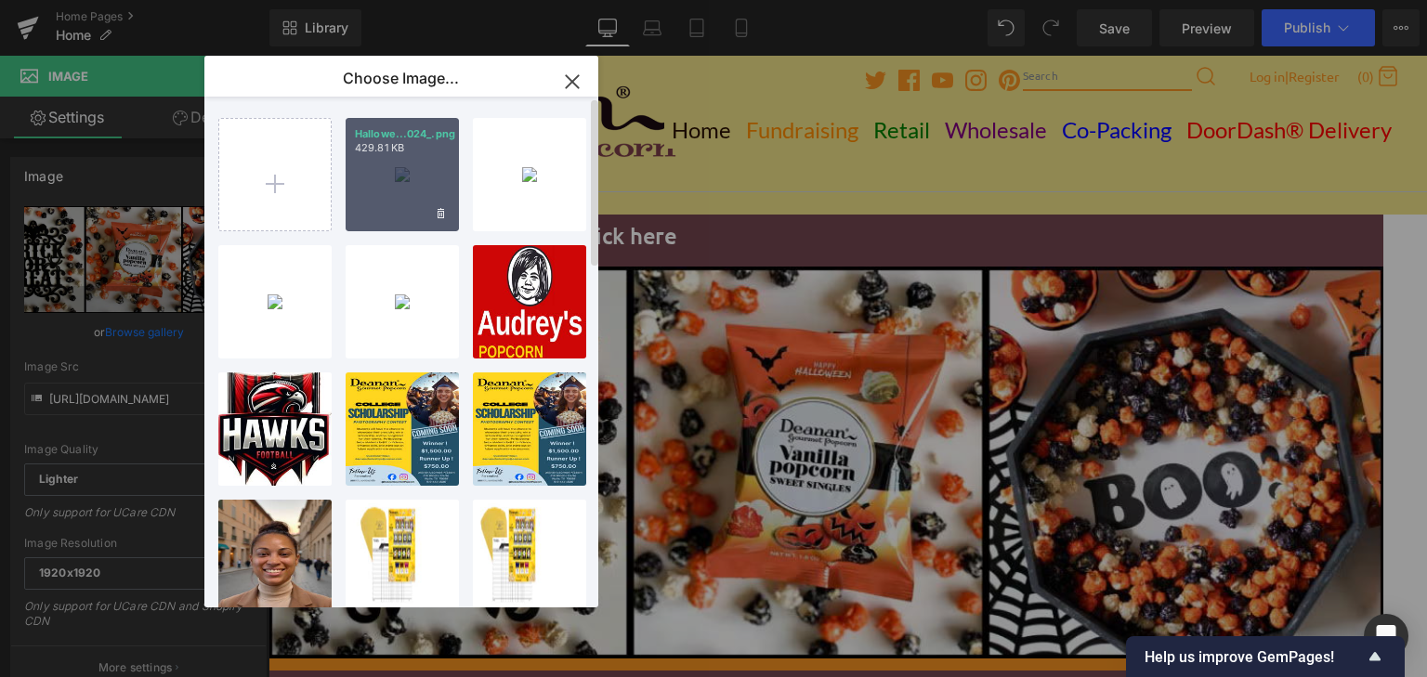
click at [395, 175] on div "Hallowe...024_.png 429.81 KB" at bounding box center [402, 174] width 113 height 113
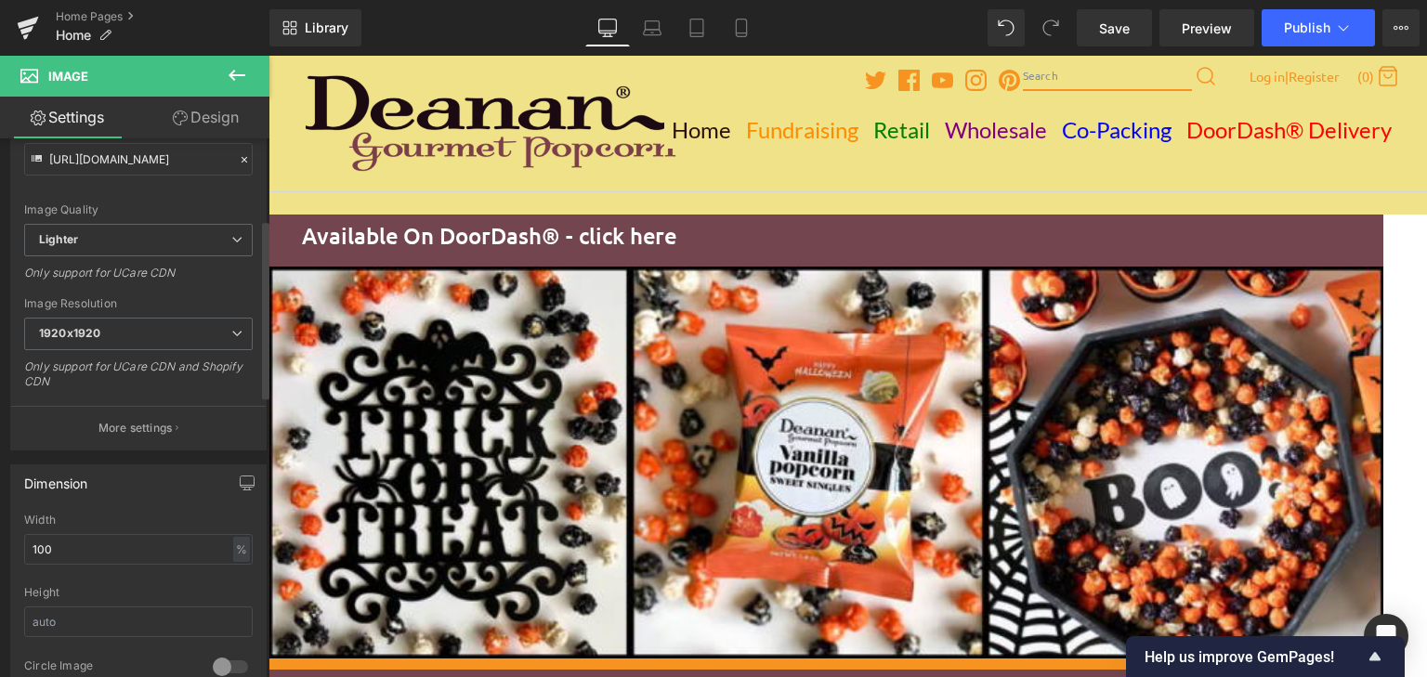
scroll to position [247, 0]
click at [214, 327] on span "1920x1920" at bounding box center [138, 326] width 229 height 33
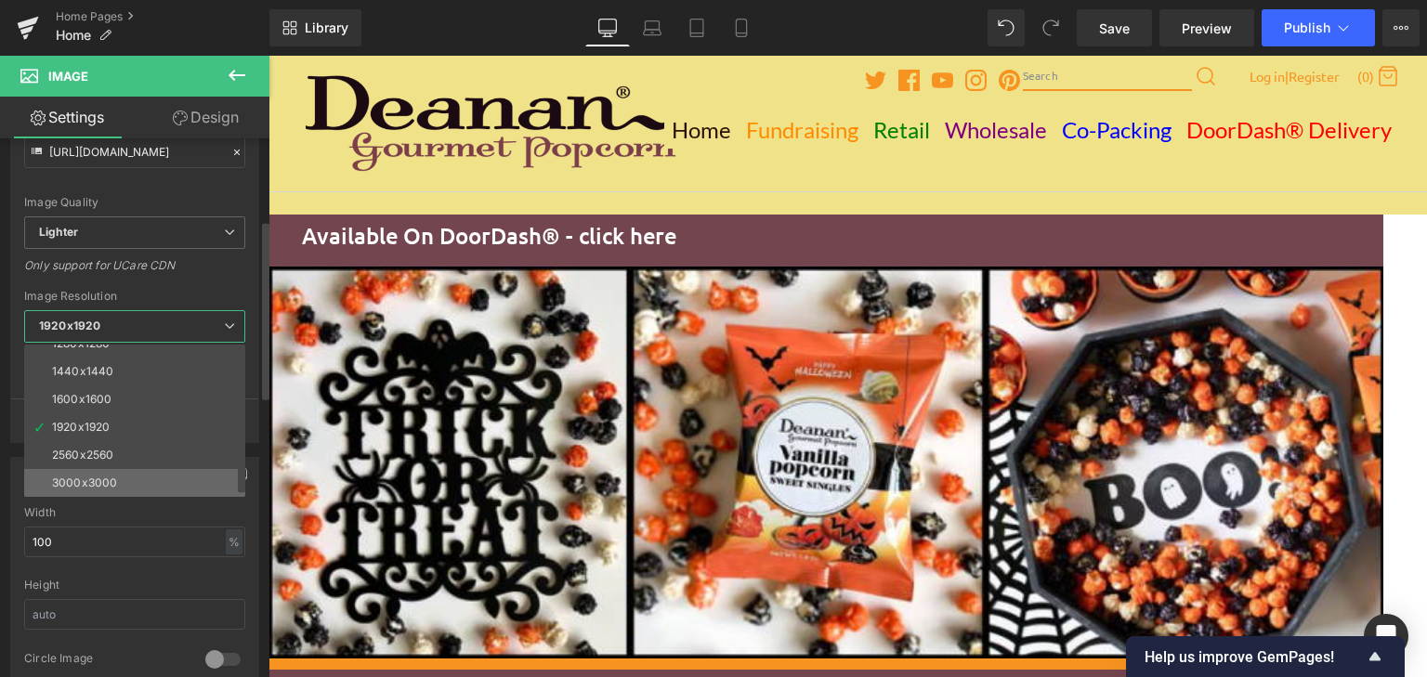
click at [177, 469] on li "3000x3000" at bounding box center [138, 483] width 229 height 28
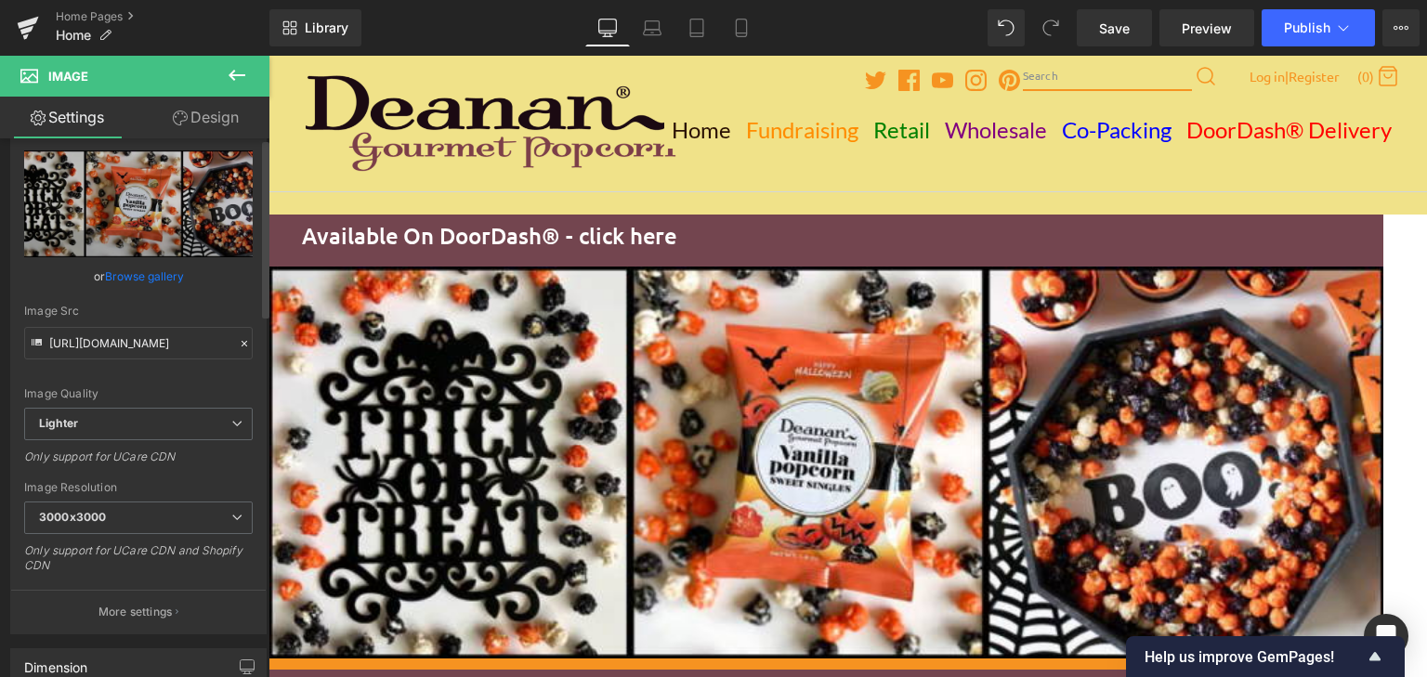
scroll to position [0, 0]
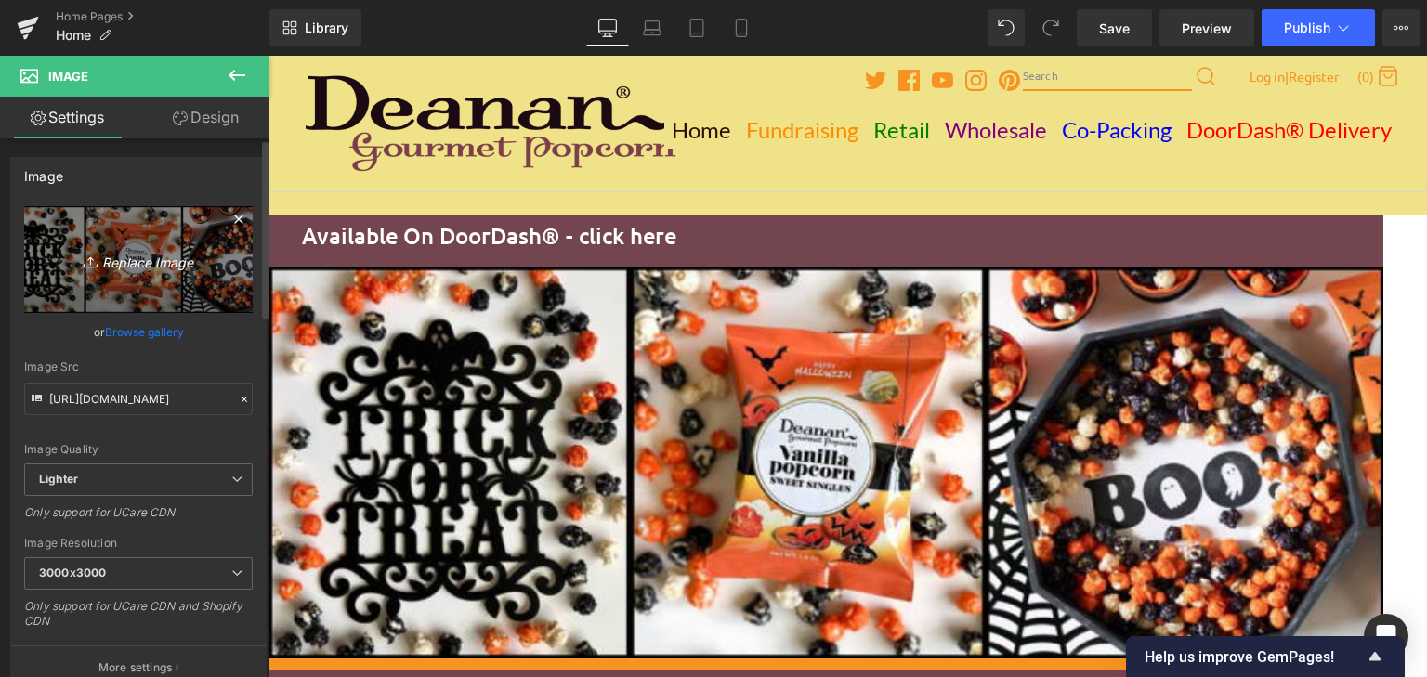
click at [119, 265] on icon "Replace Image" at bounding box center [138, 259] width 149 height 23
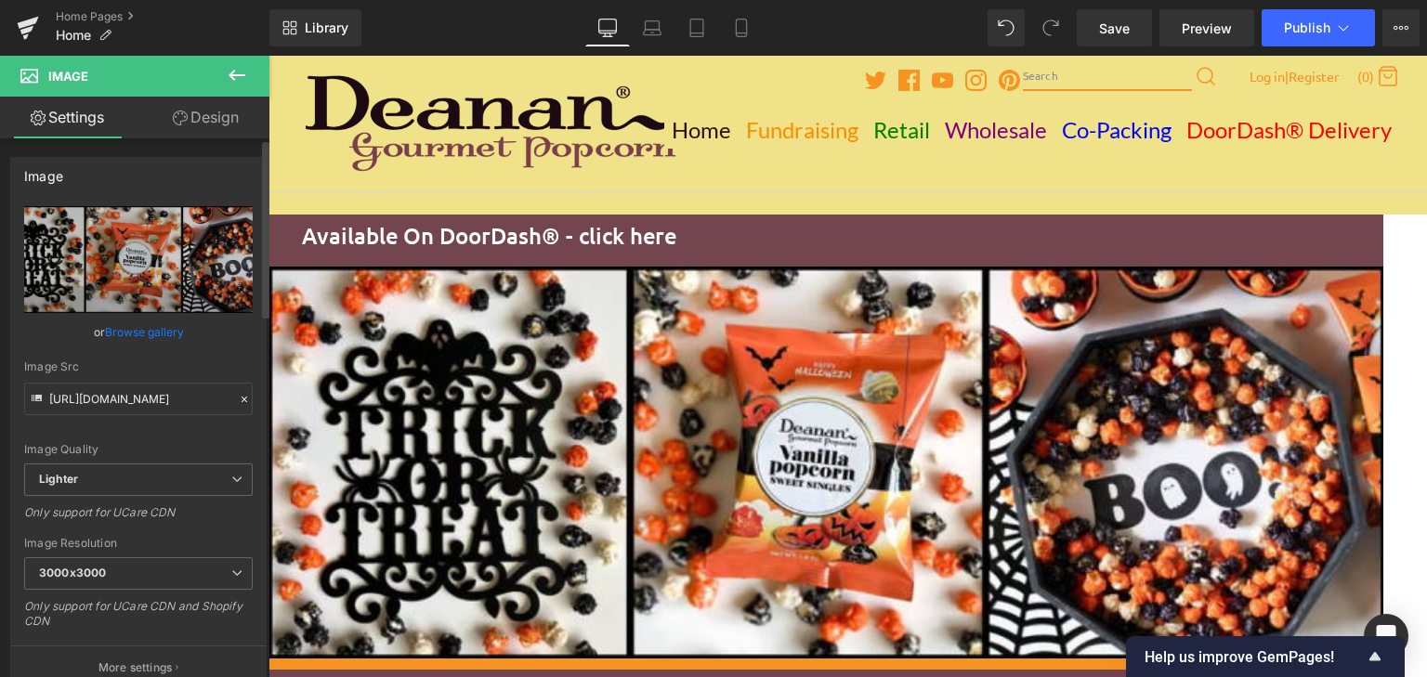
click at [141, 328] on link "Browse gallery" at bounding box center [144, 332] width 79 height 33
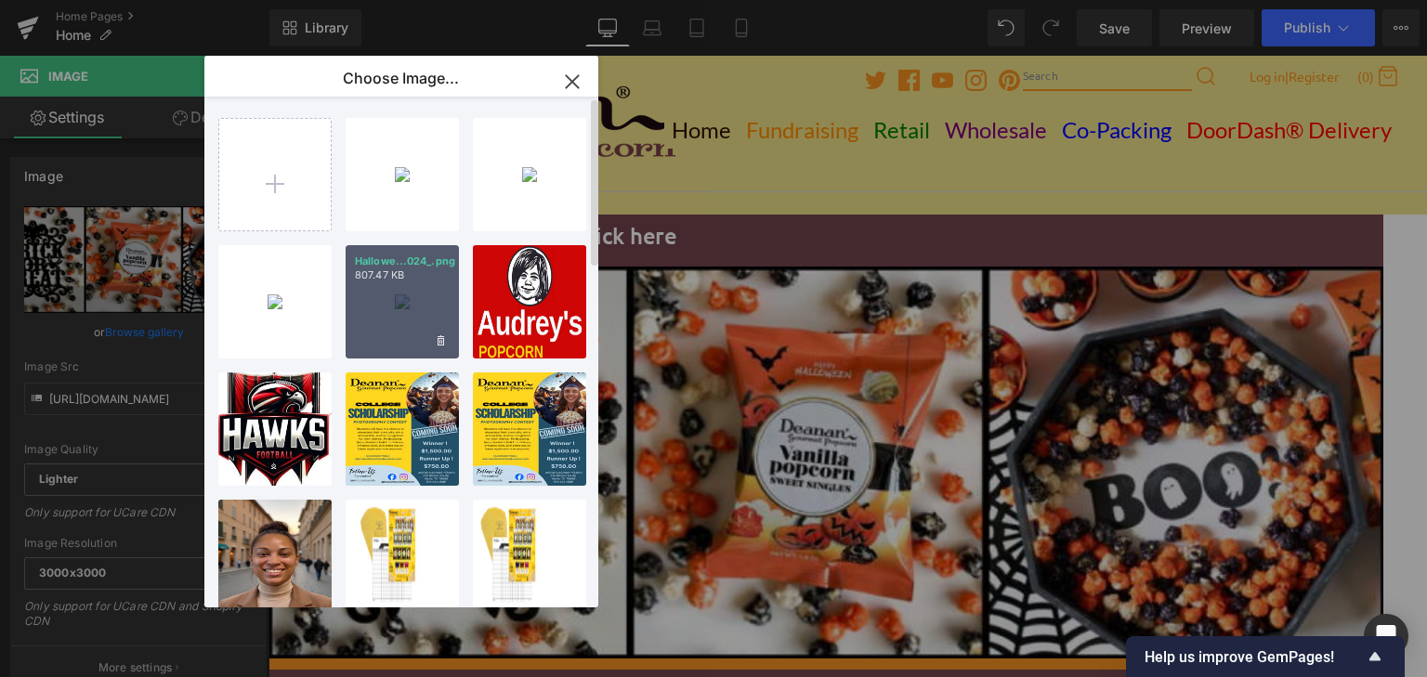
click at [379, 303] on div "Hallowe...024_.png 807.47 KB" at bounding box center [402, 301] width 113 height 113
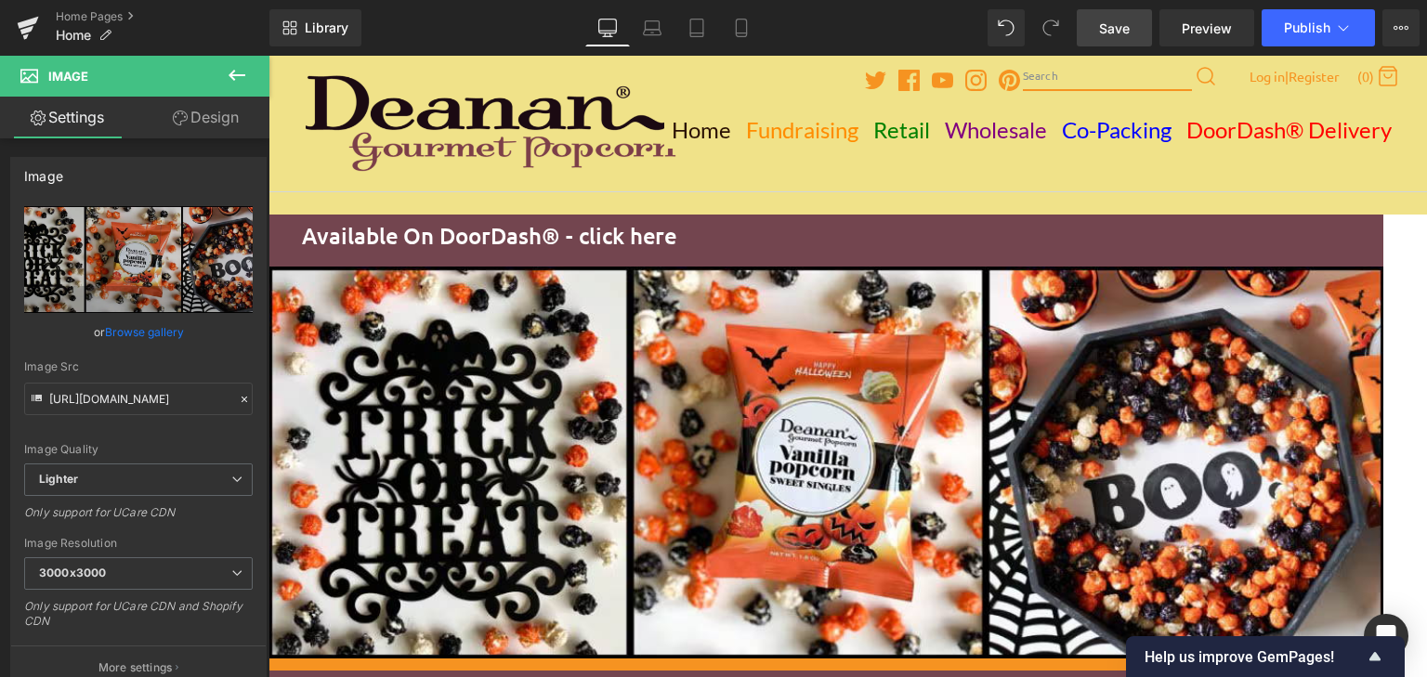
click at [1104, 27] on span "Save" at bounding box center [1114, 29] width 31 height 20
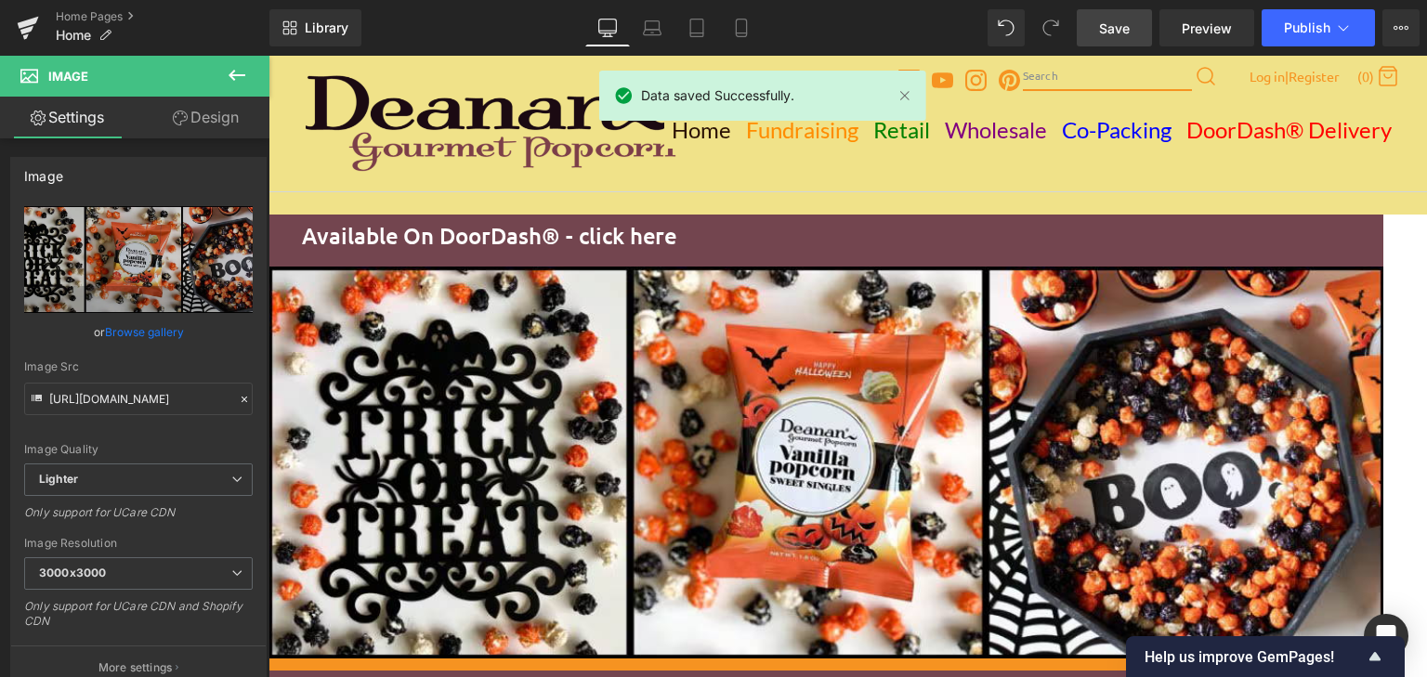
click at [268, 56] on span "Image" at bounding box center [268, 56] width 0 height 0
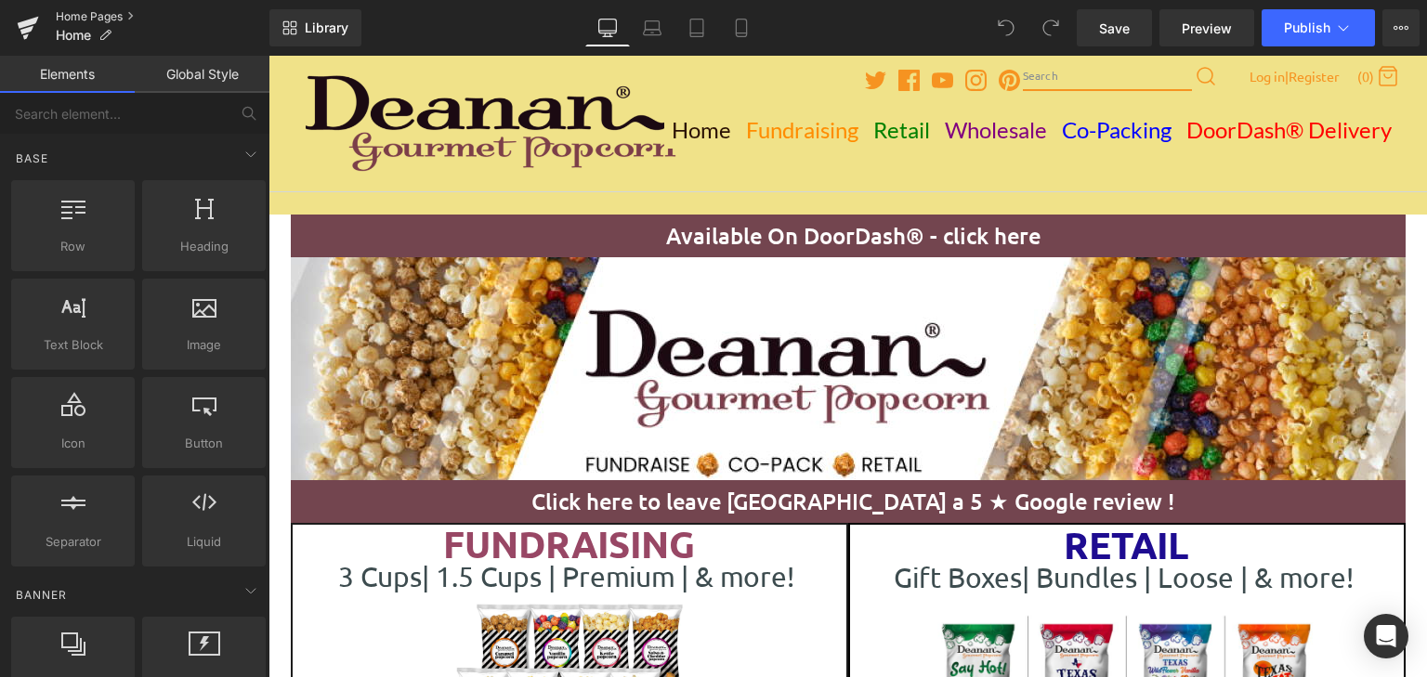
click at [87, 13] on link "Home Pages" at bounding box center [163, 16] width 214 height 15
